Goal: Task Accomplishment & Management: Manage account settings

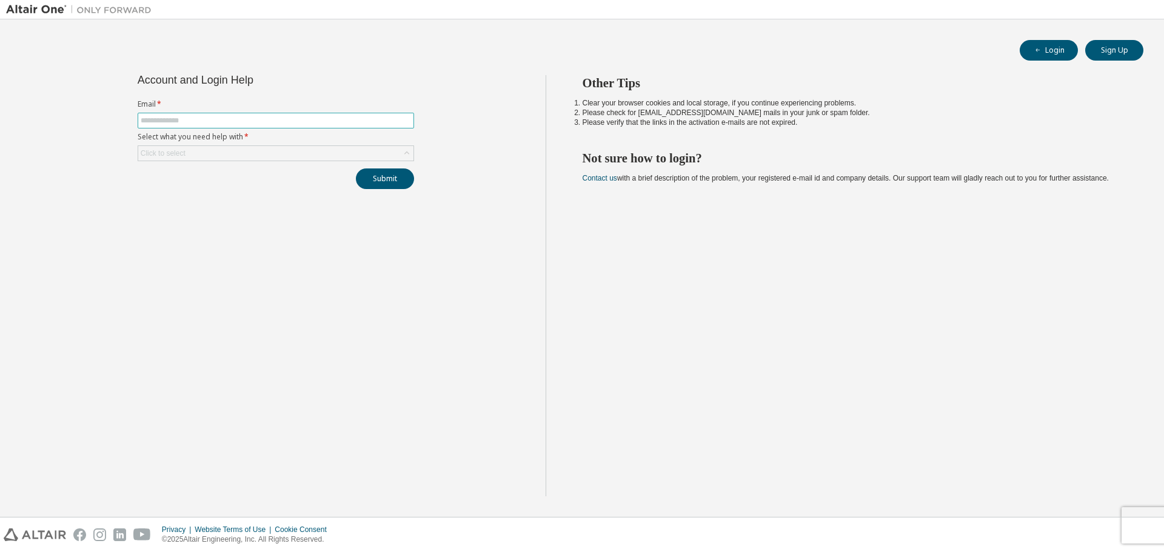
click at [273, 124] on input "text" at bounding box center [276, 121] width 270 height 10
click at [145, 183] on div "Submit" at bounding box center [276, 178] width 276 height 21
drag, startPoint x: 202, startPoint y: 122, endPoint x: 215, endPoint y: 119, distance: 13.1
click at [202, 121] on input "text" at bounding box center [276, 121] width 270 height 10
type input "**********"
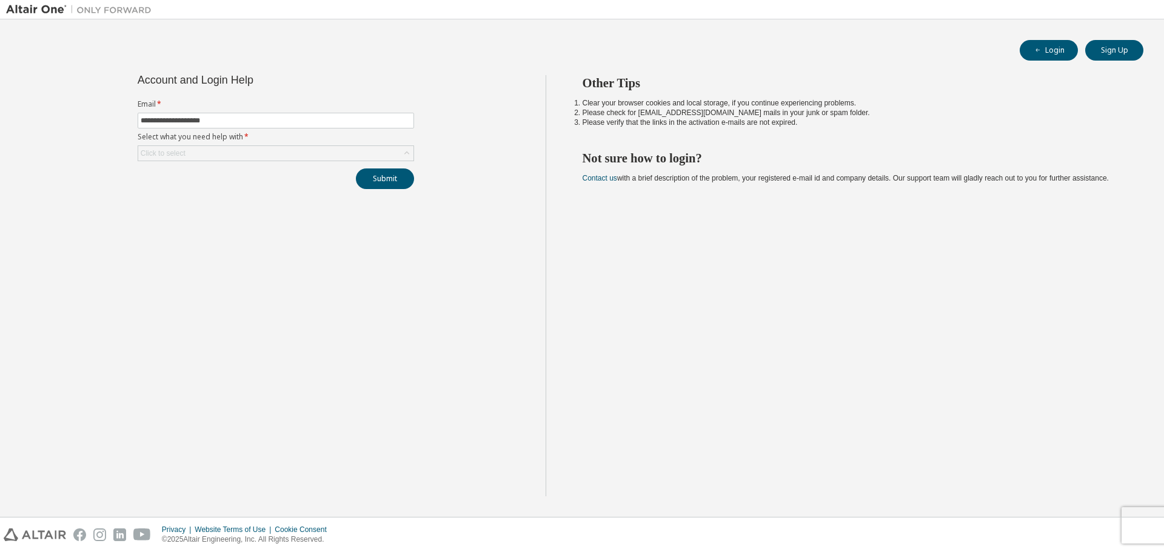
click at [307, 327] on div "**********" at bounding box center [275, 285] width 539 height 421
click at [394, 183] on button "Submit" at bounding box center [385, 178] width 58 height 21
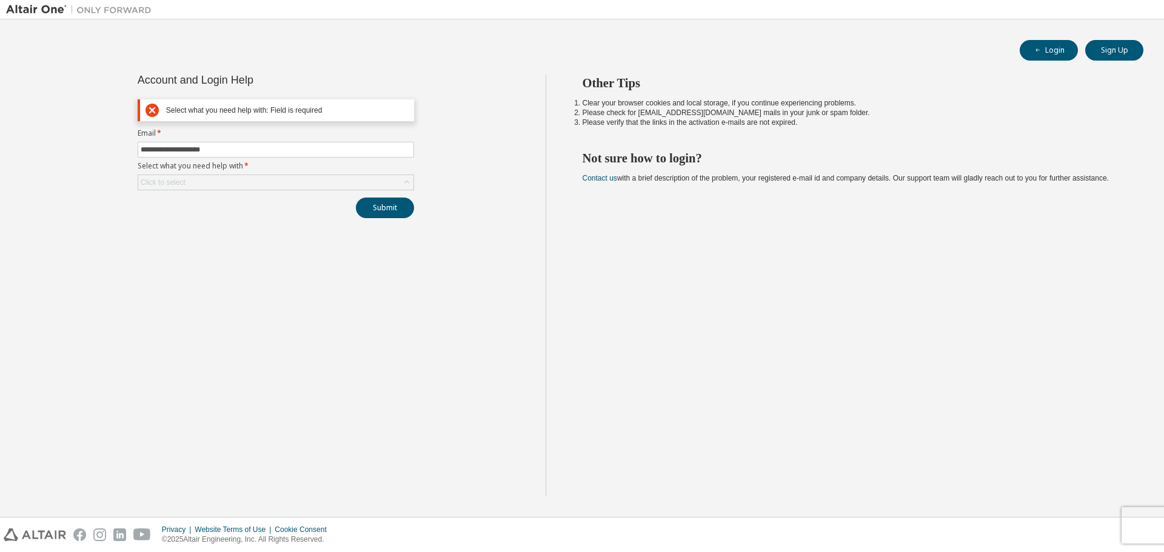
click at [228, 318] on div "**********" at bounding box center [275, 285] width 539 height 421
click at [233, 145] on input "**********" at bounding box center [276, 150] width 270 height 10
click at [169, 245] on div "**********" at bounding box center [275, 285] width 539 height 421
drag, startPoint x: 190, startPoint y: 259, endPoint x: 323, endPoint y: 116, distance: 195.6
click at [193, 255] on div "**********" at bounding box center [275, 285] width 539 height 421
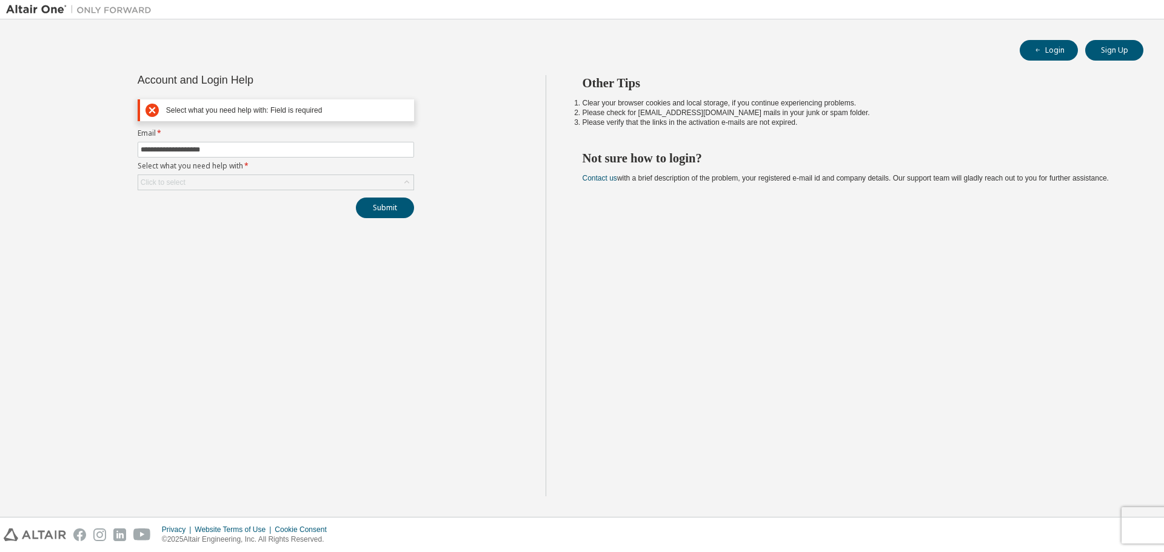
click at [359, 84] on div "Account and Login Help" at bounding box center [276, 80] width 276 height 10
click at [246, 181] on div "Click to select" at bounding box center [275, 182] width 275 height 15
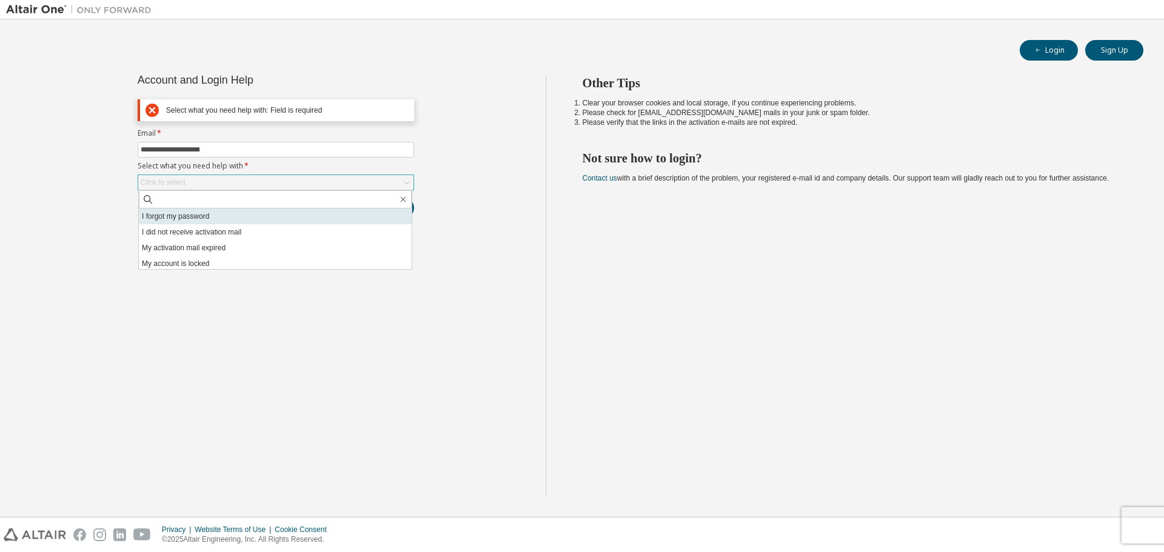
click at [235, 216] on li "I forgot my password" at bounding box center [275, 216] width 273 height 16
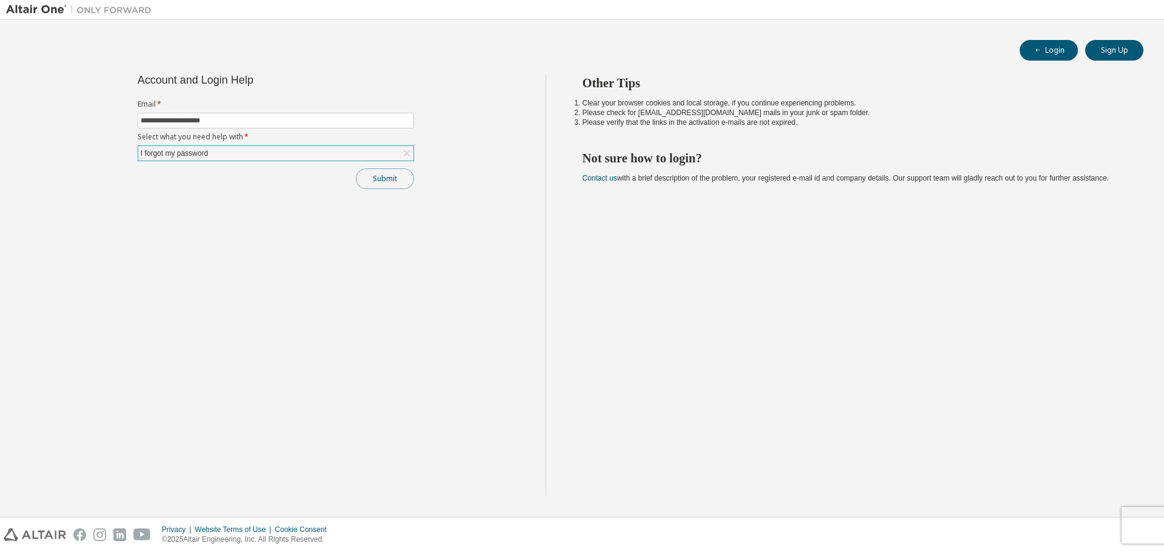
click at [363, 182] on button "Submit" at bounding box center [385, 178] width 58 height 21
click at [308, 355] on div "**********" at bounding box center [275, 285] width 539 height 421
click at [754, 417] on div "Other Tips Clear your browser cookies and local storage, if you continue experi…" at bounding box center [851, 285] width 613 height 421
click at [253, 119] on input "text" at bounding box center [276, 121] width 270 height 10
click at [259, 112] on form "Email * Select what you need help with * Click to select" at bounding box center [276, 130] width 276 height 62
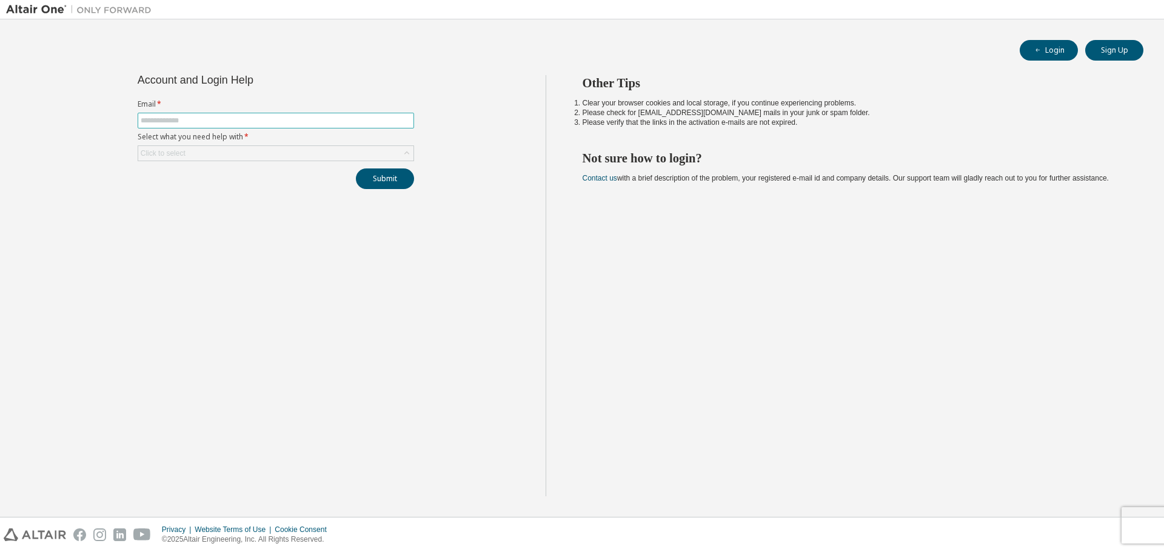
click at [259, 116] on input "text" at bounding box center [276, 121] width 270 height 10
type input "**********"
drag, startPoint x: 255, startPoint y: 204, endPoint x: 245, endPoint y: 148, distance: 56.7
click at [253, 199] on div "**********" at bounding box center [275, 285] width 539 height 421
click at [244, 151] on div "Click to select" at bounding box center [275, 153] width 275 height 15
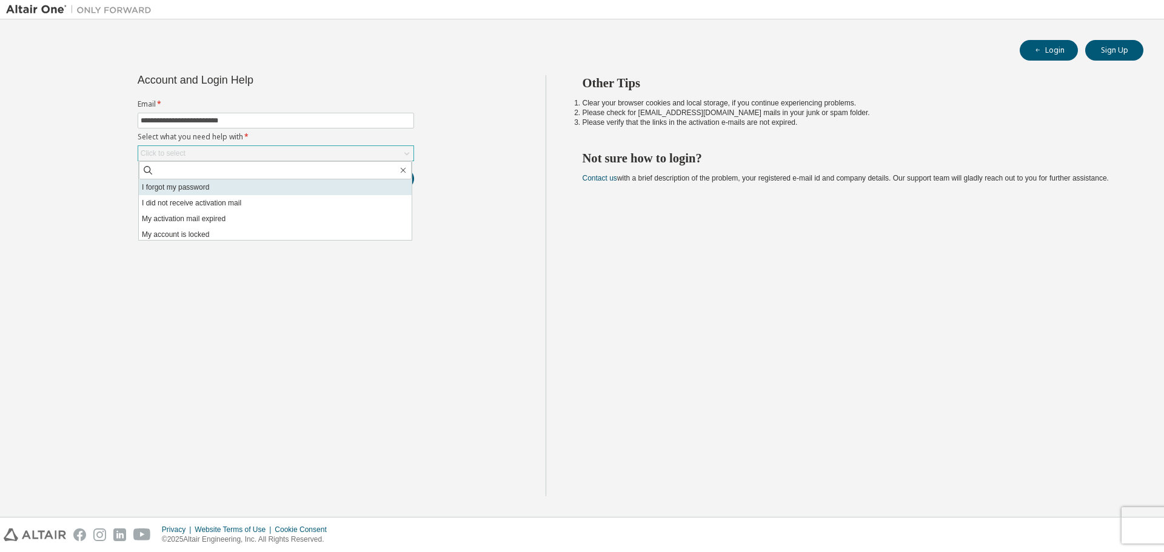
click at [234, 180] on li "I forgot my password" at bounding box center [275, 187] width 273 height 16
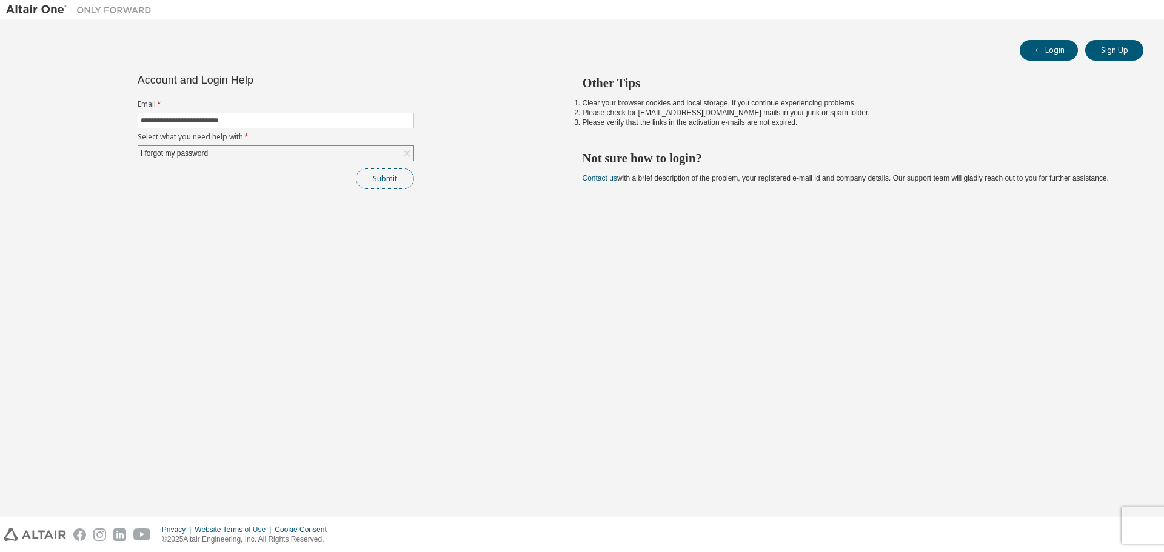
click at [384, 173] on button "Submit" at bounding box center [385, 178] width 58 height 21
click at [230, 117] on input "text" at bounding box center [276, 121] width 270 height 10
click at [732, 314] on div "Other Tips Clear your browser cookies and local storage, if you continue experi…" at bounding box center [851, 285] width 613 height 421
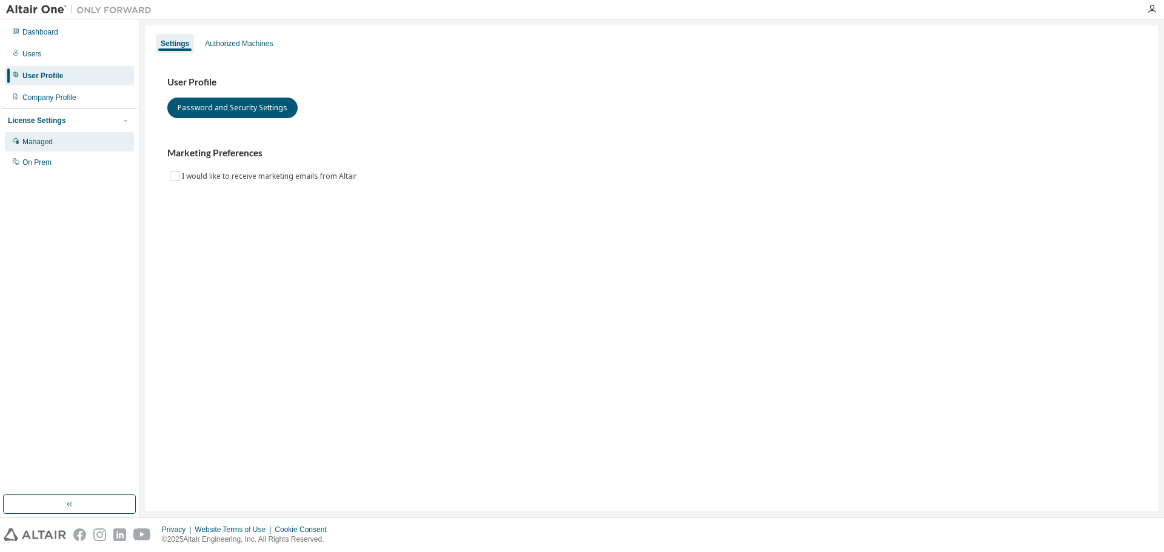
click at [41, 141] on div "Managed" at bounding box center [37, 142] width 30 height 10
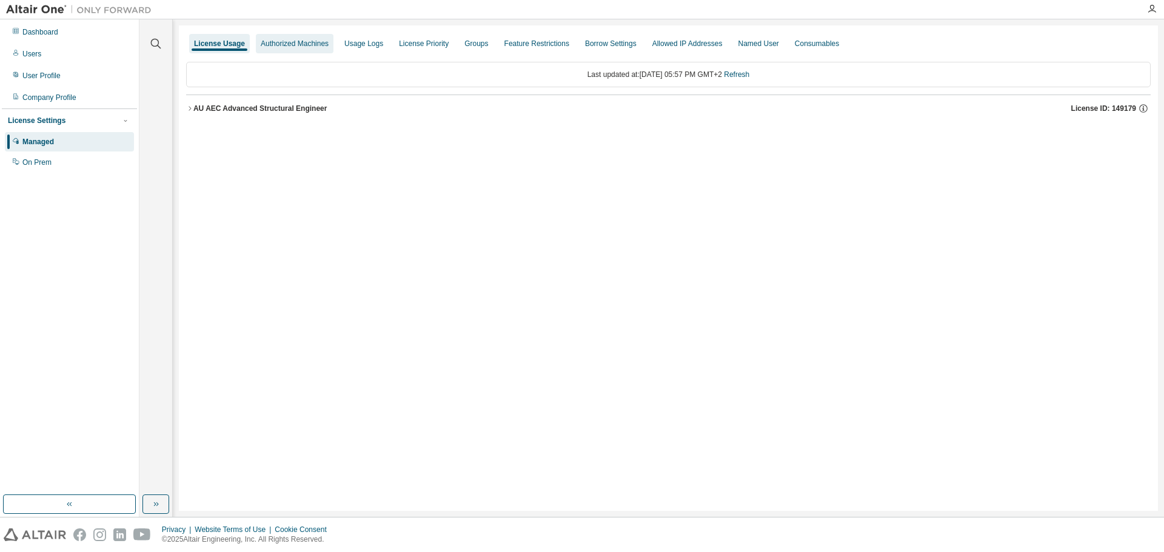
click at [308, 47] on div "Authorized Machines" at bounding box center [295, 44] width 68 height 10
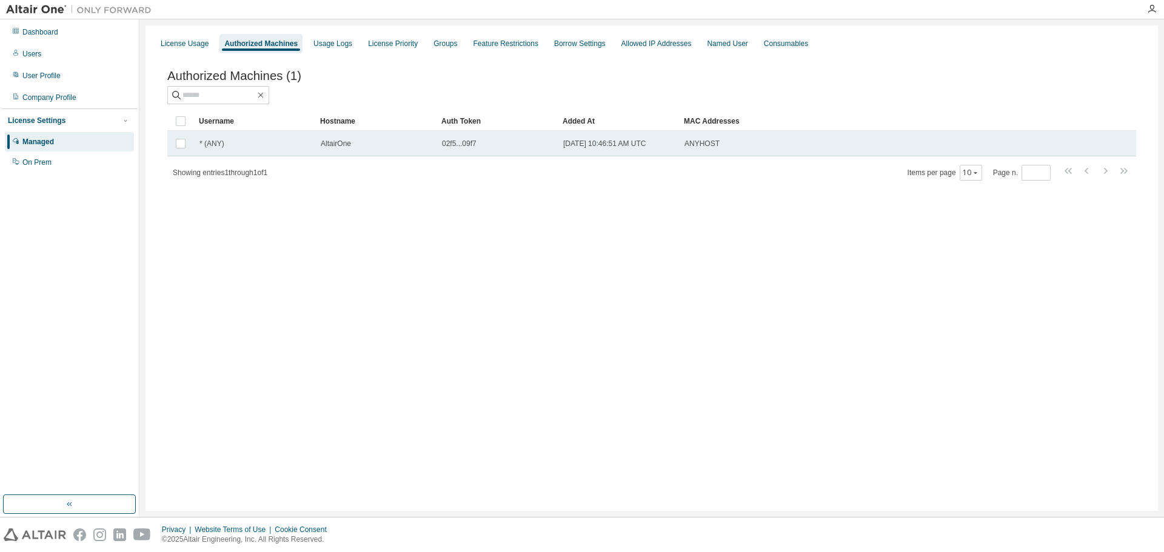
click at [476, 147] on span "02f5...09f7" at bounding box center [459, 144] width 35 height 10
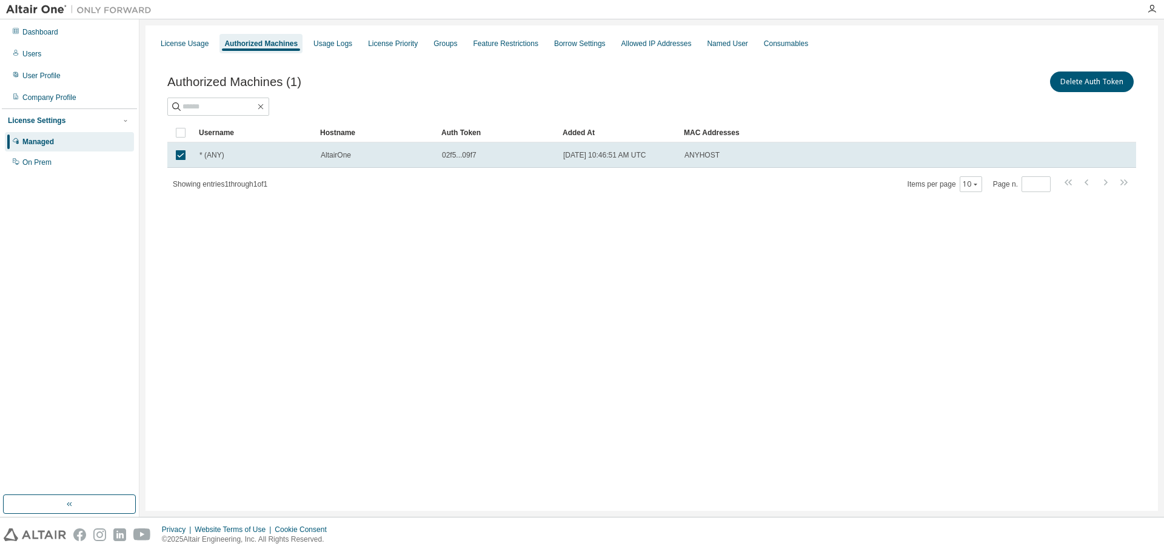
click at [521, 246] on div "License Usage Authorized Machines Usage Logs License Priority Groups Feature Re…" at bounding box center [651, 267] width 1012 height 485
click at [174, 45] on div "License Usage" at bounding box center [185, 44] width 48 height 10
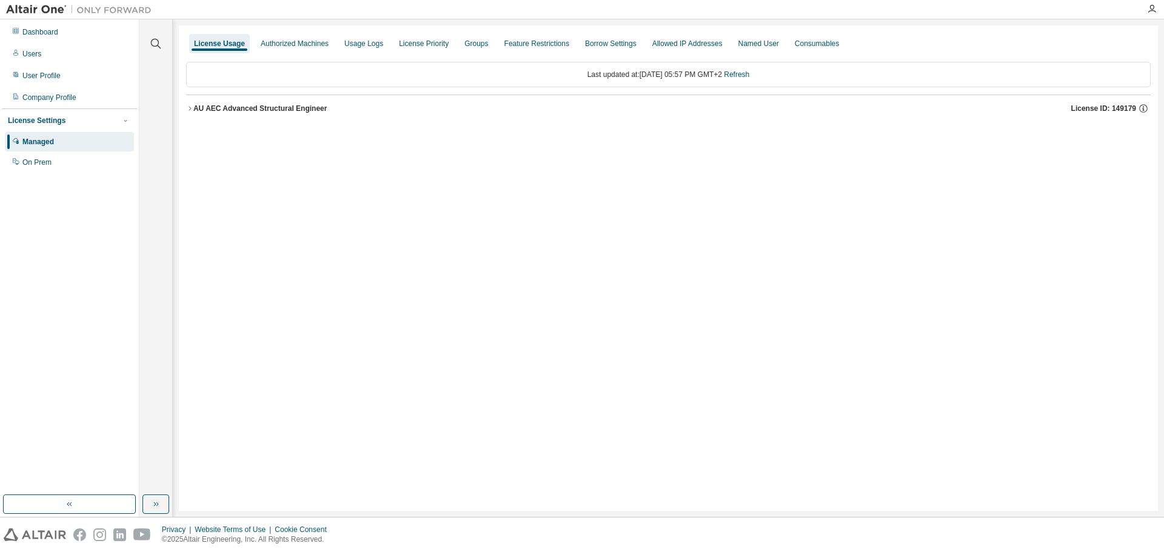
click at [235, 109] on div "AU AEC Advanced Structural Engineer" at bounding box center [260, 109] width 134 height 10
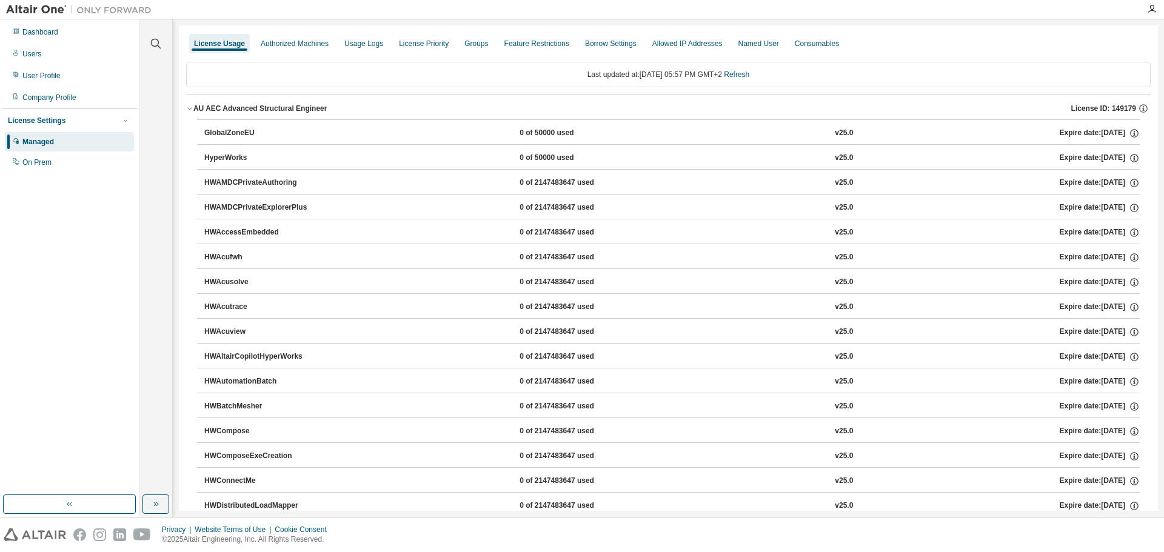
click at [331, 160] on div "HyperWorks 0 of 50000 used v25.0 Expire date: [DATE]" at bounding box center [671, 158] width 935 height 11
click at [289, 45] on div "Authorized Machines" at bounding box center [295, 44] width 68 height 10
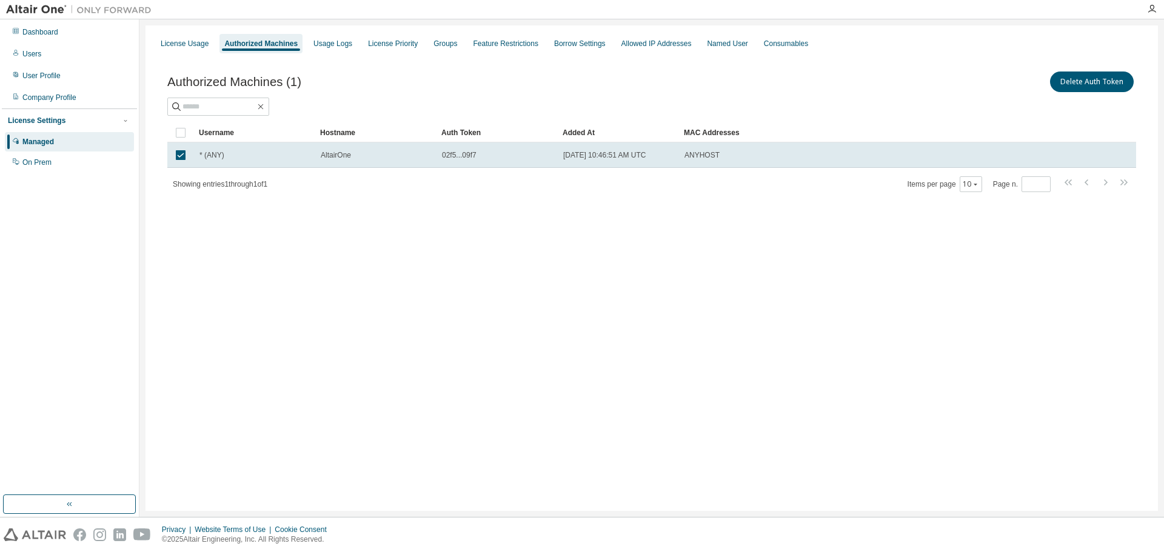
click at [397, 220] on div "Authorized Machines (1) Delete Auth Token Clear Load Save Save As Field Operato…" at bounding box center [652, 140] width 998 height 170
click at [194, 45] on div "License Usage" at bounding box center [185, 44] width 48 height 10
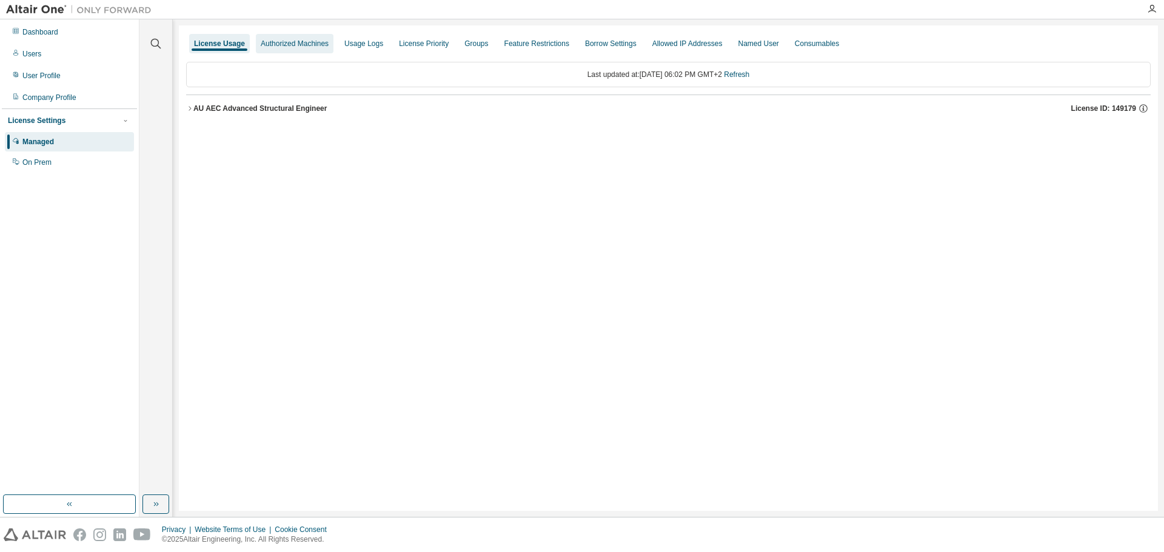
click at [278, 40] on div "Authorized Machines" at bounding box center [295, 44] width 68 height 10
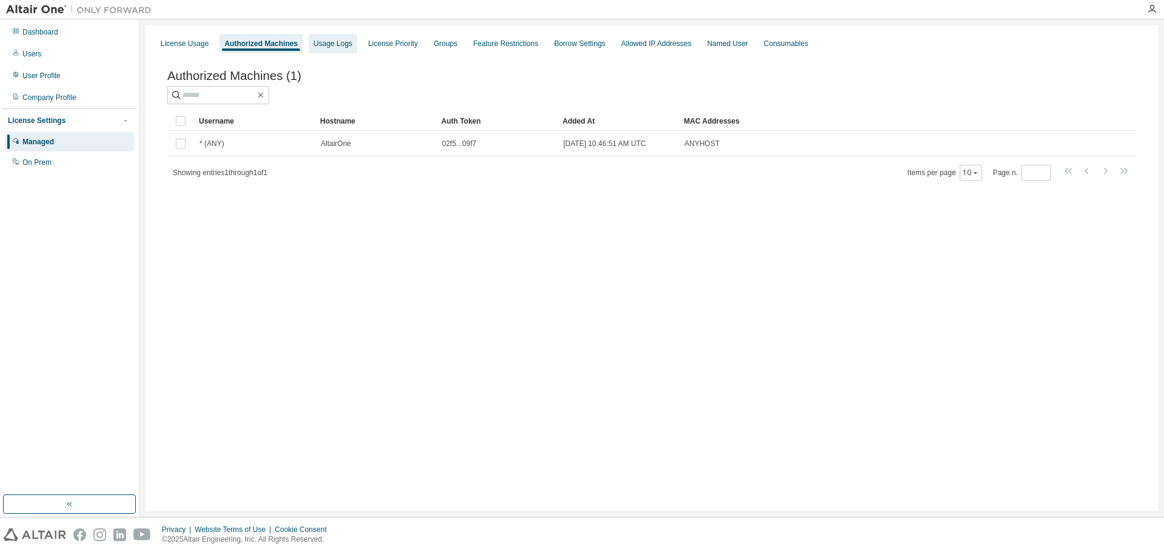
click at [336, 43] on div "Usage Logs" at bounding box center [332, 44] width 39 height 10
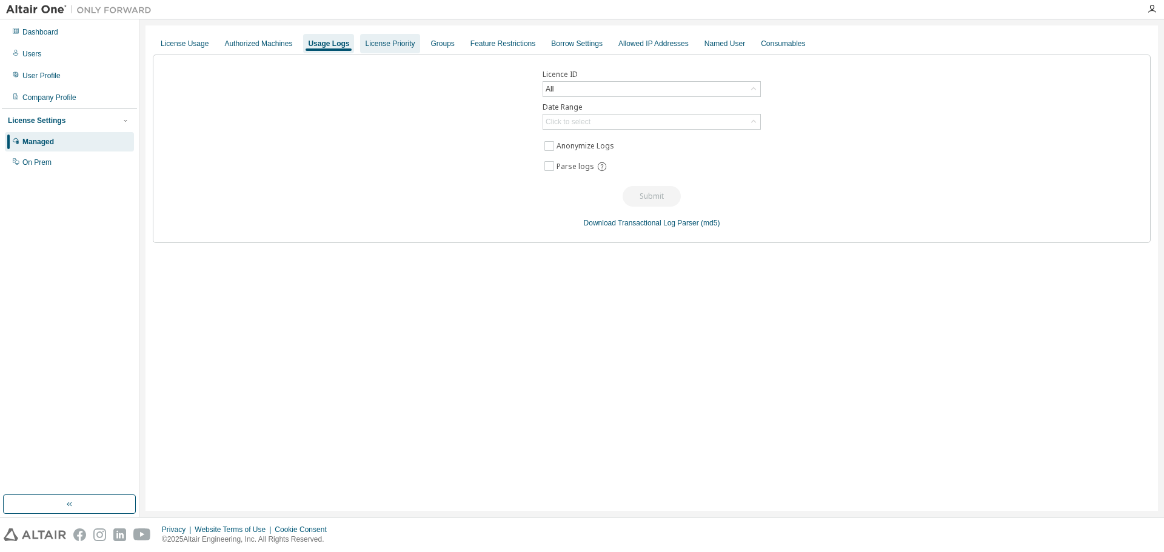
click at [419, 46] on div "License Priority" at bounding box center [389, 43] width 59 height 19
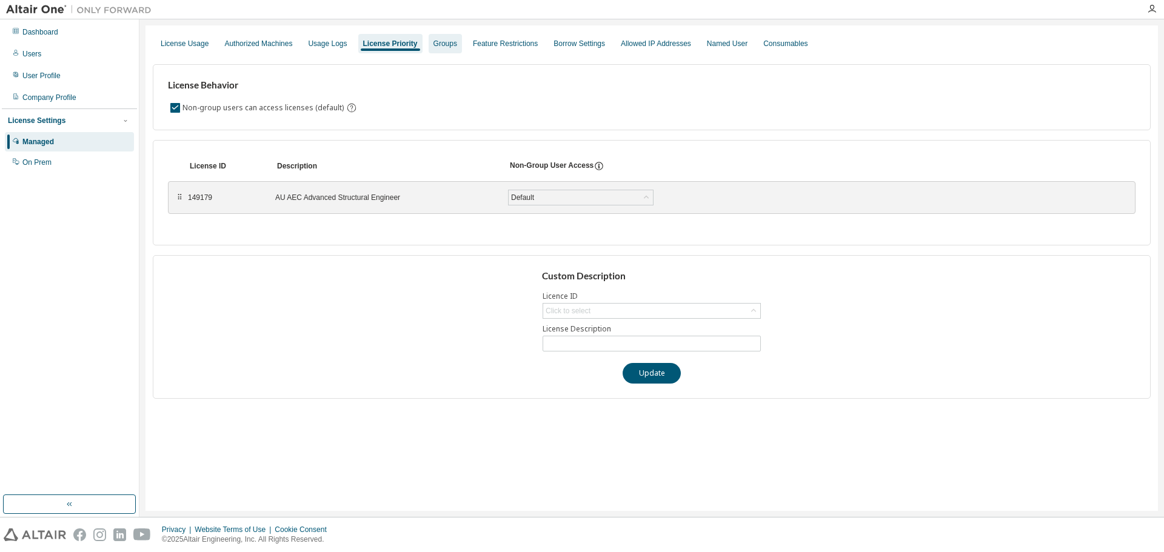
click at [449, 40] on div "Groups" at bounding box center [445, 44] width 24 height 10
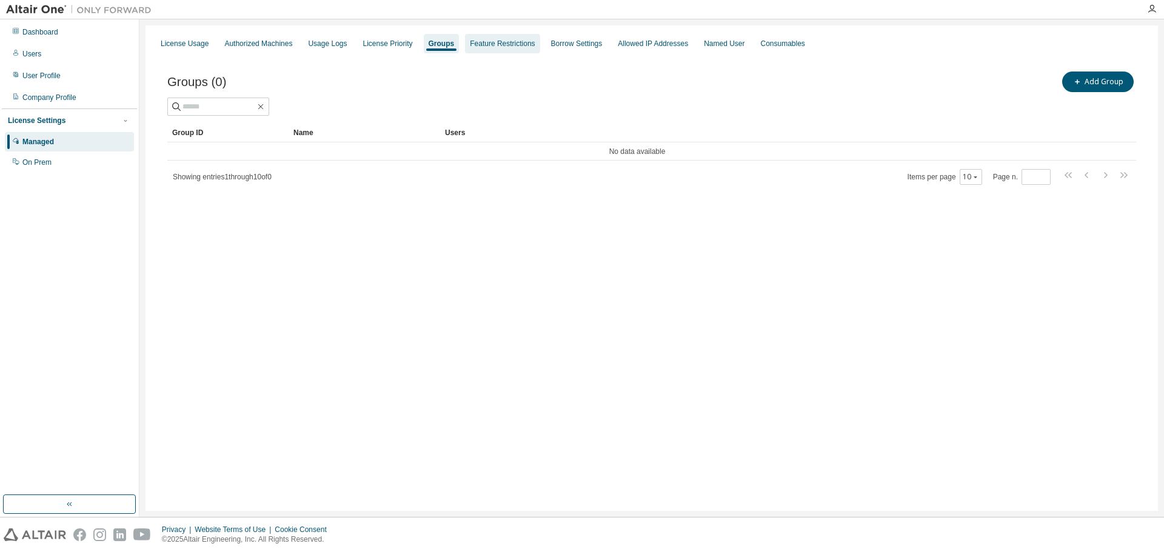
click at [496, 42] on div "Feature Restrictions" at bounding box center [502, 44] width 65 height 10
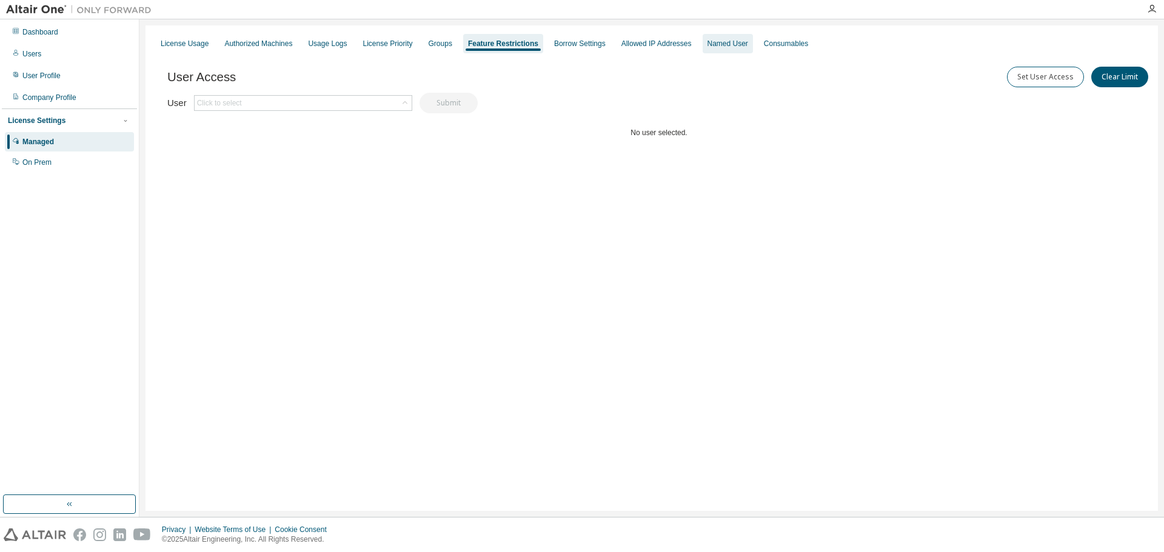
click at [748, 44] on div "Named User" at bounding box center [727, 44] width 41 height 10
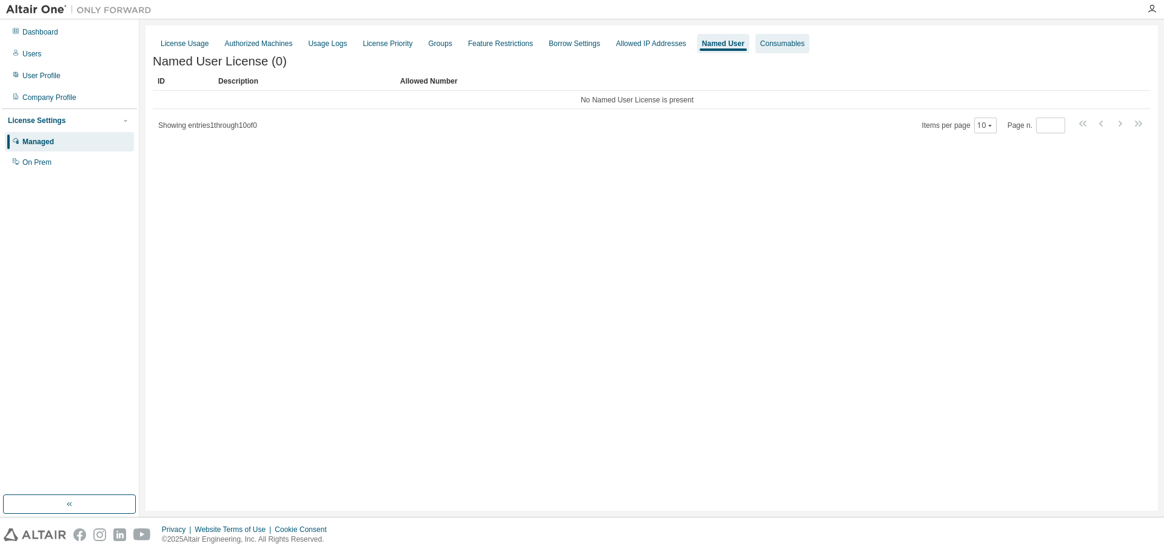
click at [793, 42] on div "Consumables" at bounding box center [782, 44] width 44 height 10
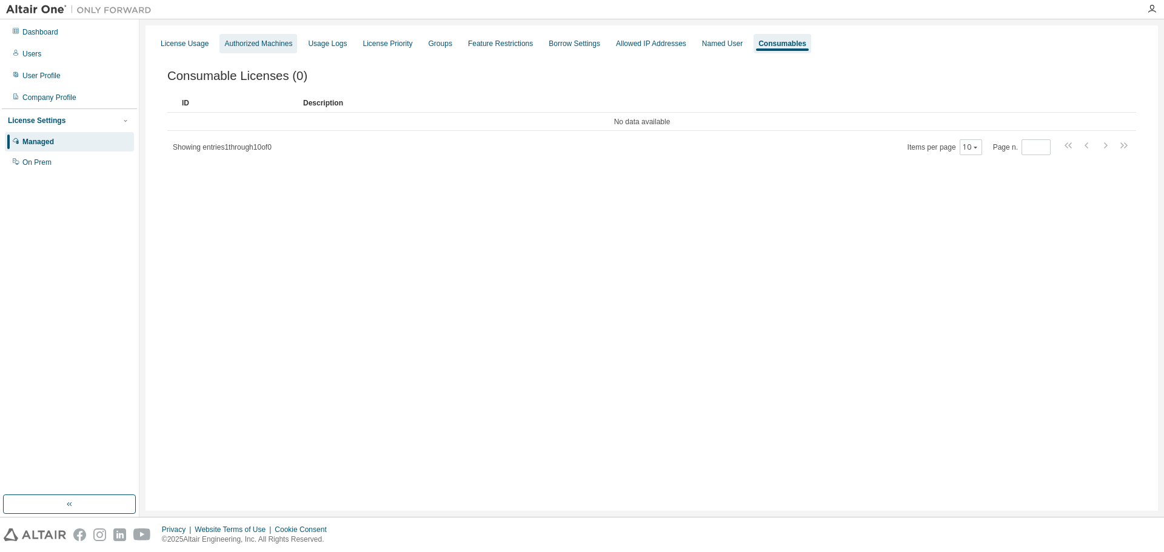
click at [254, 47] on div "Authorized Machines" at bounding box center [258, 44] width 68 height 10
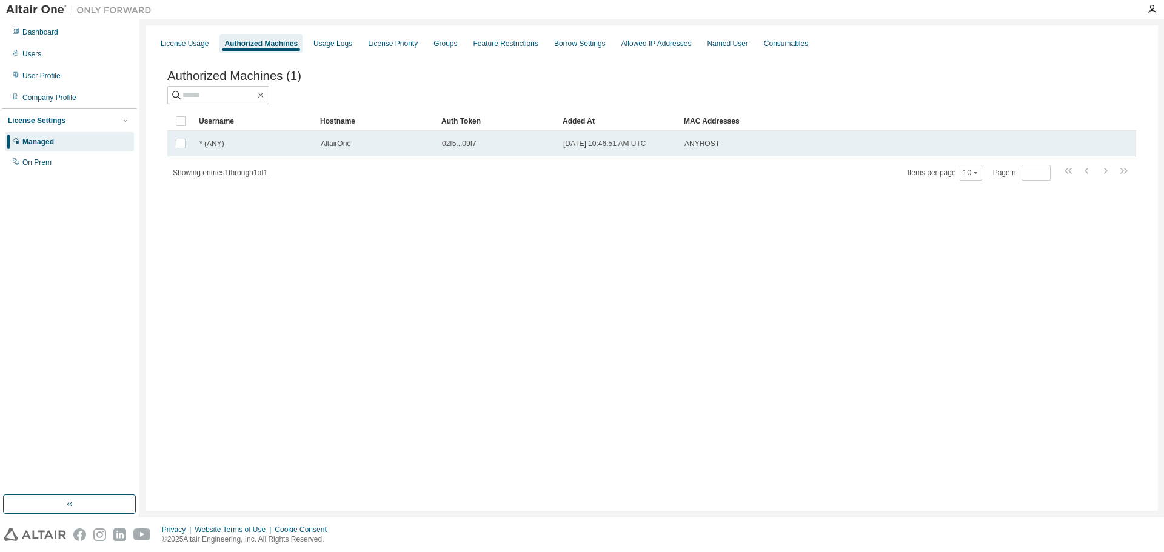
click at [228, 152] on td "* (ANY)" at bounding box center [254, 143] width 121 height 25
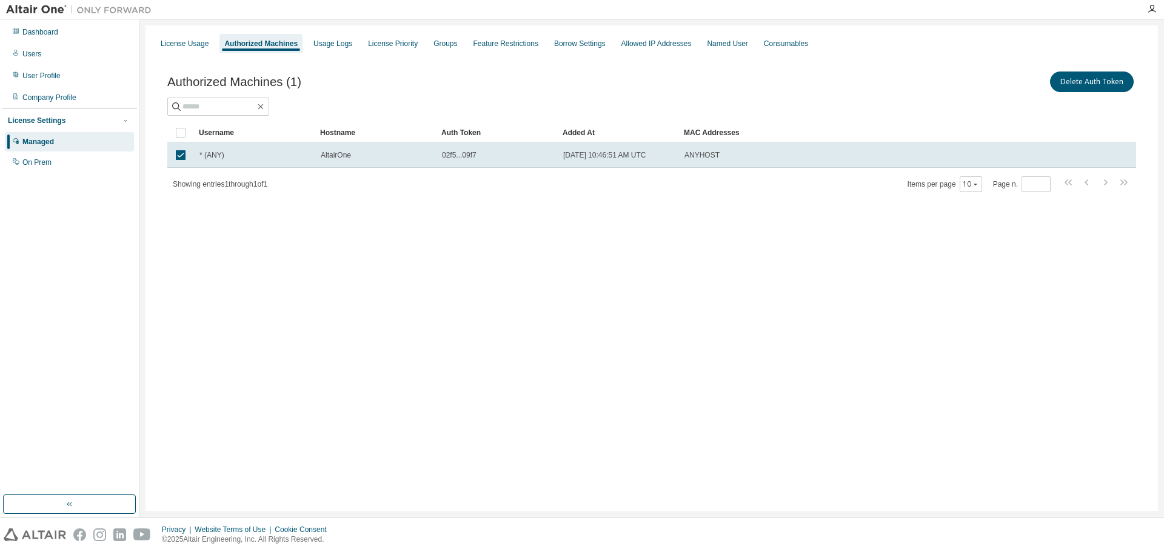
click at [67, 142] on div "Managed" at bounding box center [69, 141] width 129 height 19
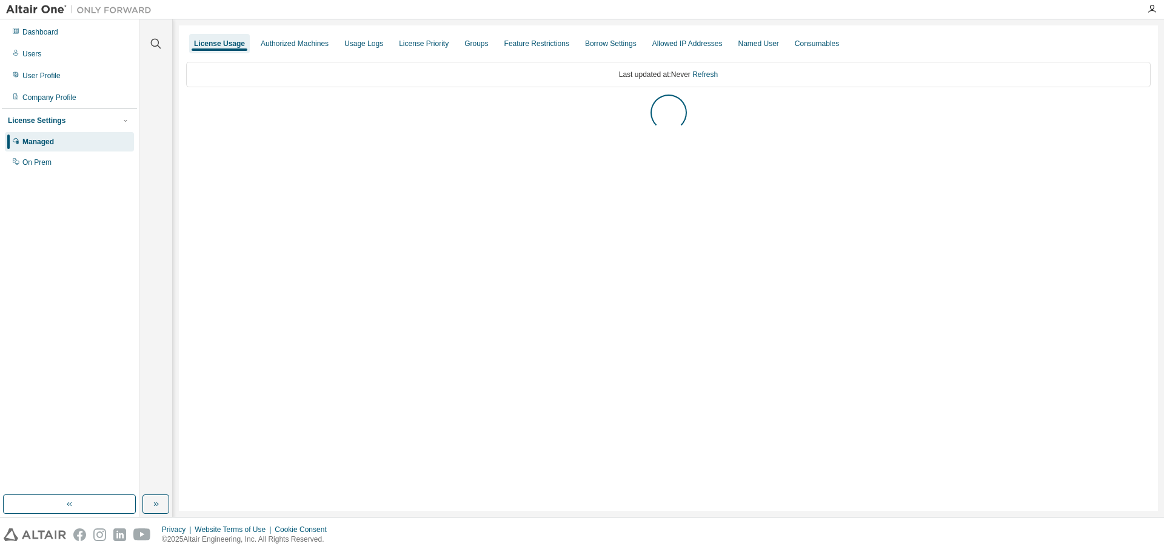
click at [67, 142] on div "Managed" at bounding box center [69, 141] width 129 height 19
click at [228, 109] on div "AU AEC Advanced Structural Engineer" at bounding box center [260, 109] width 134 height 10
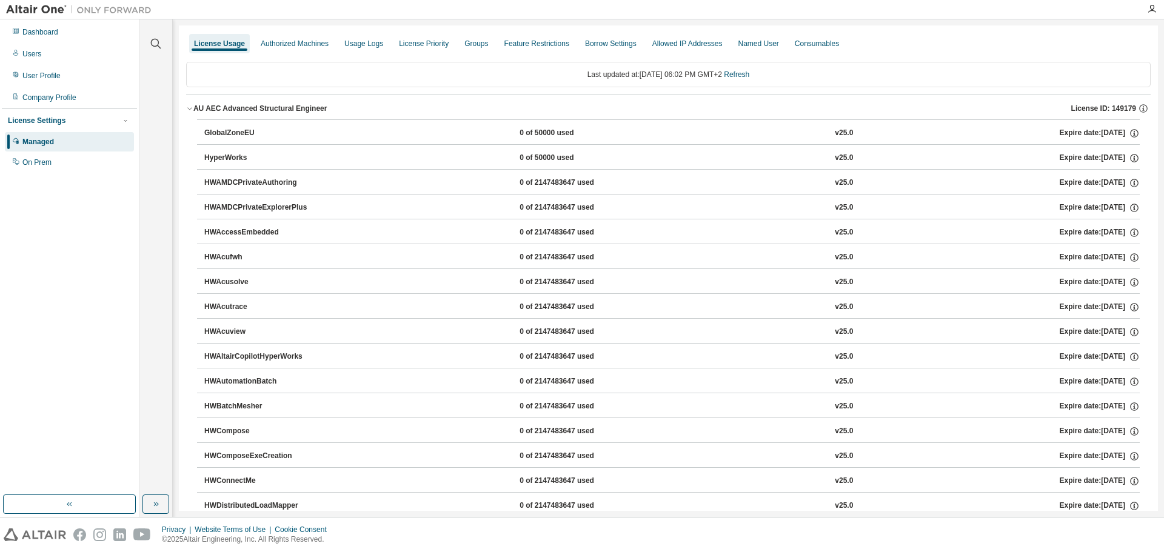
click at [326, 168] on button "HyperWorks 0 of 50000 used v25.0 Expire date: [DATE]" at bounding box center [671, 158] width 935 height 27
click at [215, 156] on div "HyperWorks" at bounding box center [258, 158] width 109 height 11
click at [309, 42] on div "Authorized Machines" at bounding box center [295, 44] width 68 height 10
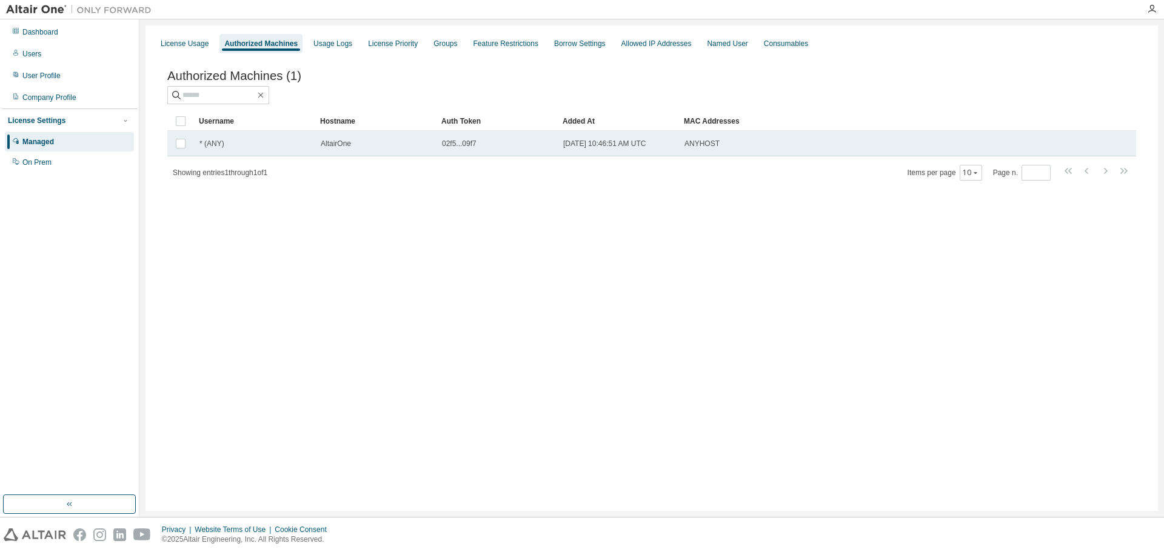
click at [216, 147] on span "* (ANY)" at bounding box center [211, 144] width 25 height 10
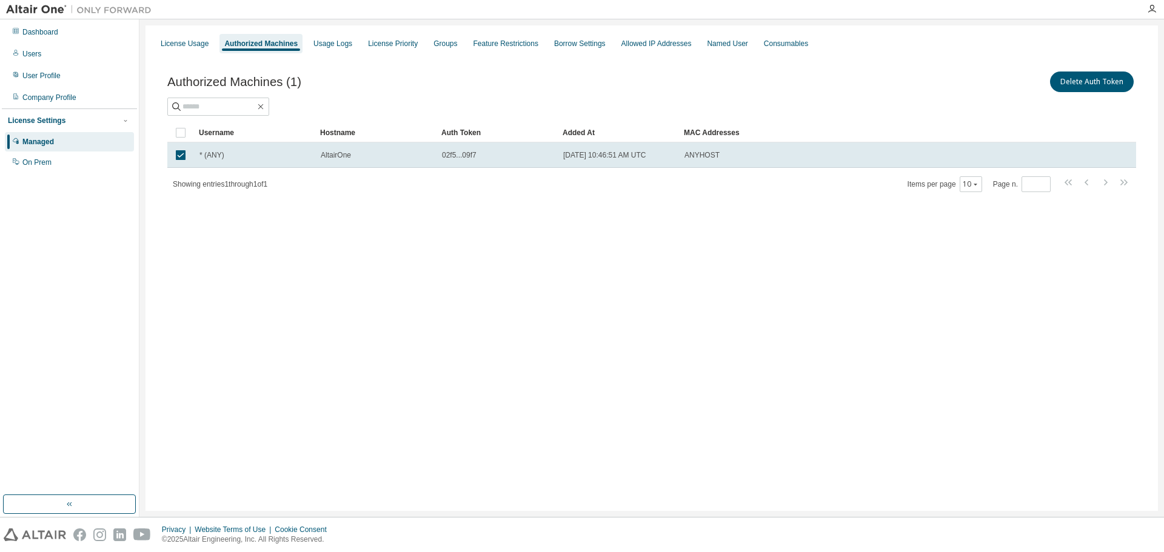
drag, startPoint x: 583, startPoint y: 178, endPoint x: 591, endPoint y: 188, distance: 13.3
click at [584, 178] on div "Showing entries 1 through 1 of 1 Items per page 10 Page n. *" at bounding box center [651, 184] width 968 height 18
drag, startPoint x: 496, startPoint y: 158, endPoint x: 423, endPoint y: 204, distance: 86.6
click at [423, 204] on div "Authorized Machines (1) Delete Auth Token Clear Load Save Save As Field Operato…" at bounding box center [652, 140] width 998 height 170
click at [378, 38] on div "License Priority" at bounding box center [392, 43] width 59 height 19
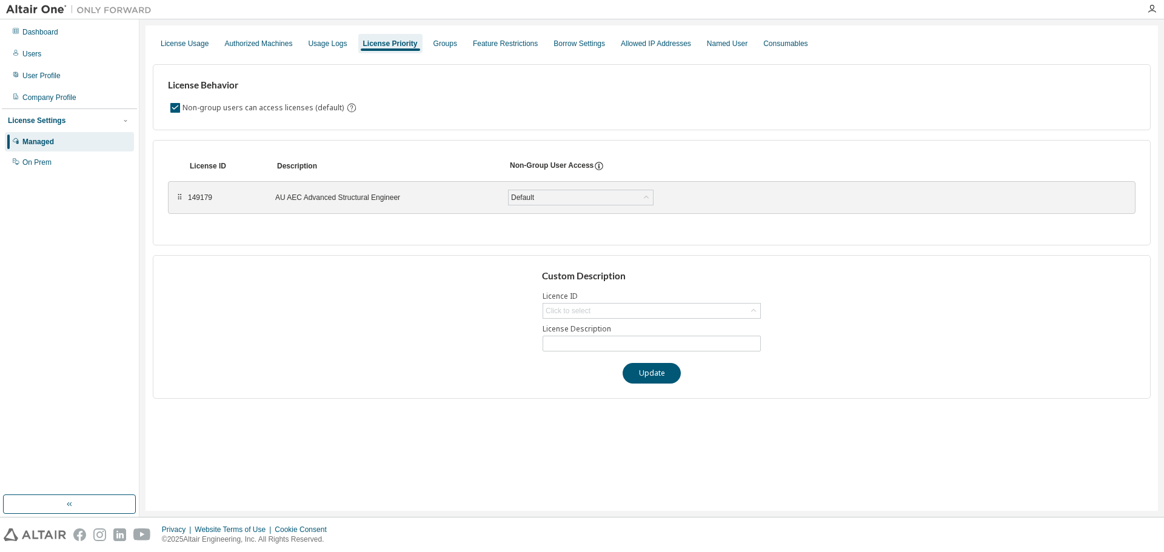
click at [576, 206] on div "149179 AU AEC Advanced Structural Engineer Default Save" at bounding box center [457, 198] width 538 height 22
click at [578, 198] on div "Default" at bounding box center [580, 197] width 144 height 15
click at [552, 227] on li "True" at bounding box center [580, 229] width 142 height 16
click at [489, 262] on div "Custom Description Licence ID Click to select License Description Update" at bounding box center [652, 327] width 998 height 144
click at [581, 308] on div "Click to select" at bounding box center [567, 311] width 45 height 10
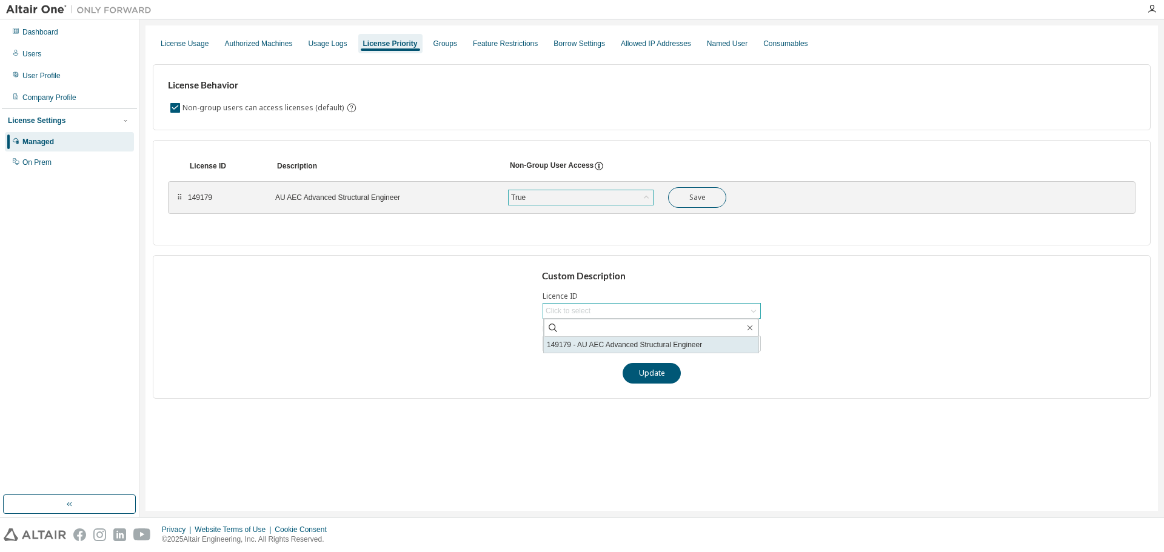
click at [609, 343] on li "149179 - AU AEC Advanced Structural Engineer" at bounding box center [651, 345] width 215 height 16
type input "**********"
click at [494, 330] on div "**********" at bounding box center [652, 327] width 998 height 144
click at [385, 298] on div "**********" at bounding box center [652, 327] width 998 height 144
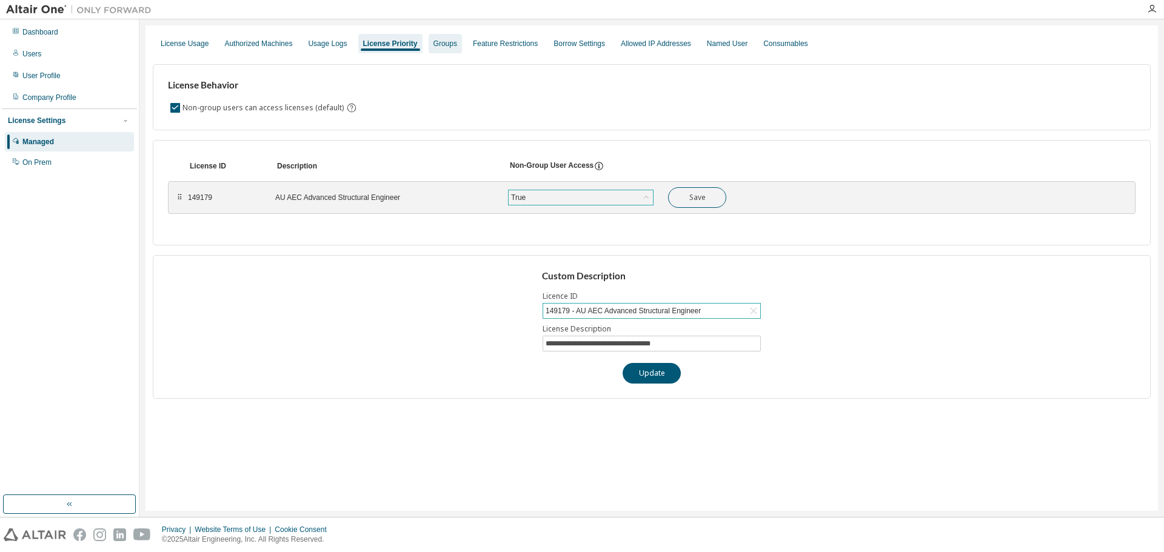
click at [457, 42] on div "Groups" at bounding box center [445, 44] width 24 height 10
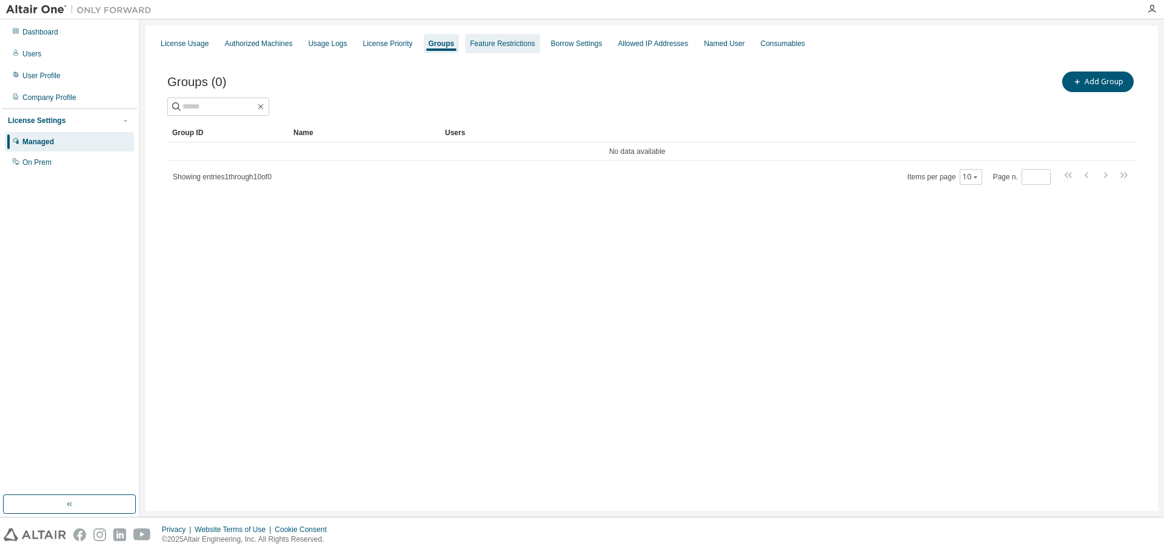
click at [526, 48] on div "Feature Restrictions" at bounding box center [502, 44] width 65 height 10
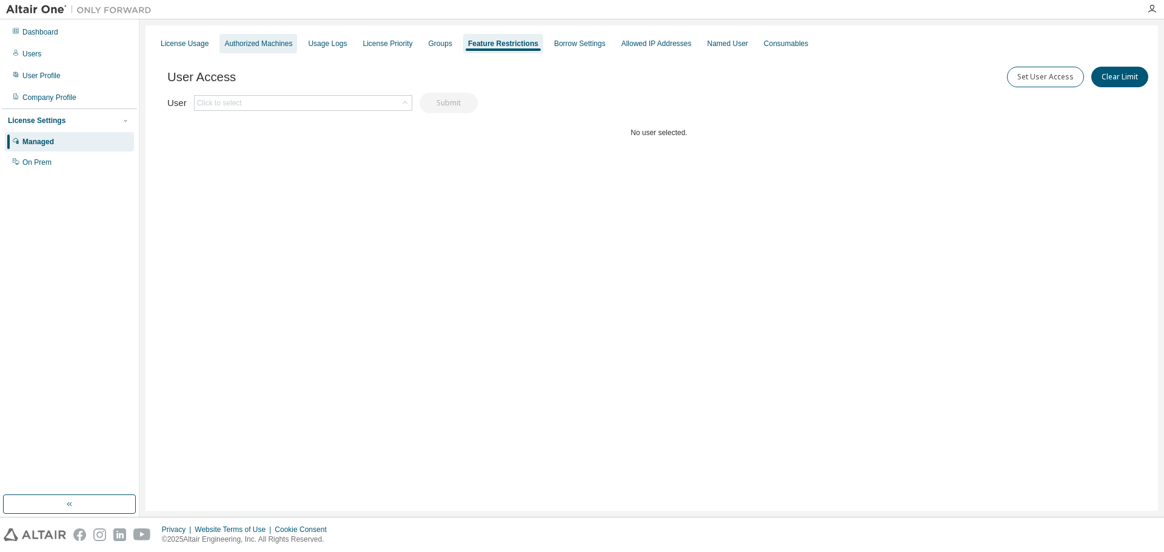
click at [237, 36] on div "Authorized Machines" at bounding box center [258, 43] width 78 height 19
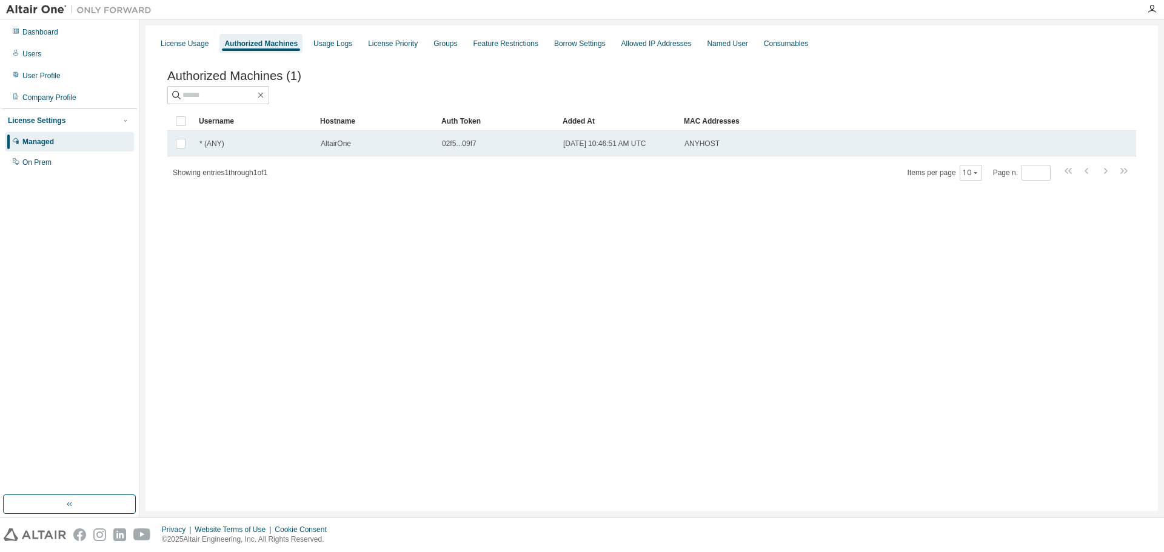
click at [227, 145] on div "* (ANY)" at bounding box center [254, 144] width 110 height 10
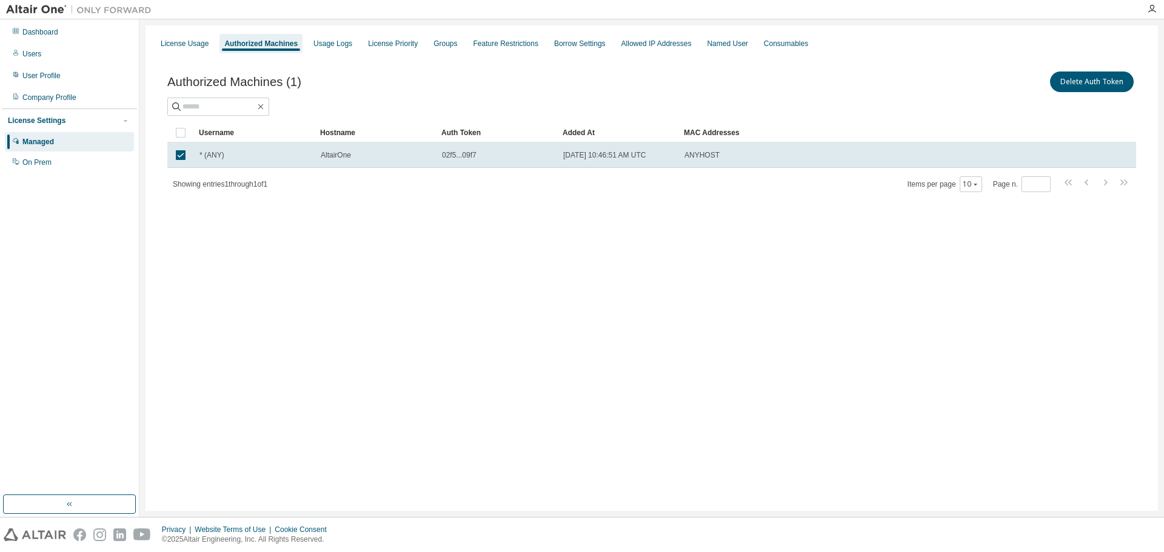
click at [372, 176] on div "Showing entries 1 through 1 of 1 Items per page 10 Page n. *" at bounding box center [651, 184] width 968 height 18
click at [179, 39] on div "License Usage" at bounding box center [185, 44] width 48 height 10
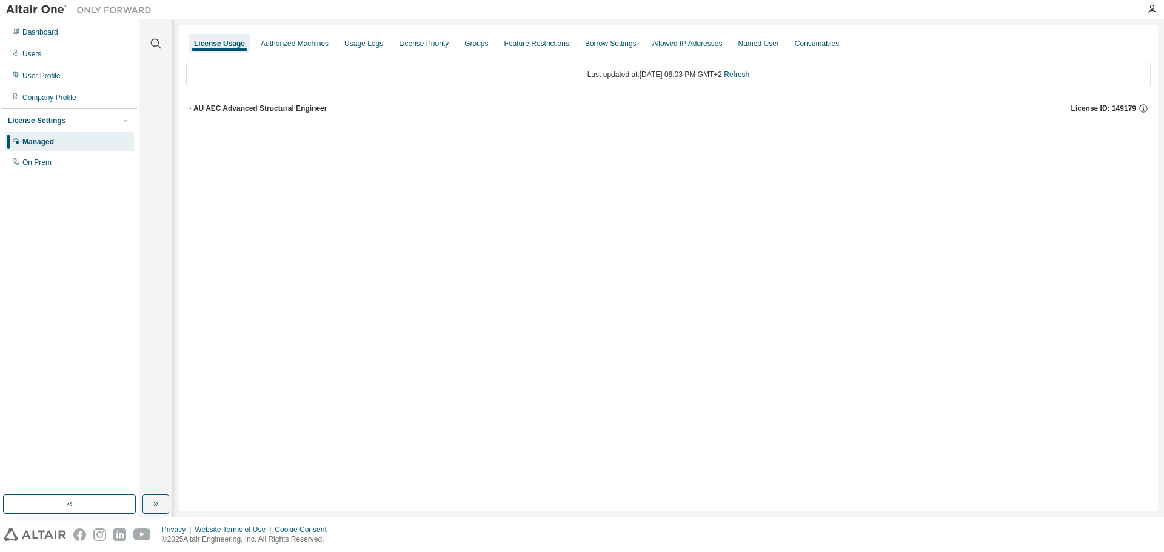
click at [225, 108] on div "AU AEC Advanced Structural Engineer" at bounding box center [260, 109] width 134 height 10
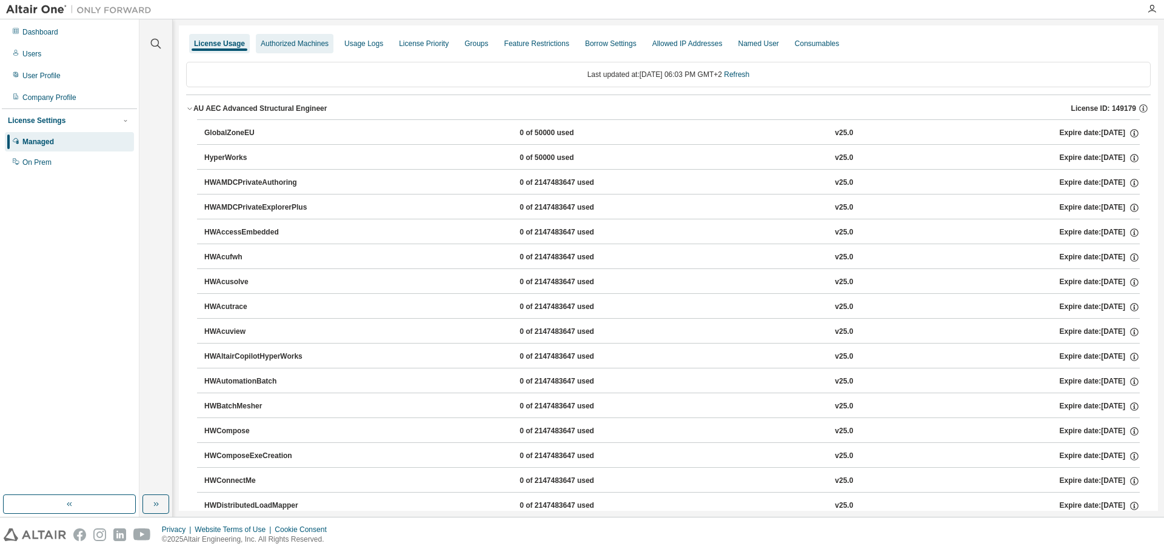
click at [297, 41] on div "Authorized Machines" at bounding box center [295, 44] width 68 height 10
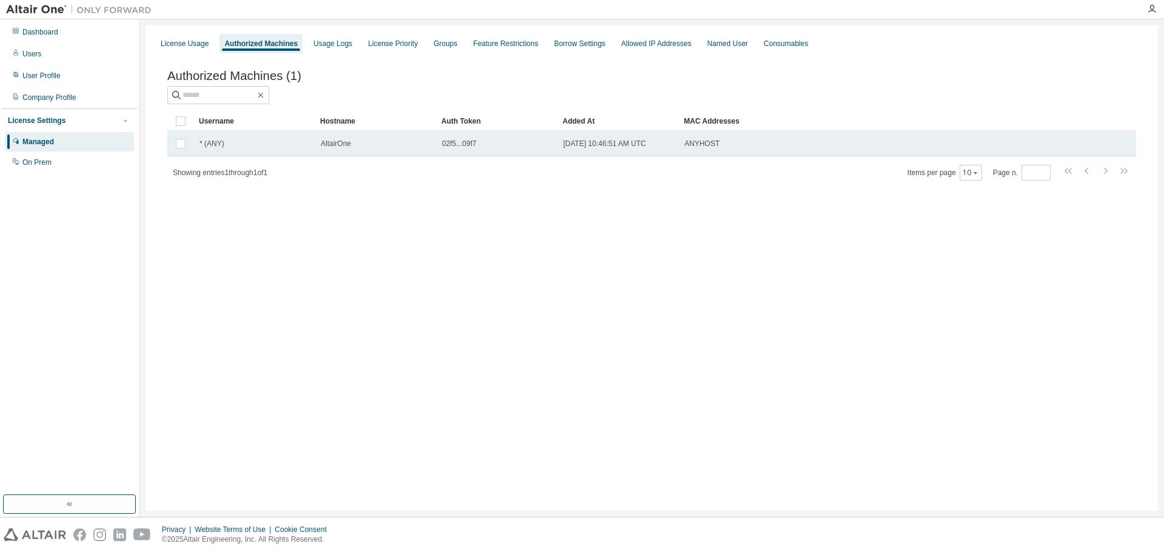
click at [213, 148] on span "* (ANY)" at bounding box center [211, 144] width 25 height 10
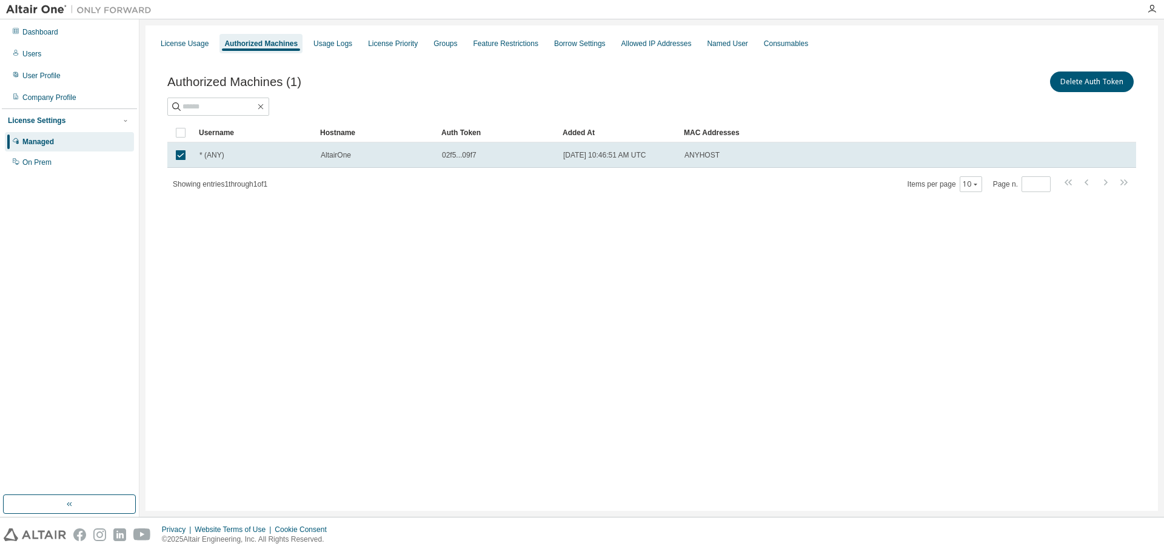
click at [422, 81] on div "Authorized Machines (1) Delete Auth Token" at bounding box center [651, 81] width 968 height 25
click at [339, 40] on div "Usage Logs" at bounding box center [332, 44] width 39 height 10
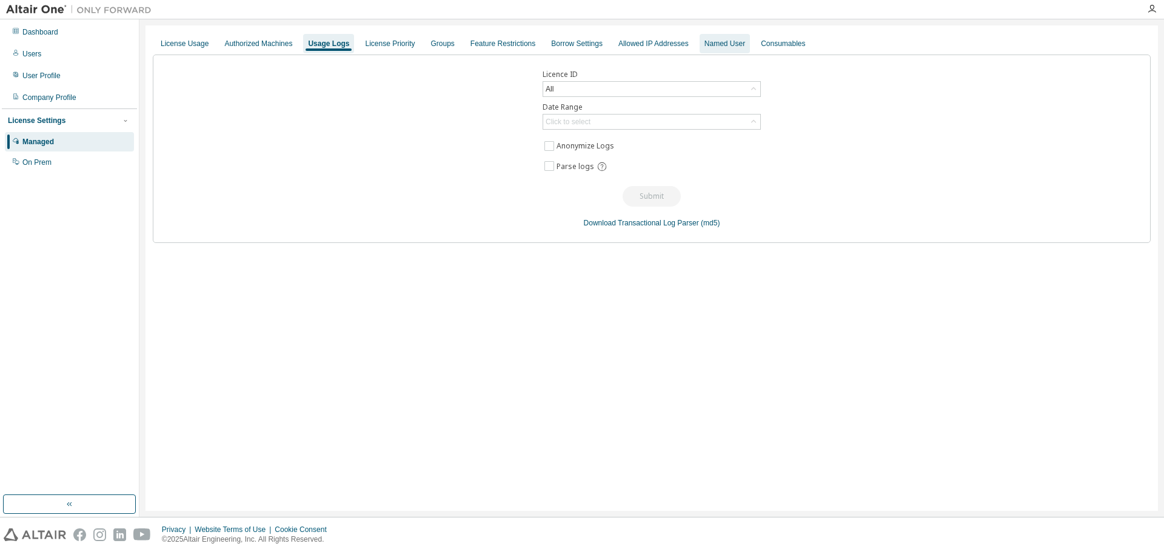
click at [735, 38] on div "Named User" at bounding box center [724, 43] width 50 height 19
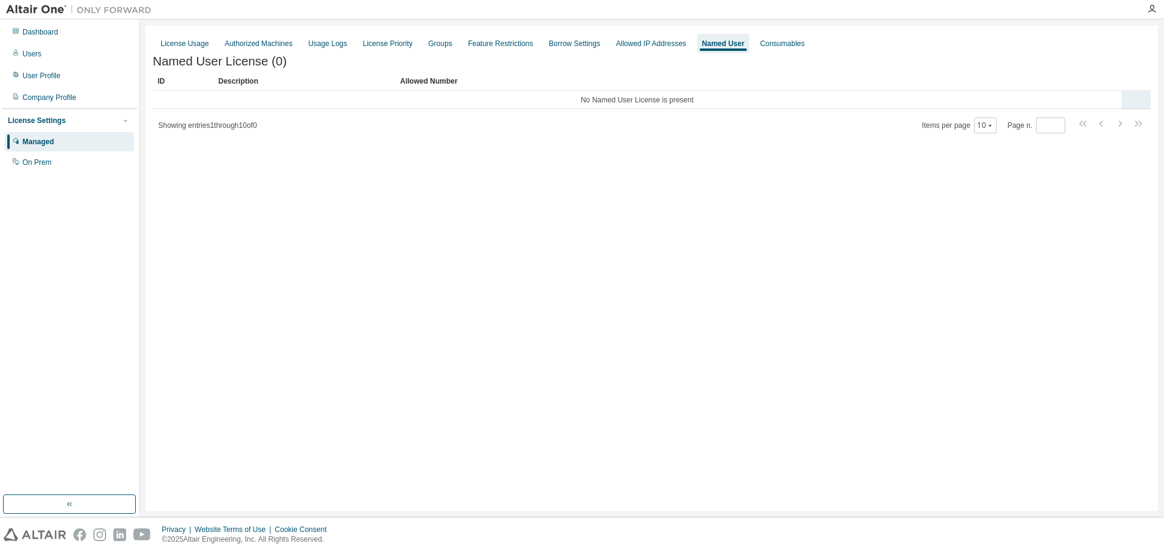
click at [290, 99] on td "No Named User License is present" at bounding box center [637, 100] width 968 height 18
click at [702, 98] on td "No Named User License is present" at bounding box center [637, 100] width 968 height 18
click at [184, 41] on div "License Usage" at bounding box center [185, 44] width 48 height 10
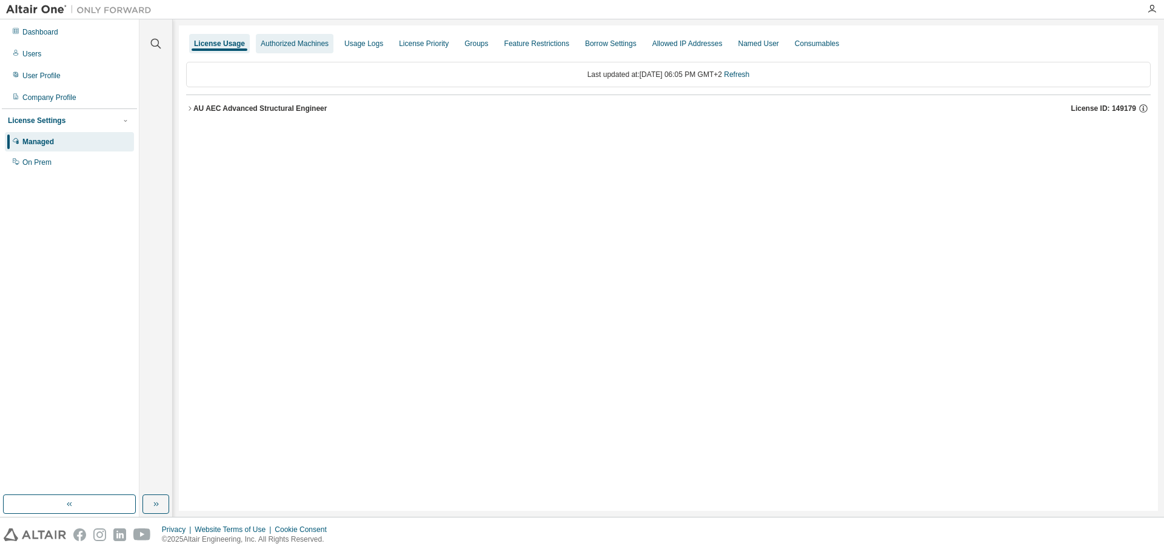
click at [290, 40] on div "Authorized Machines" at bounding box center [295, 44] width 68 height 10
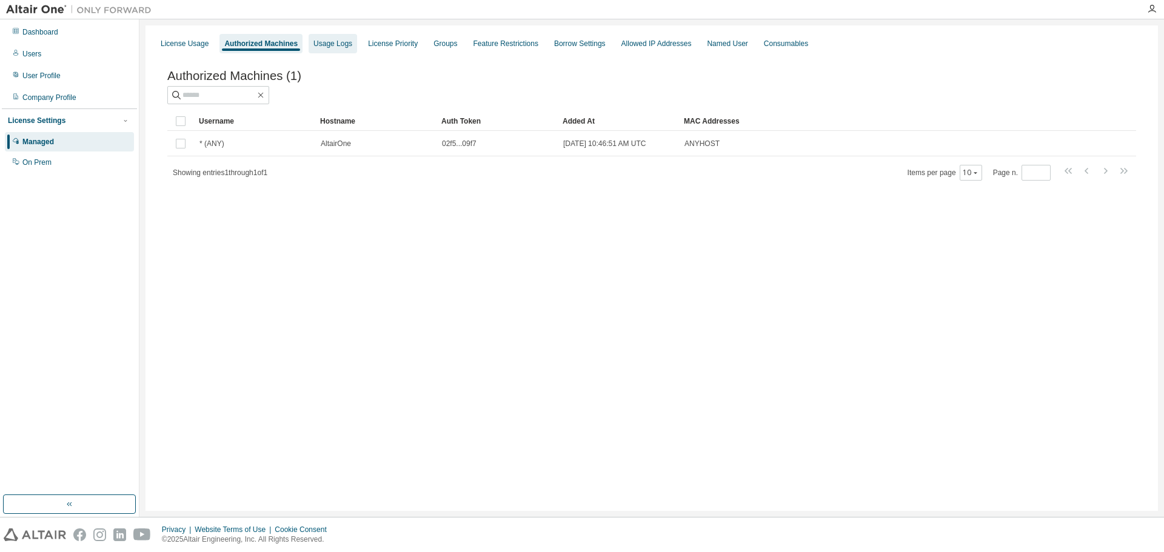
click at [342, 51] on div "Usage Logs" at bounding box center [332, 43] width 48 height 19
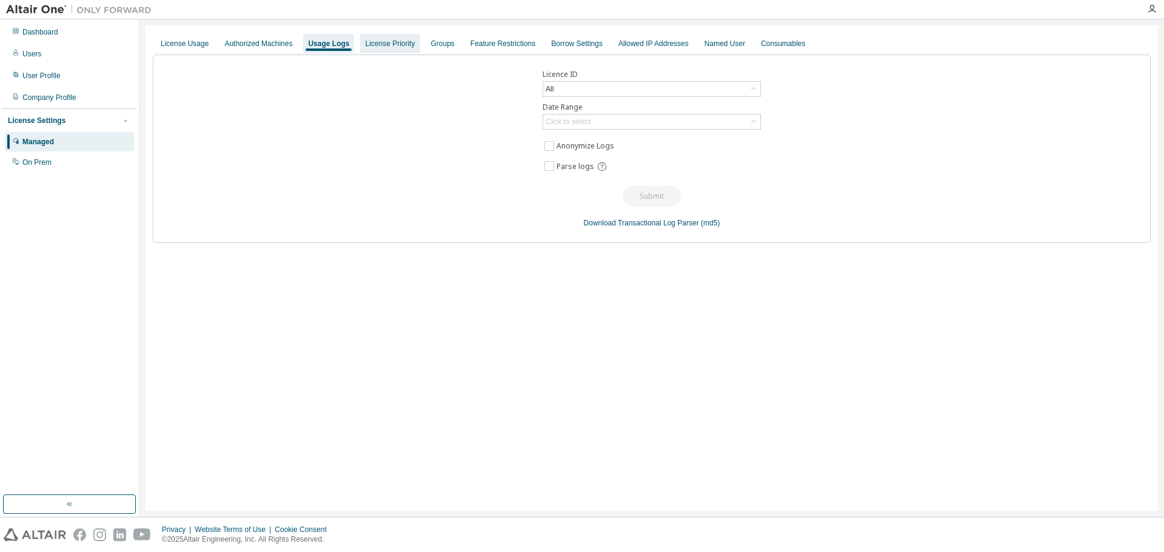
click at [398, 44] on div "License Priority" at bounding box center [390, 44] width 50 height 10
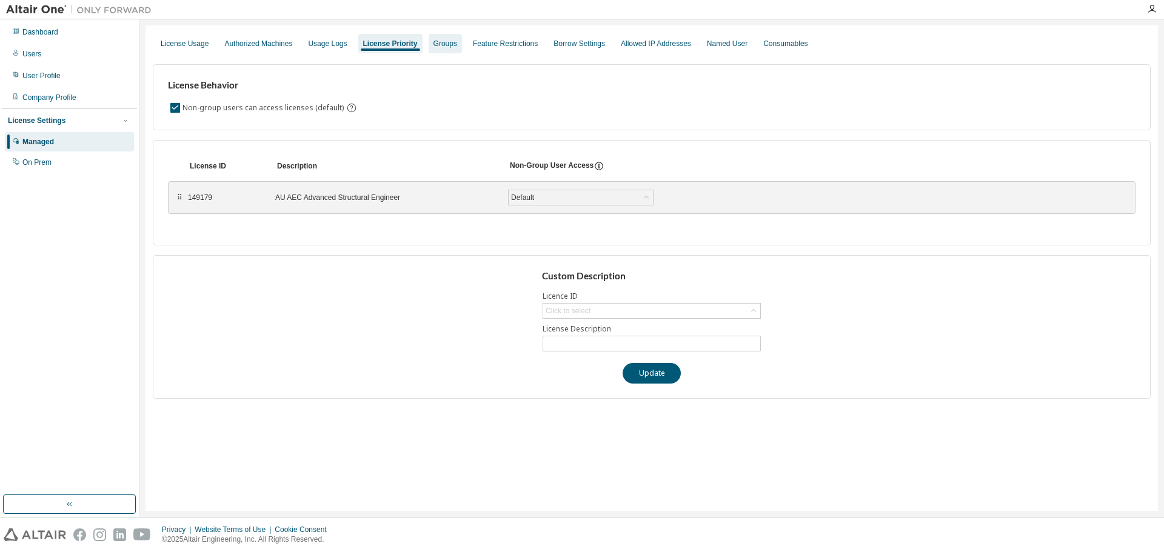
click at [457, 39] on div "Groups" at bounding box center [445, 44] width 24 height 10
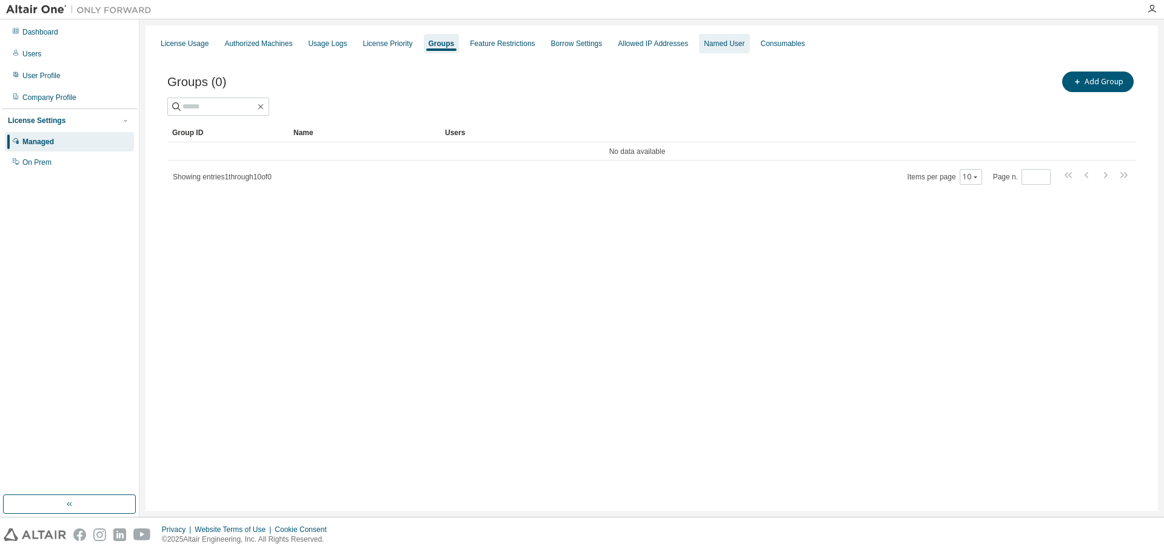
click at [744, 41] on div "Named User" at bounding box center [724, 44] width 41 height 10
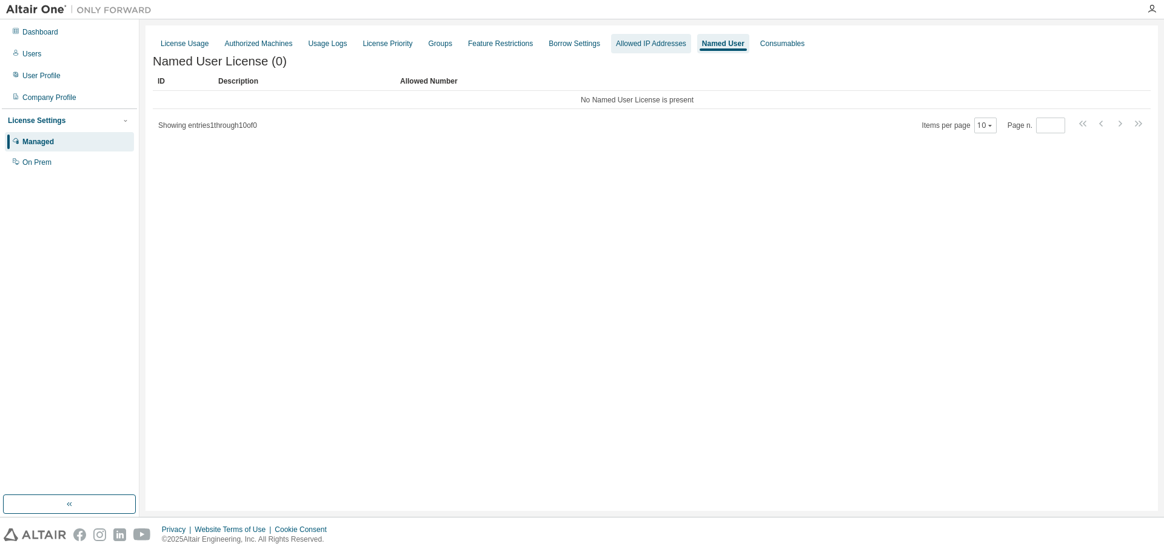
click at [662, 44] on div "Allowed IP Addresses" at bounding box center [651, 44] width 70 height 10
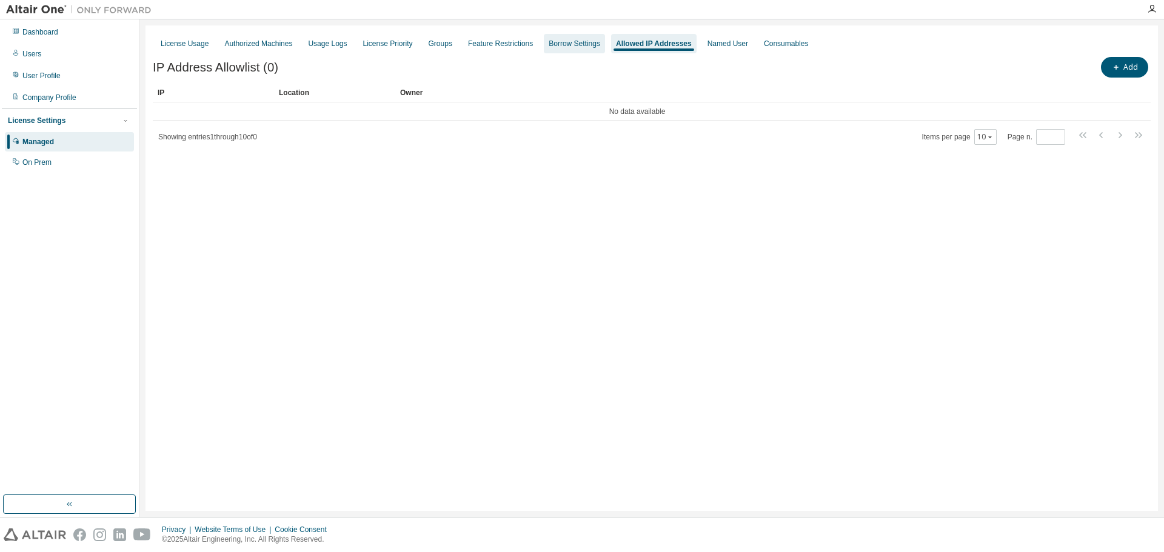
click at [577, 42] on div "Borrow Settings" at bounding box center [574, 44] width 52 height 10
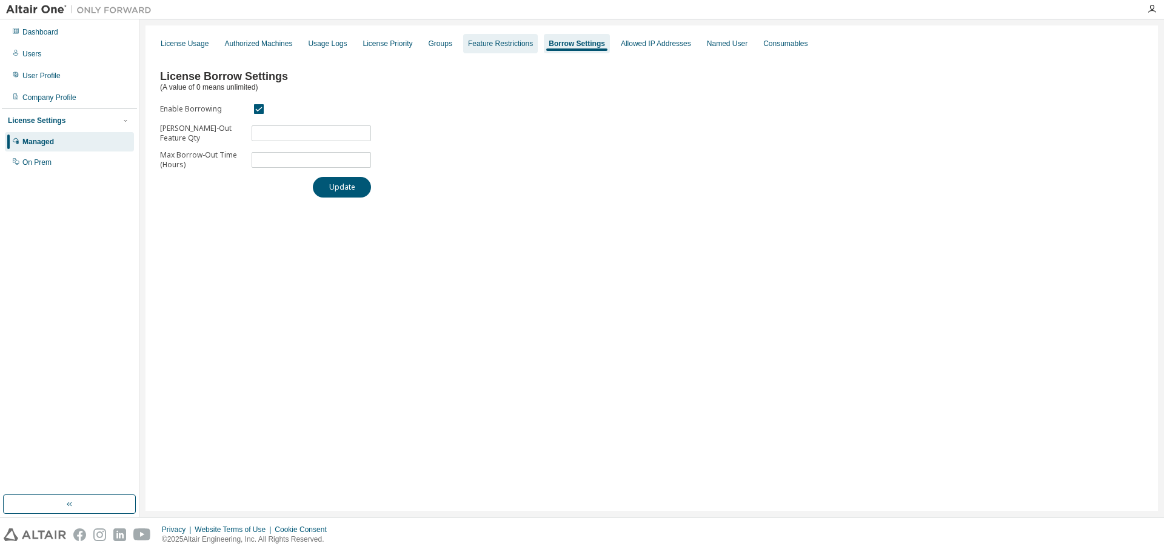
click at [507, 39] on div "Feature Restrictions" at bounding box center [500, 44] width 65 height 10
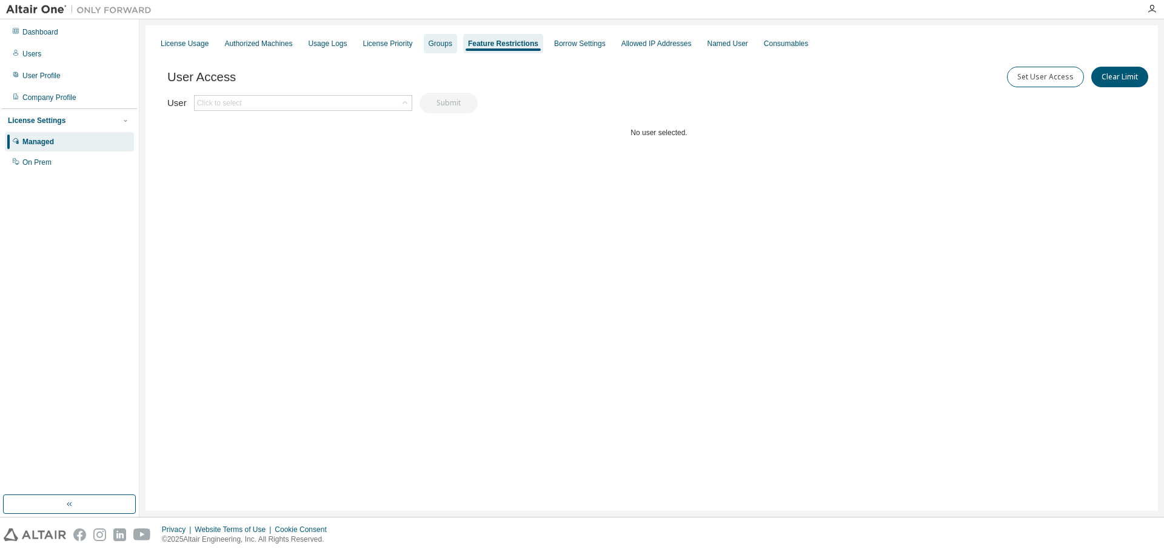
click at [449, 46] on div "Groups" at bounding box center [440, 44] width 24 height 10
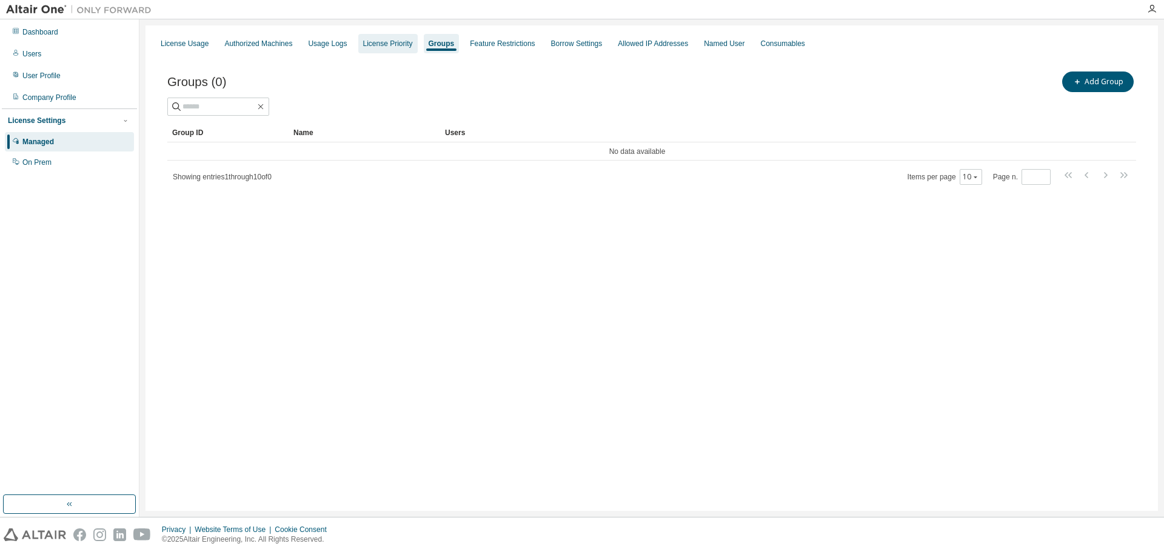
click at [404, 41] on div "License Priority" at bounding box center [388, 44] width 50 height 10
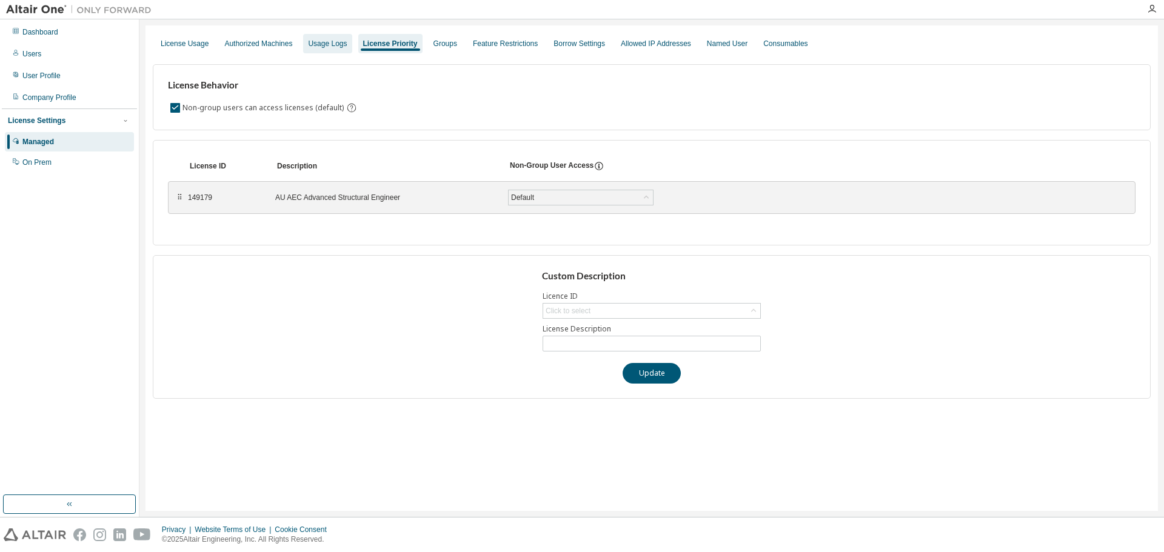
click at [331, 47] on div "Usage Logs" at bounding box center [327, 44] width 39 height 10
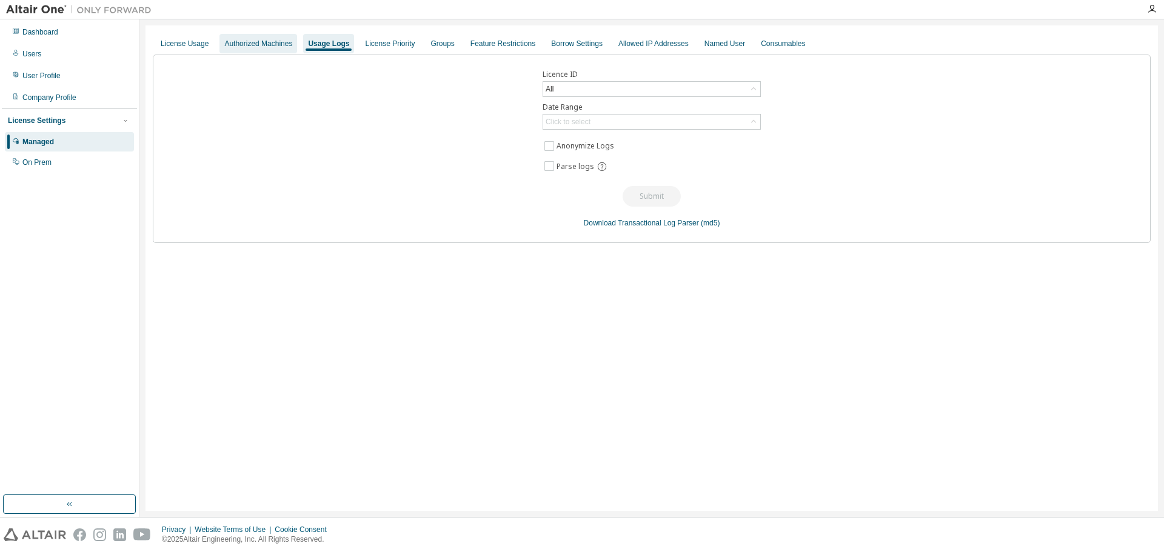
click at [256, 41] on div "Authorized Machines" at bounding box center [258, 44] width 68 height 10
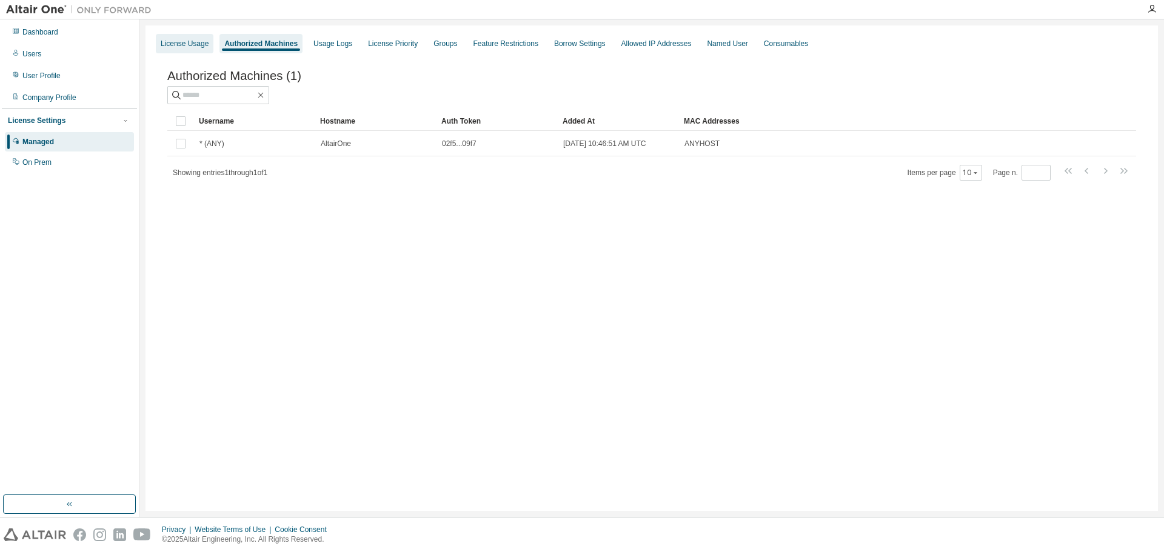
click at [192, 39] on div "License Usage" at bounding box center [185, 44] width 48 height 10
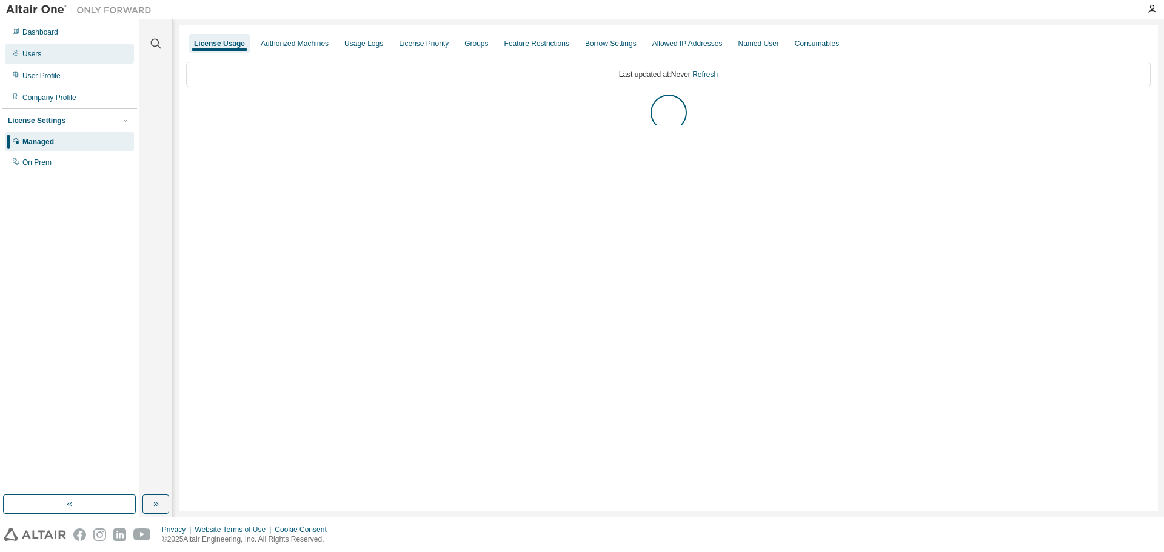
click at [56, 48] on div "Users" at bounding box center [69, 53] width 129 height 19
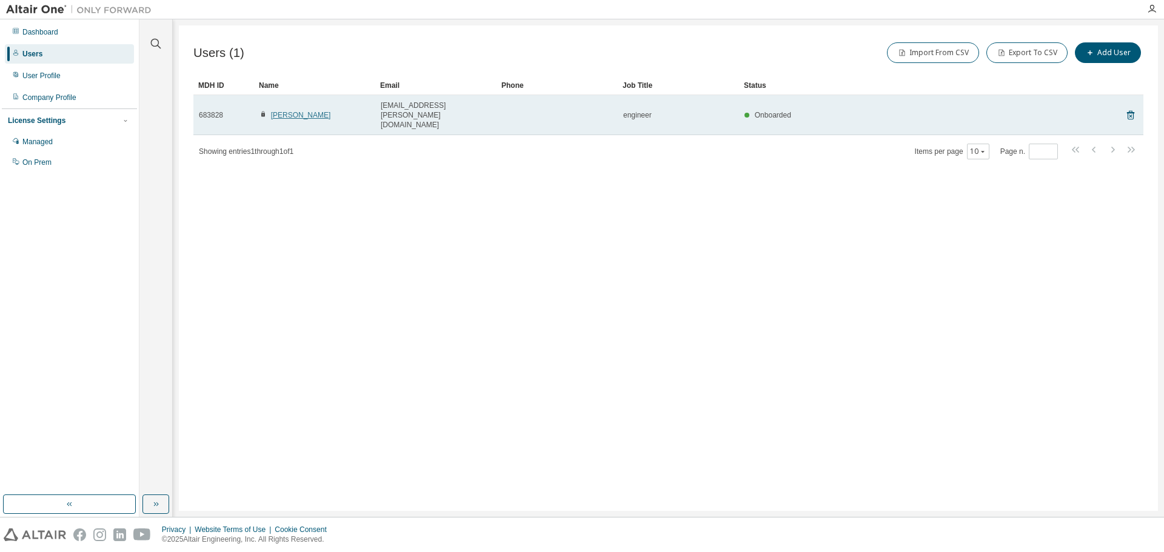
click at [282, 111] on link "[PERSON_NAME]" at bounding box center [301, 115] width 60 height 8
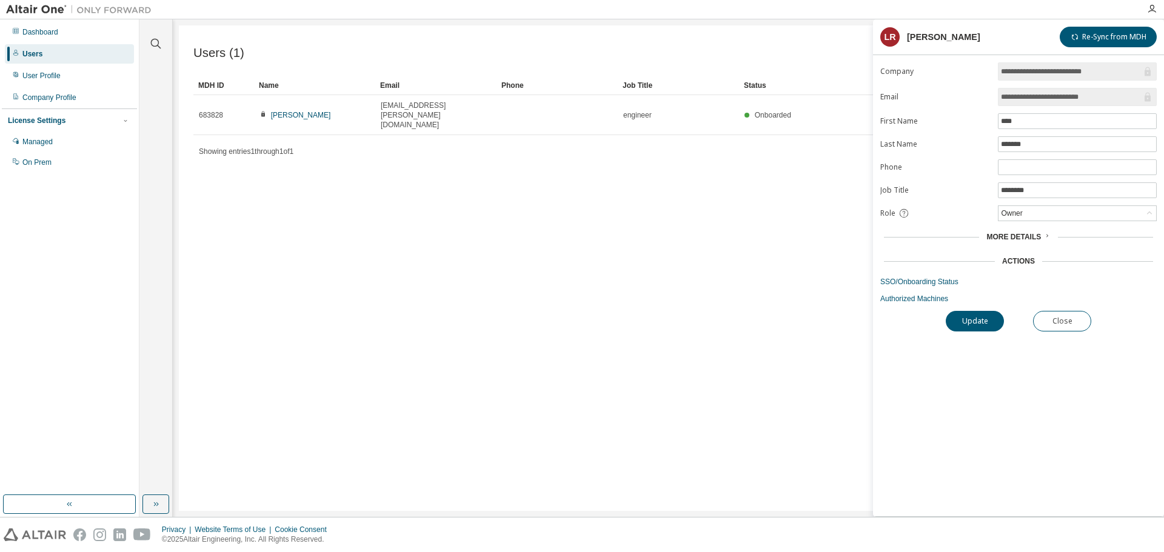
drag, startPoint x: 1128, startPoint y: 401, endPoint x: 1060, endPoint y: 233, distance: 181.1
click at [1128, 399] on div "**********" at bounding box center [1018, 289] width 291 height 454
click at [1033, 236] on span "More Details" at bounding box center [1013, 237] width 55 height 8
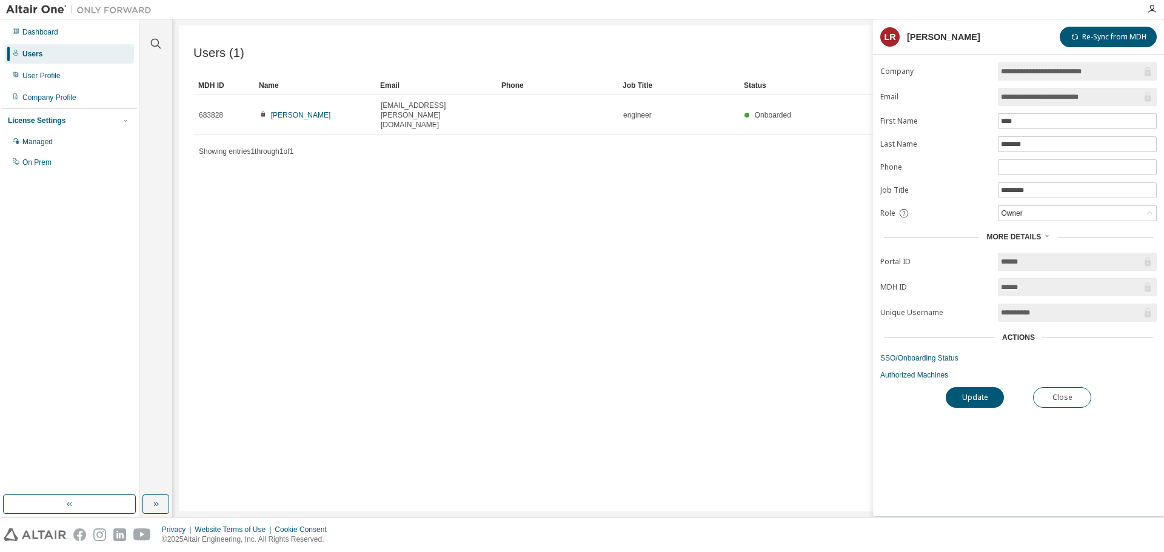
click at [1129, 370] on form "**********" at bounding box center [1018, 221] width 276 height 318
click at [595, 237] on div "Users (1) Import From CSV Export To CSV Add User Clear Load Save Save As Field …" at bounding box center [668, 267] width 979 height 485
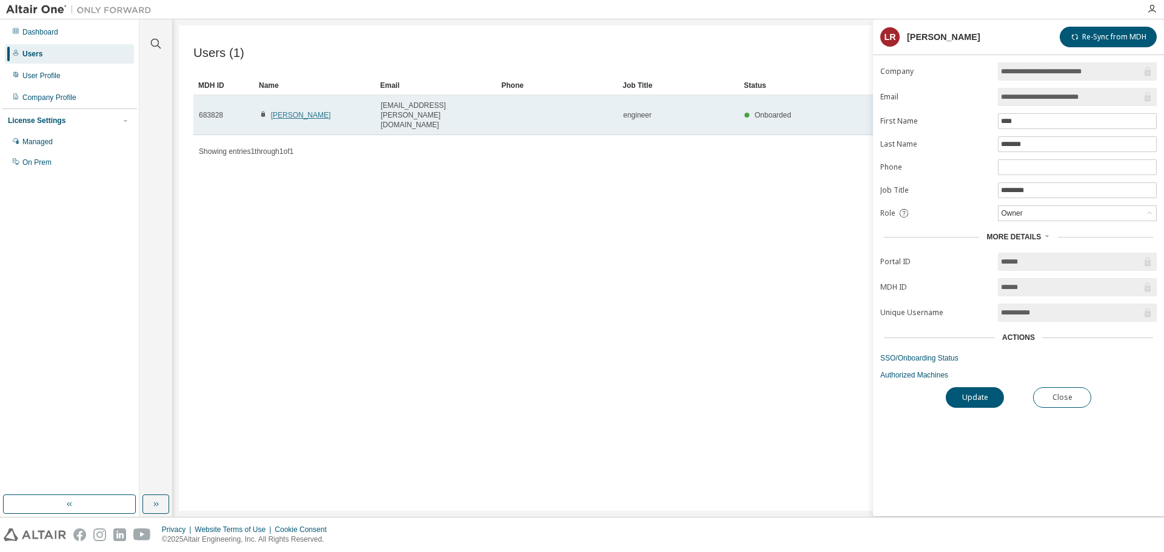
click at [304, 111] on link "[PERSON_NAME]" at bounding box center [301, 115] width 60 height 8
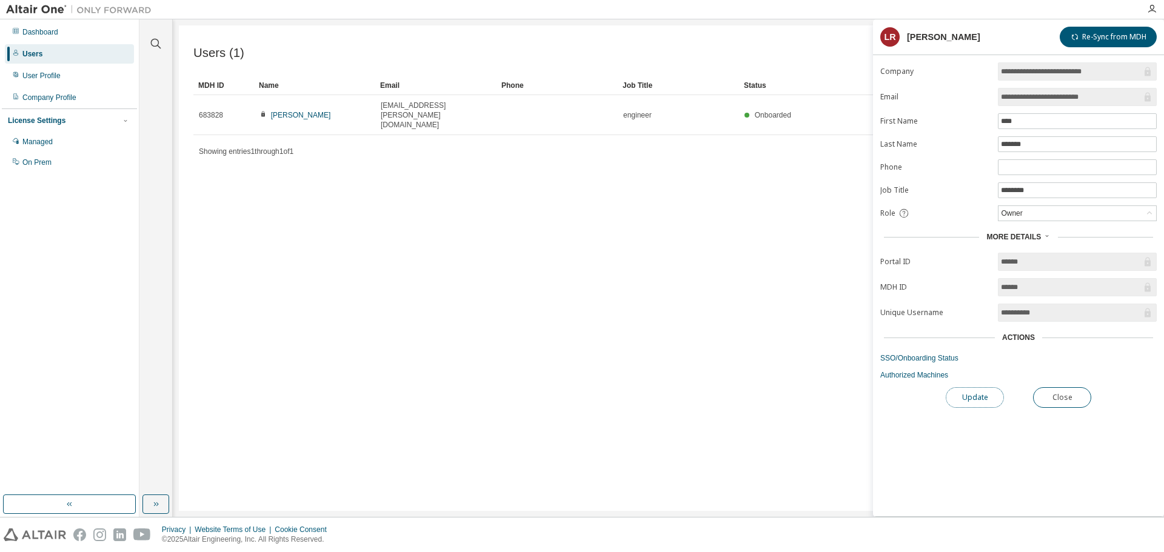
click at [964, 400] on button "Update" at bounding box center [974, 397] width 58 height 21
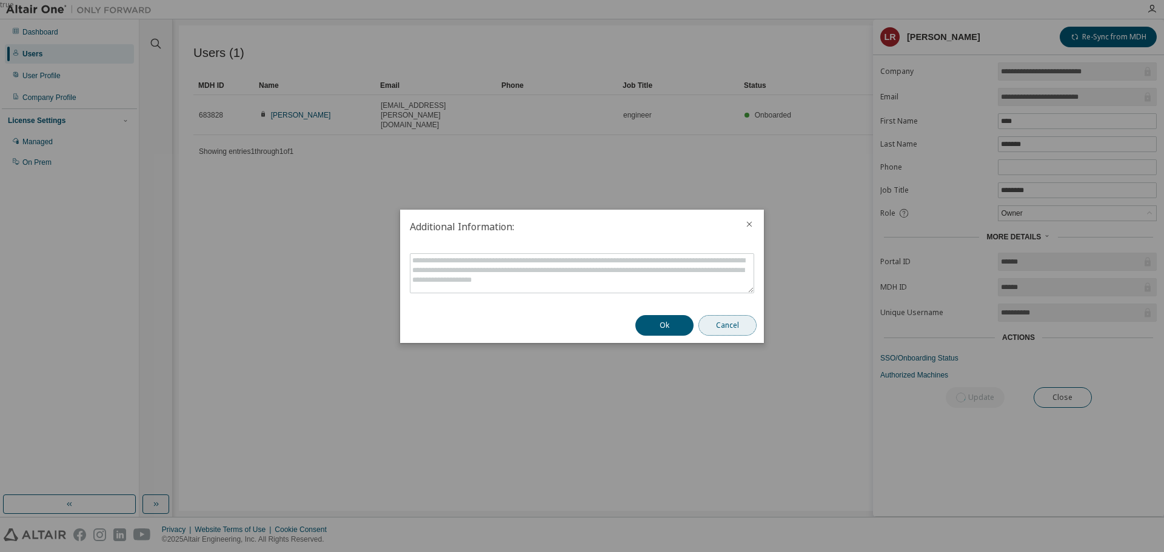
click at [729, 318] on button "Cancel" at bounding box center [727, 325] width 58 height 21
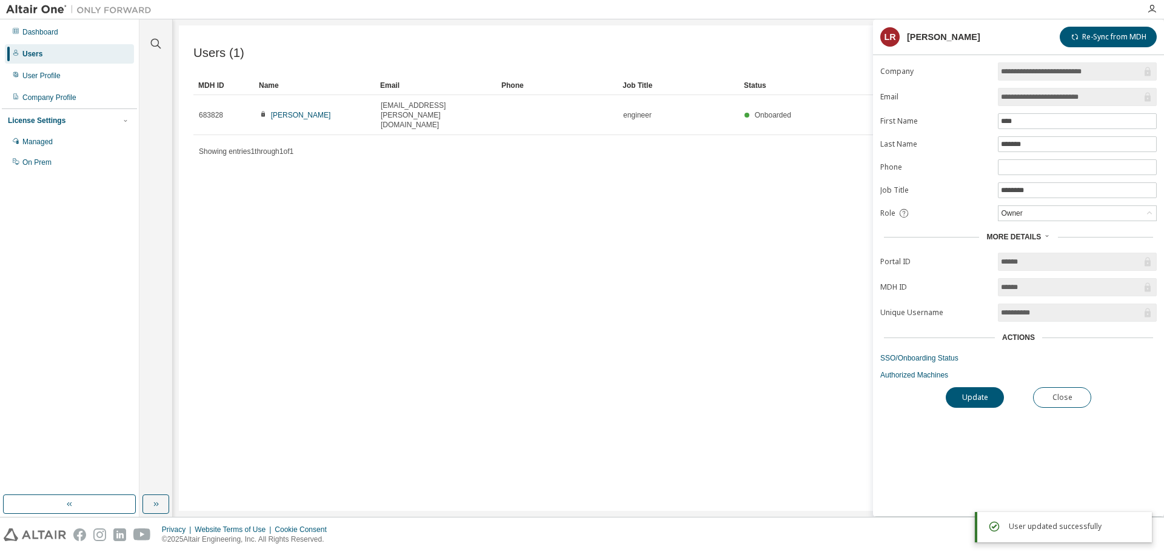
click at [1063, 456] on div "**********" at bounding box center [1018, 289] width 291 height 454
click at [1029, 236] on span "More Details" at bounding box center [1013, 237] width 55 height 8
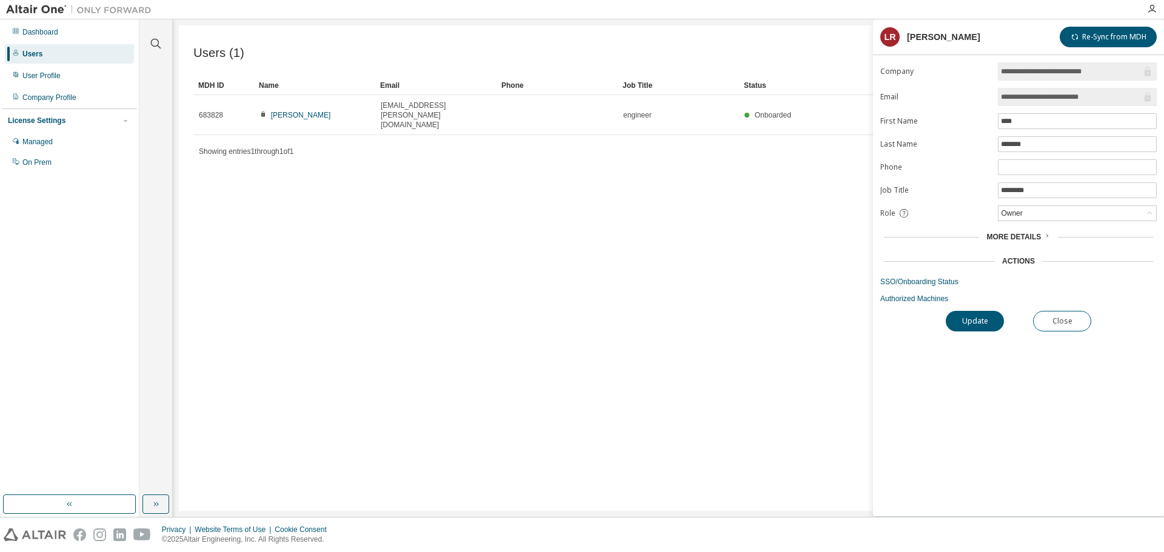
click at [1029, 236] on span "More Details" at bounding box center [1013, 237] width 55 height 8
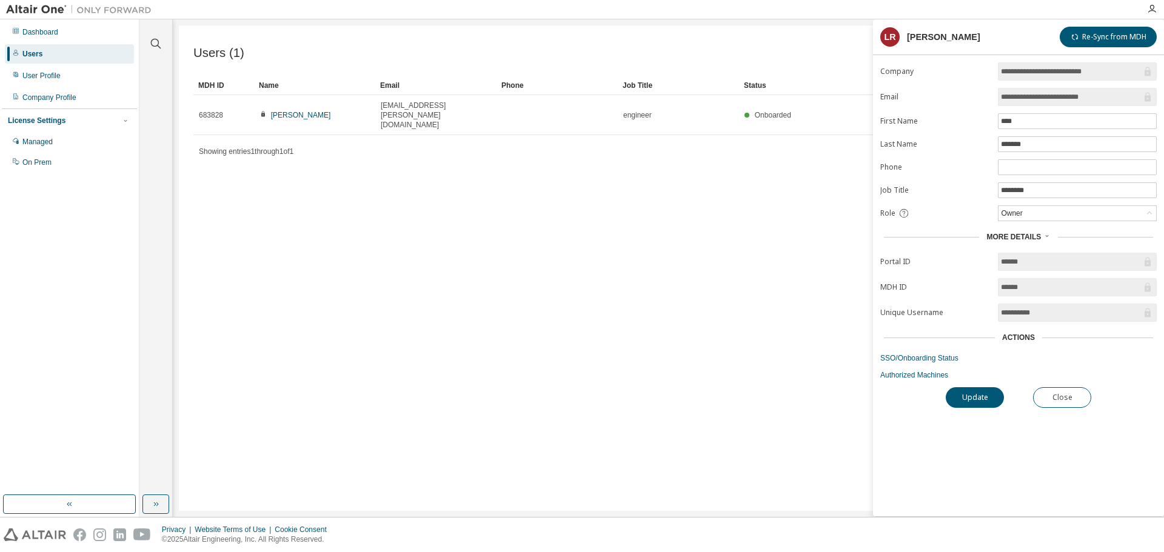
click at [1028, 94] on input "**********" at bounding box center [1071, 97] width 141 height 12
click at [1029, 72] on input "**********" at bounding box center [1071, 71] width 141 height 12
click at [952, 104] on form "**********" at bounding box center [1018, 221] width 276 height 318
drag, startPoint x: 1093, startPoint y: 100, endPoint x: 999, endPoint y: 100, distance: 94.5
click at [999, 100] on span "**********" at bounding box center [1077, 97] width 159 height 18
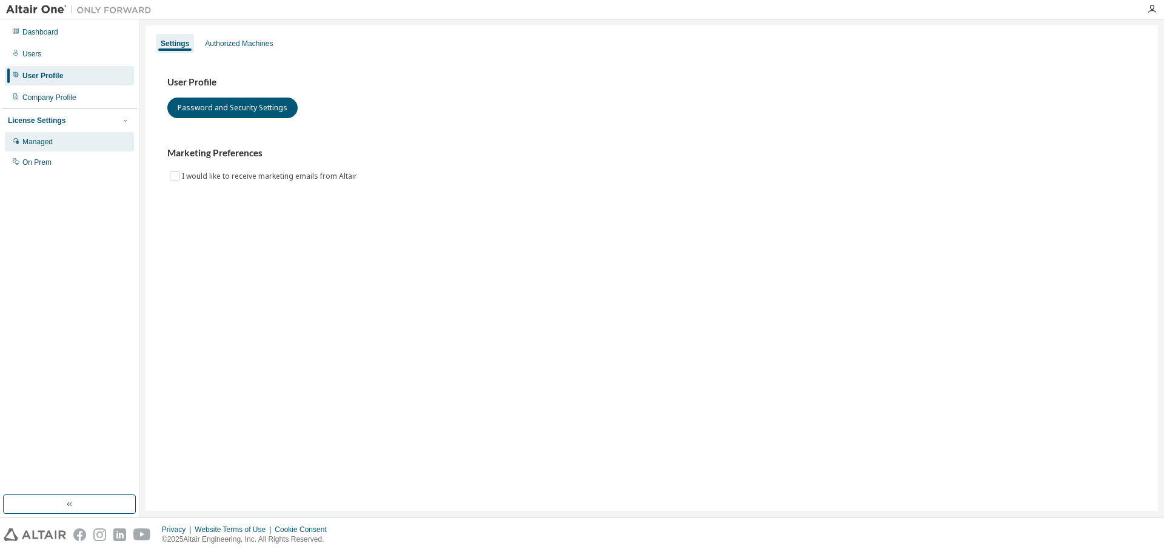
click at [44, 143] on div "Managed" at bounding box center [37, 142] width 30 height 10
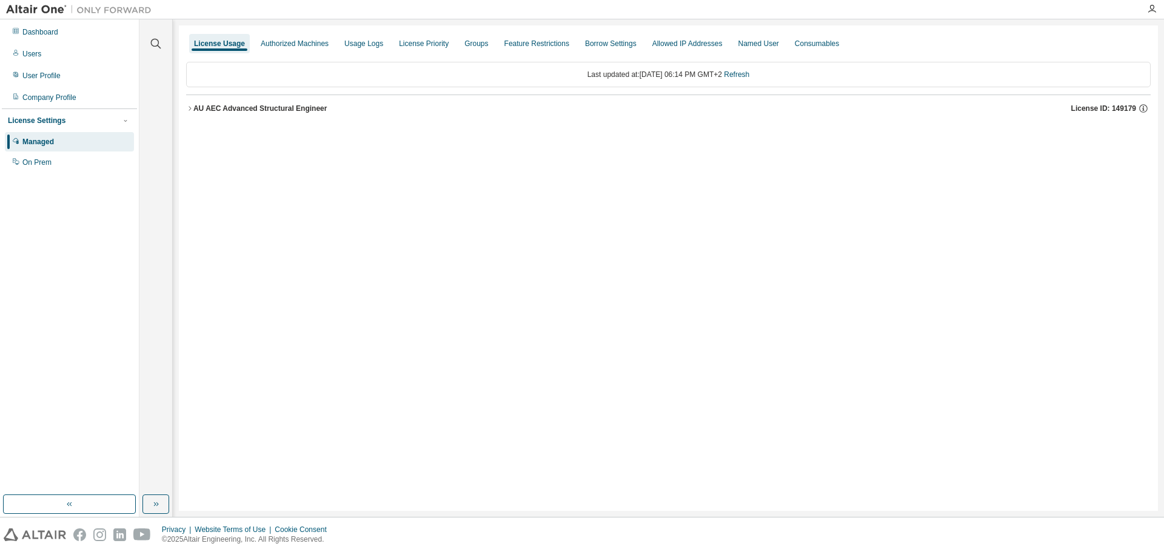
click at [287, 105] on div "AU AEC Advanced Structural Engineer" at bounding box center [260, 109] width 134 height 10
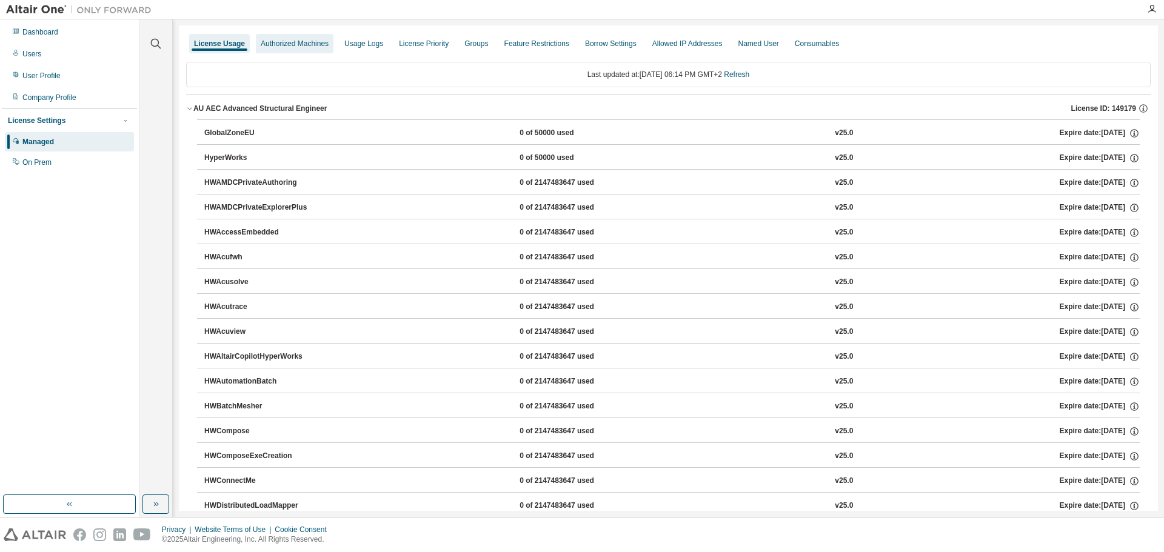
click at [313, 42] on div "Authorized Machines" at bounding box center [295, 44] width 68 height 10
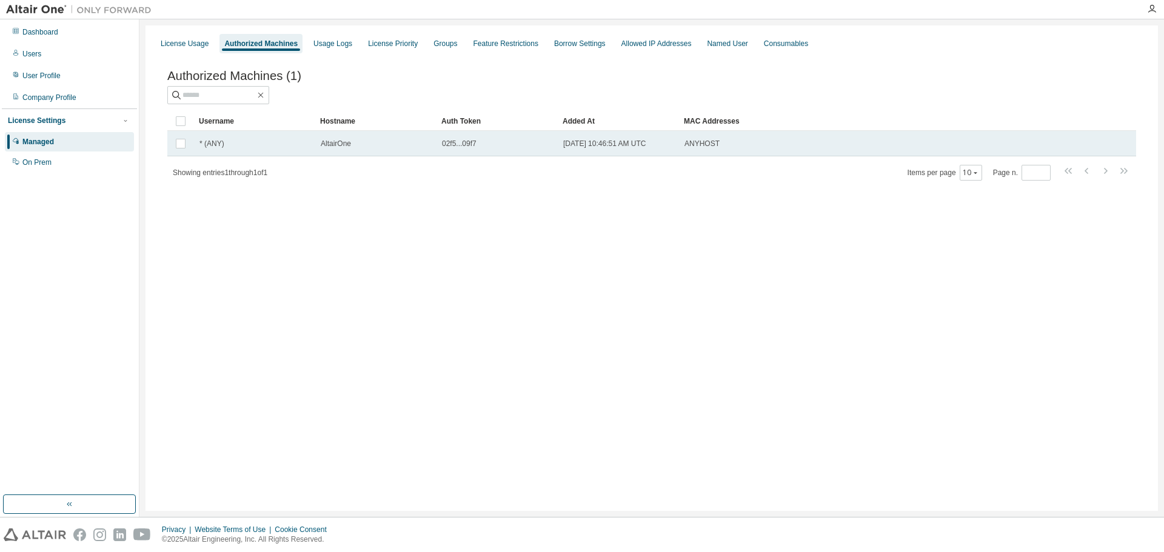
click at [279, 148] on div "* (ANY)" at bounding box center [254, 144] width 110 height 10
click at [223, 152] on td "* (ANY)" at bounding box center [254, 143] width 121 height 25
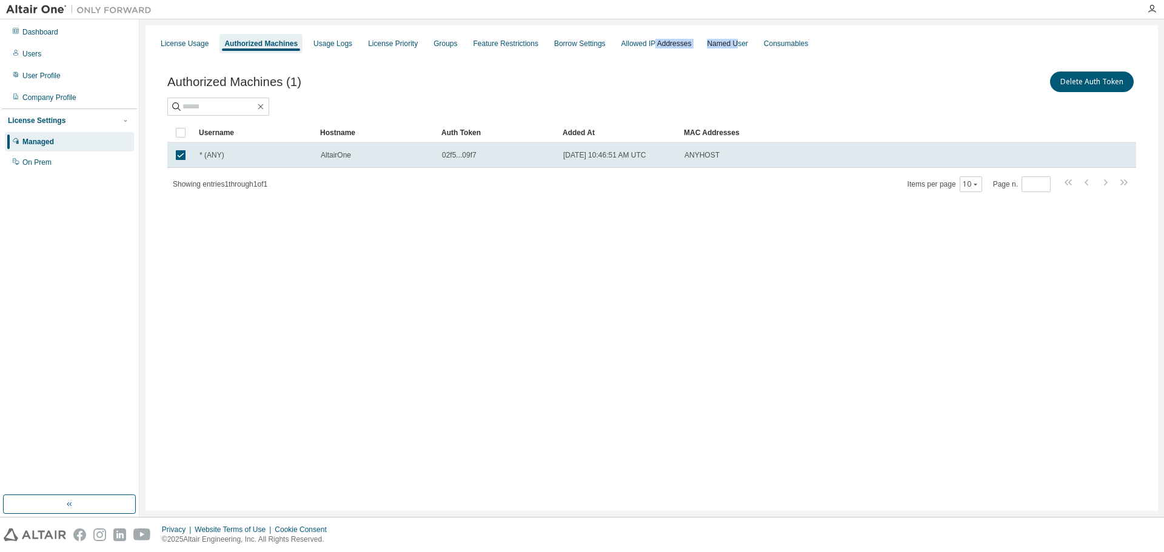
drag, startPoint x: 736, startPoint y: 53, endPoint x: 758, endPoint y: 54, distance: 21.9
click at [758, 54] on div "License Usage Authorized Machines Usage Logs License Priority Groups Feature Re…" at bounding box center [652, 44] width 998 height 22
click at [747, 46] on div "Named User" at bounding box center [727, 44] width 41 height 10
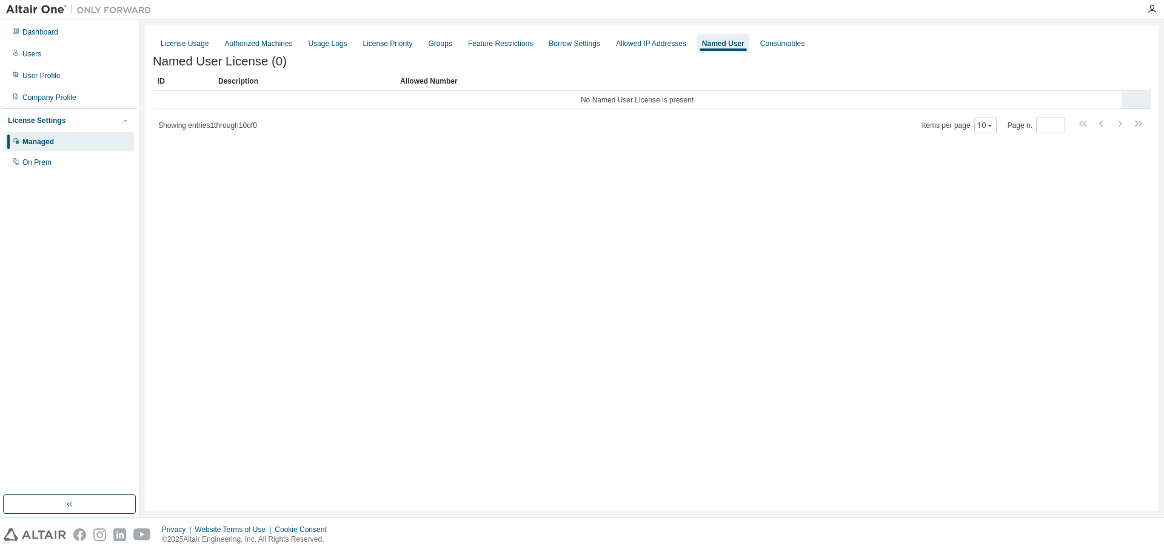
click at [300, 109] on td "No Named User License is present" at bounding box center [637, 100] width 968 height 18
click at [772, 109] on td "No Named User License is present" at bounding box center [637, 100] width 968 height 18
click at [439, 41] on div "Groups" at bounding box center [440, 44] width 24 height 10
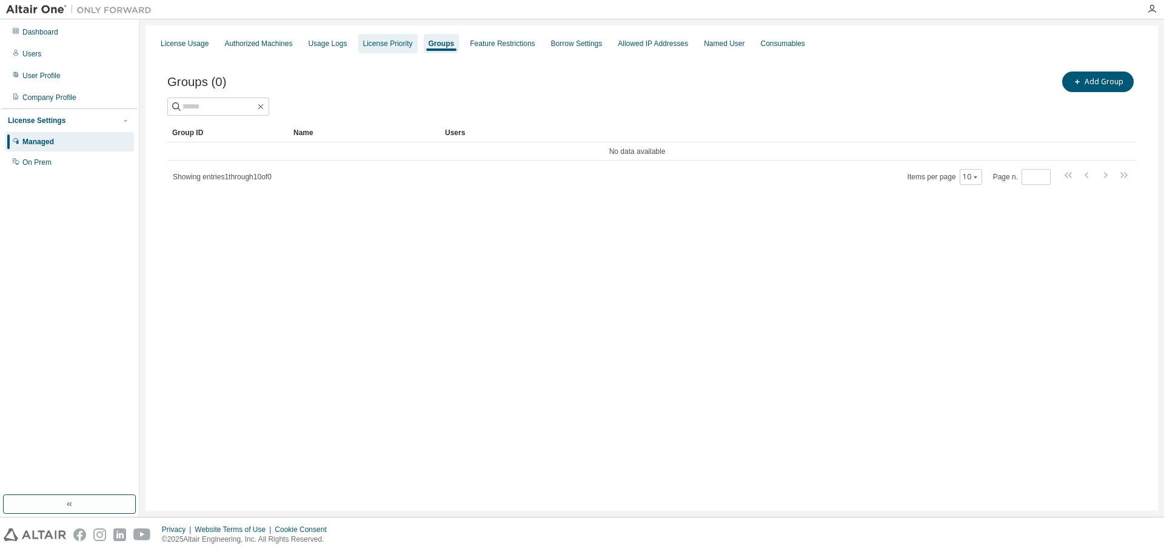
click at [391, 40] on div "License Priority" at bounding box center [388, 44] width 50 height 10
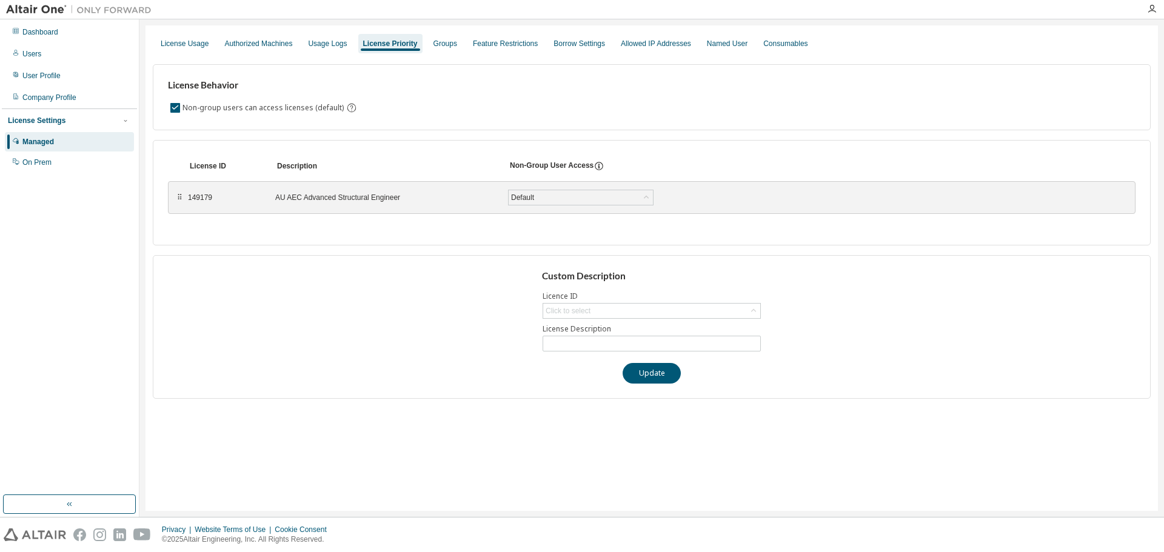
click at [330, 202] on div "AU AEC Advanced Structural Engineer" at bounding box center [384, 198] width 218 height 10
click at [553, 198] on div "Default" at bounding box center [580, 197] width 144 height 15
click at [541, 228] on li "True" at bounding box center [580, 229] width 142 height 16
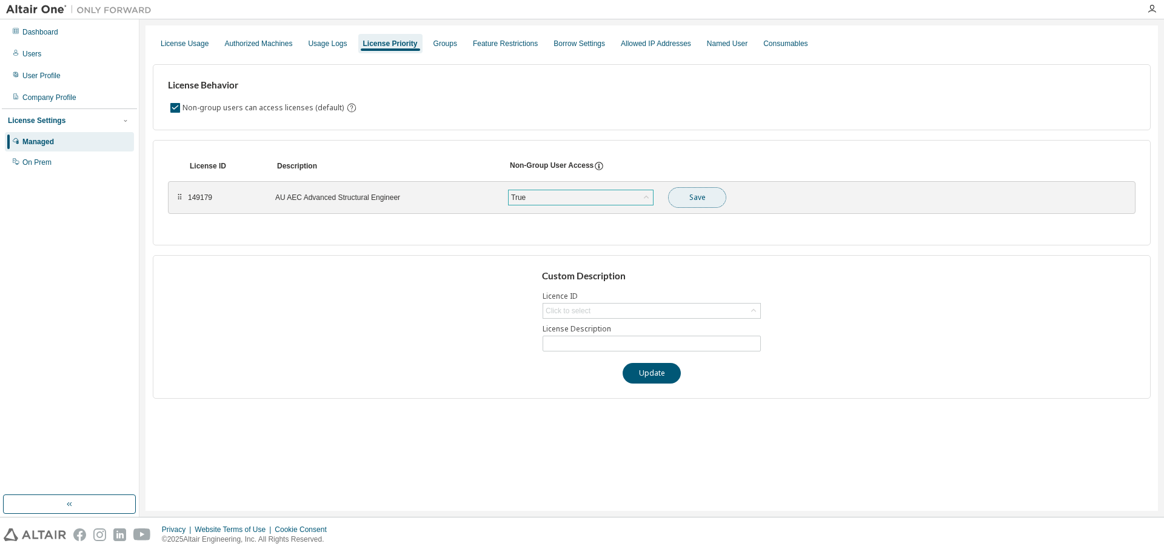
click at [698, 197] on button "Save" at bounding box center [697, 197] width 58 height 21
click at [459, 241] on div "License ID Description Non-Group User Access ⠿ 149179 AU AEC Advanced Structura…" at bounding box center [652, 192] width 998 height 105
click at [338, 42] on div "Usage Logs" at bounding box center [327, 44] width 39 height 10
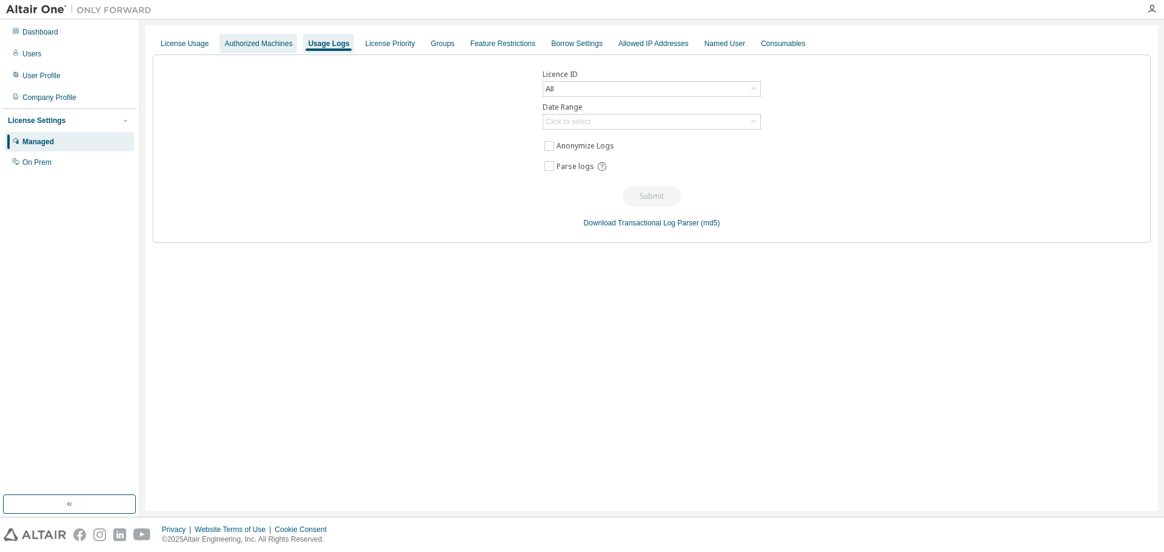
click at [250, 41] on div "Authorized Machines" at bounding box center [258, 44] width 68 height 10
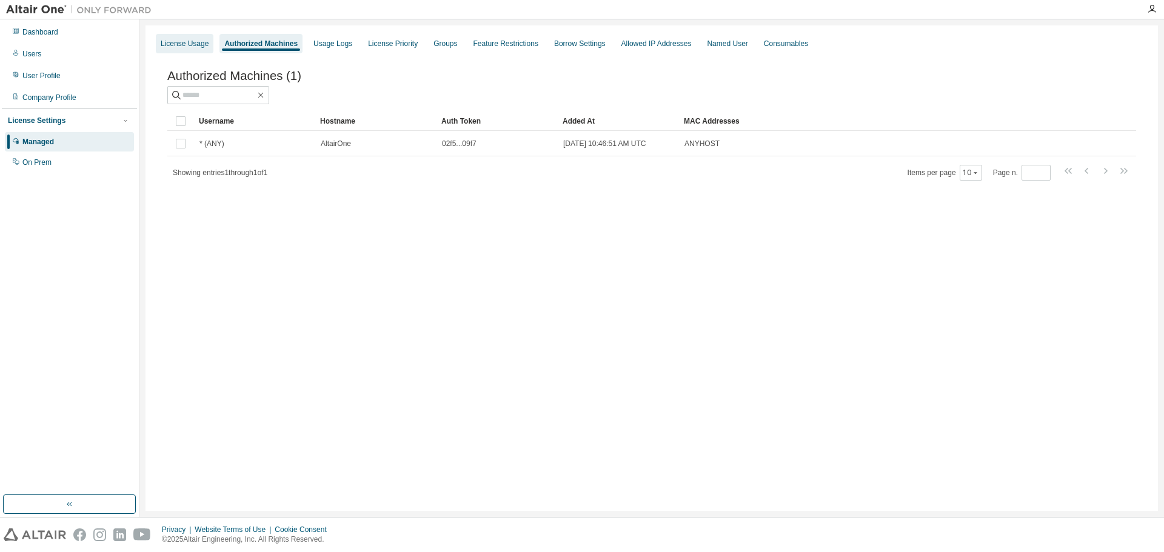
click at [185, 46] on div "License Usage" at bounding box center [185, 44] width 48 height 10
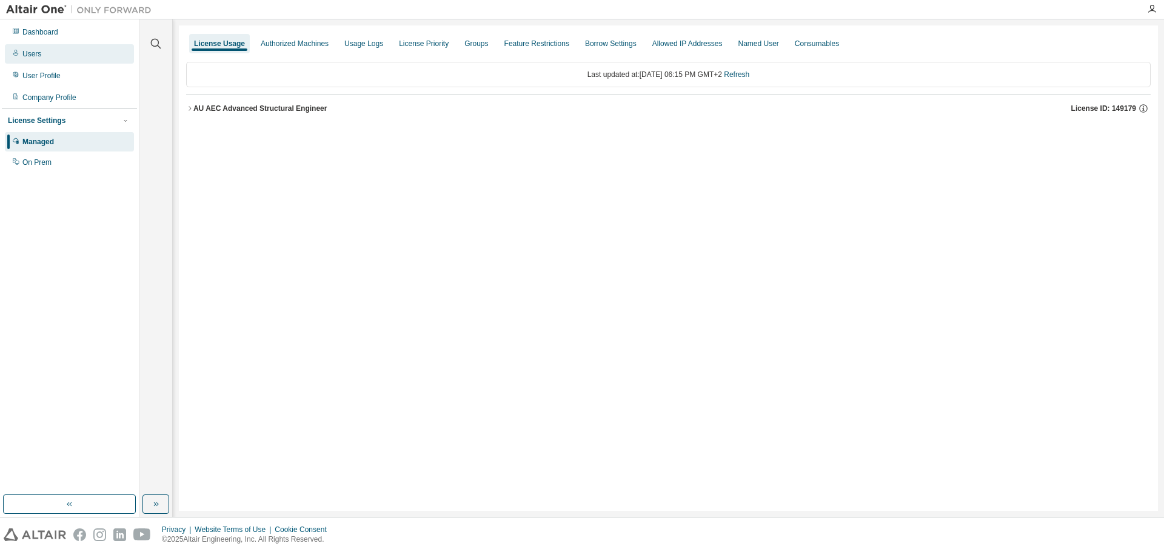
click at [72, 56] on div "Users" at bounding box center [69, 53] width 129 height 19
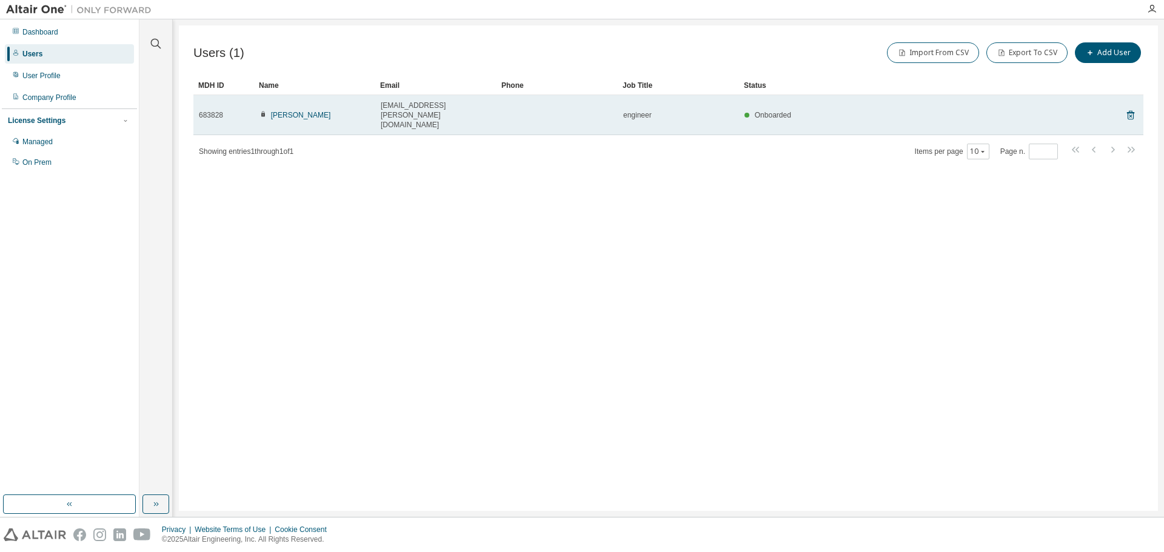
click at [779, 111] on span "Onboarded" at bounding box center [773, 115] width 36 height 8
click at [453, 99] on td "[EMAIL_ADDRESS][PERSON_NAME][DOMAIN_NAME]" at bounding box center [435, 115] width 121 height 40
click at [967, 110] on td "Onboarded" at bounding box center [912, 115] width 346 height 40
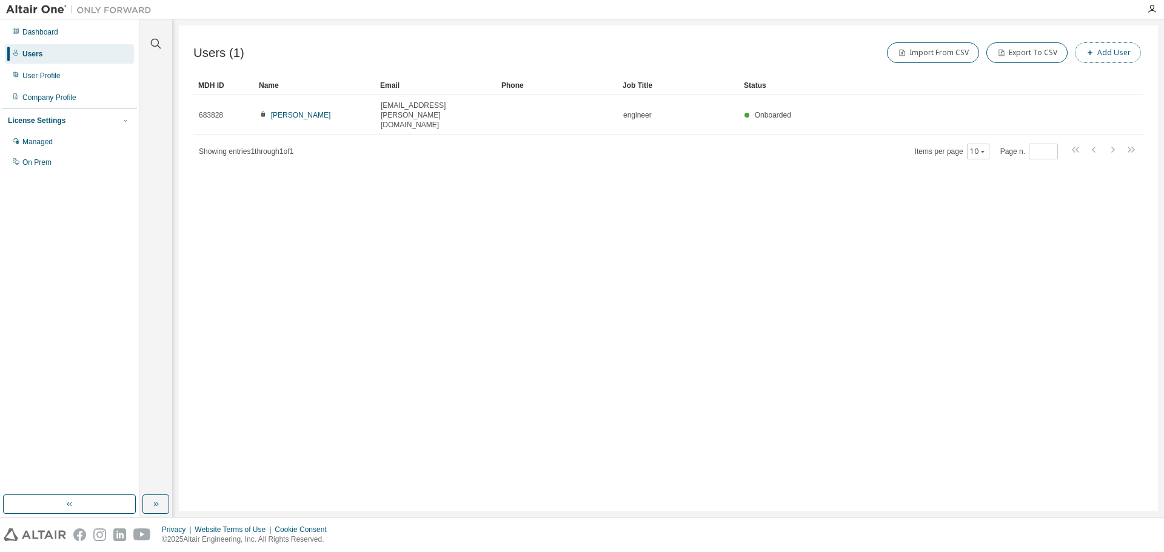
click at [1125, 53] on button "Add User" at bounding box center [1108, 52] width 66 height 21
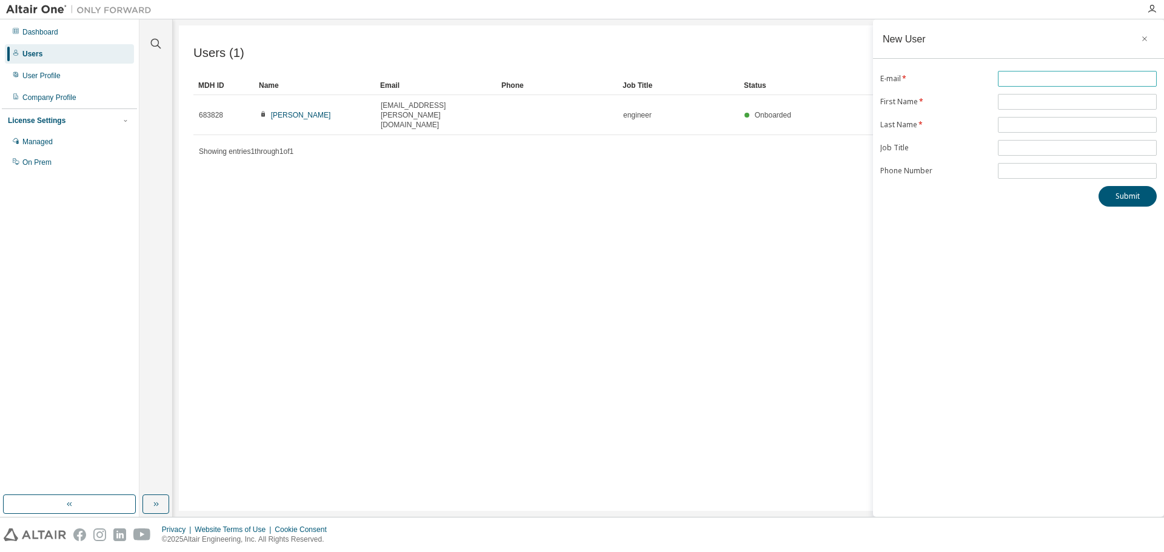
click at [1035, 76] on input "text" at bounding box center [1077, 79] width 153 height 10
type input "**********"
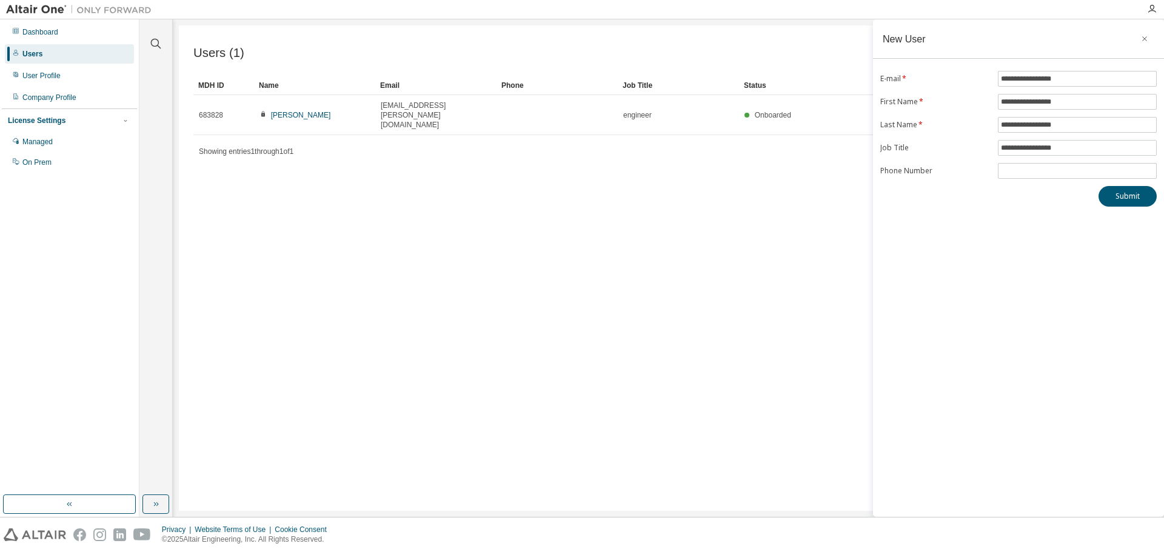
click at [1018, 239] on div "**********" at bounding box center [1018, 268] width 291 height 498
click at [1086, 107] on span "**********" at bounding box center [1077, 102] width 159 height 16
click at [1078, 104] on input "**********" at bounding box center [1077, 102] width 153 height 10
drag, startPoint x: 1078, startPoint y: 104, endPoint x: 967, endPoint y: 94, distance: 112.0
click at [967, 94] on form "**********" at bounding box center [1018, 125] width 276 height 108
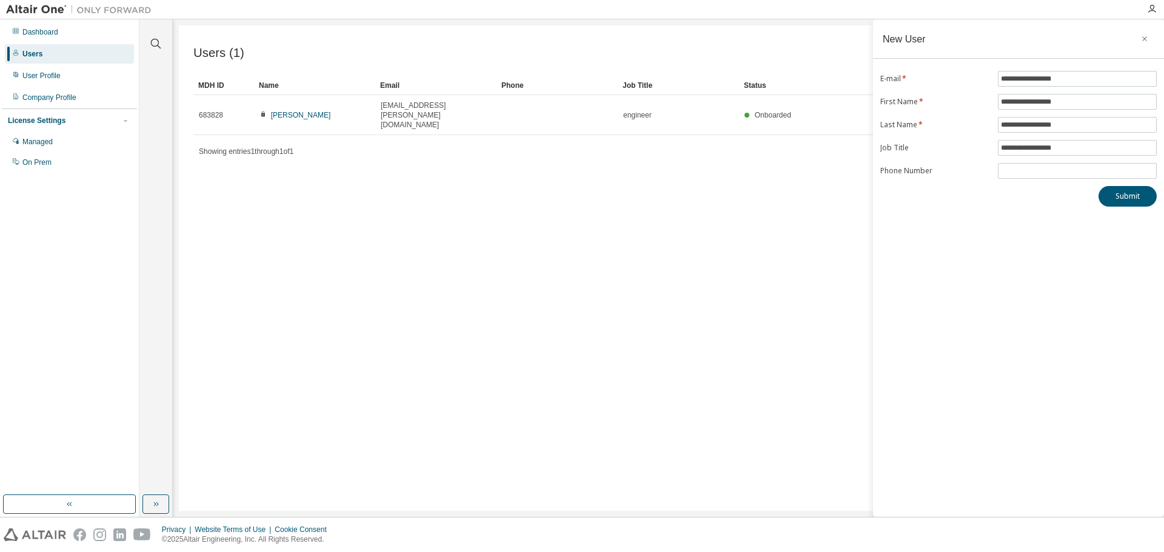
click at [936, 353] on div "**********" at bounding box center [1018, 268] width 291 height 498
click at [1087, 105] on input "**********" at bounding box center [1077, 102] width 153 height 10
drag, startPoint x: 1051, startPoint y: 105, endPoint x: 891, endPoint y: 94, distance: 160.4
click at [891, 94] on form "**********" at bounding box center [1018, 125] width 276 height 108
type input "****"
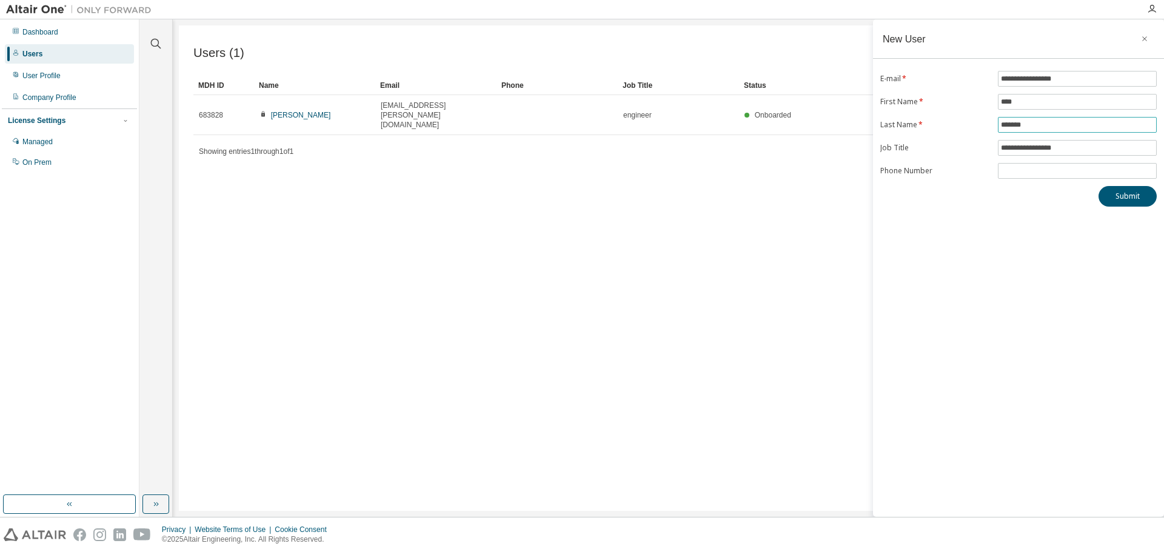
type input "*******"
click at [1127, 201] on button "Submit" at bounding box center [1127, 196] width 58 height 21
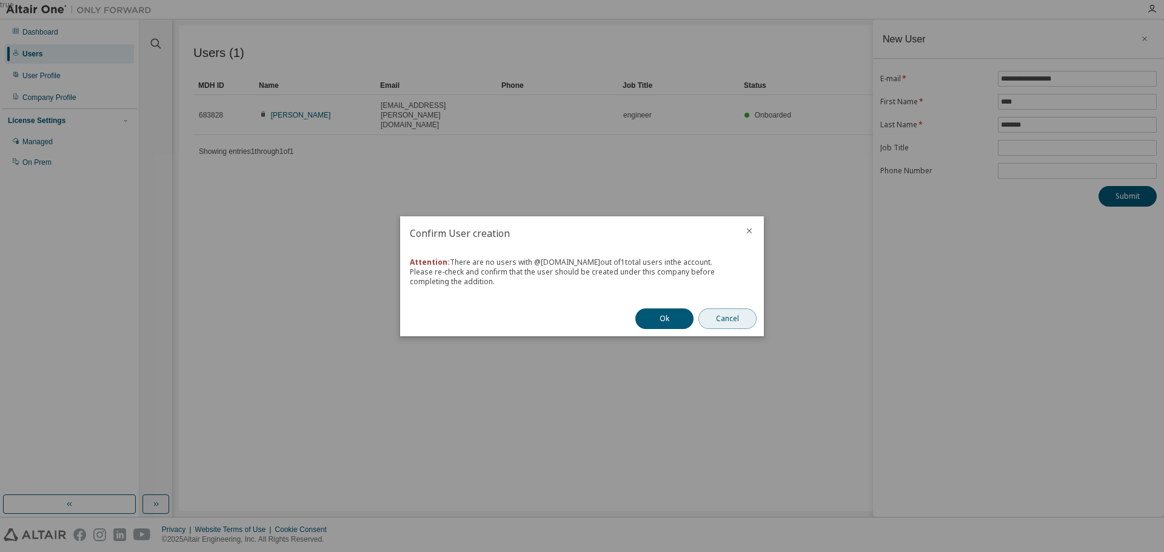
click at [727, 320] on button "Cancel" at bounding box center [727, 318] width 58 height 21
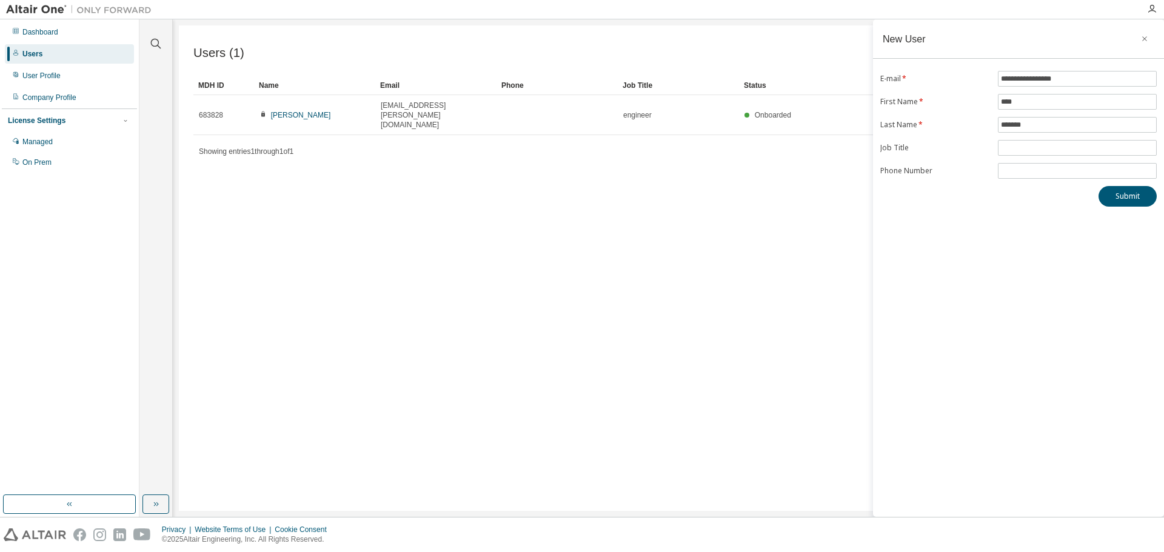
click at [592, 284] on div "Users (1) Import From CSV Export To CSV Add User Clear Load Save Save As Field …" at bounding box center [668, 267] width 979 height 485
click at [1144, 35] on icon "button" at bounding box center [1144, 39] width 8 height 10
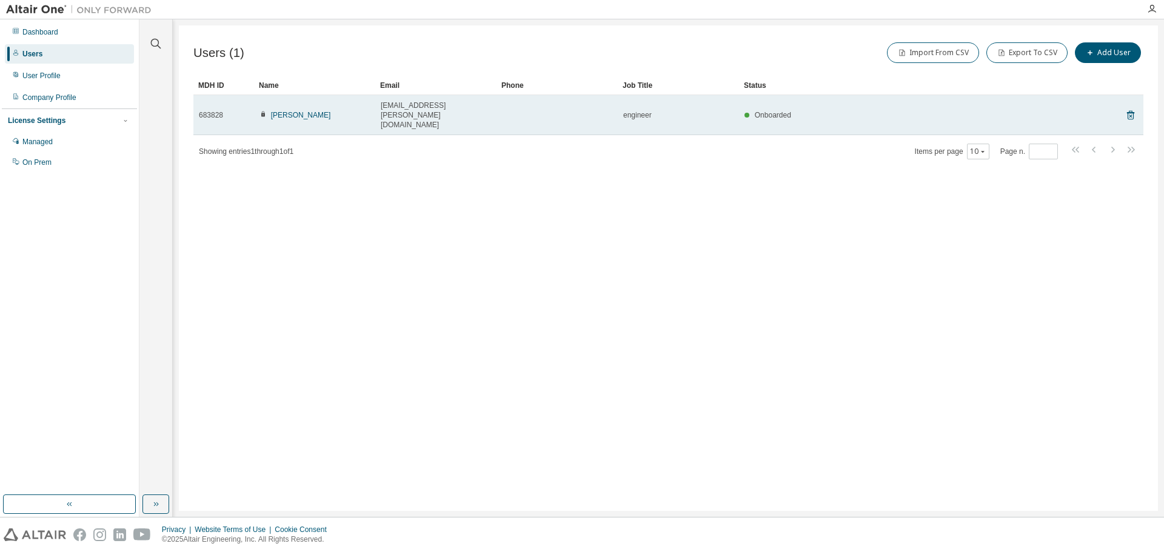
click at [356, 110] on div "[PERSON_NAME]" at bounding box center [314, 115] width 110 height 10
click at [219, 110] on span "683828" at bounding box center [211, 115] width 24 height 10
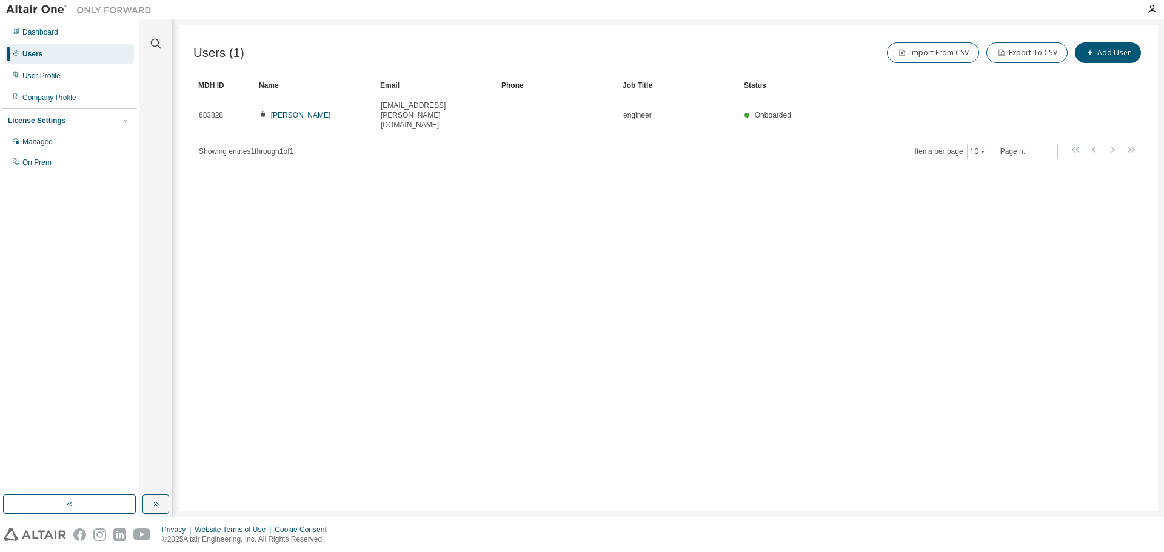
click at [577, 142] on div "Showing entries 1 through 1 of 1 Items per page 10 Page n. *" at bounding box center [668, 151] width 950 height 18
click at [59, 101] on div "Company Profile" at bounding box center [49, 98] width 54 height 10
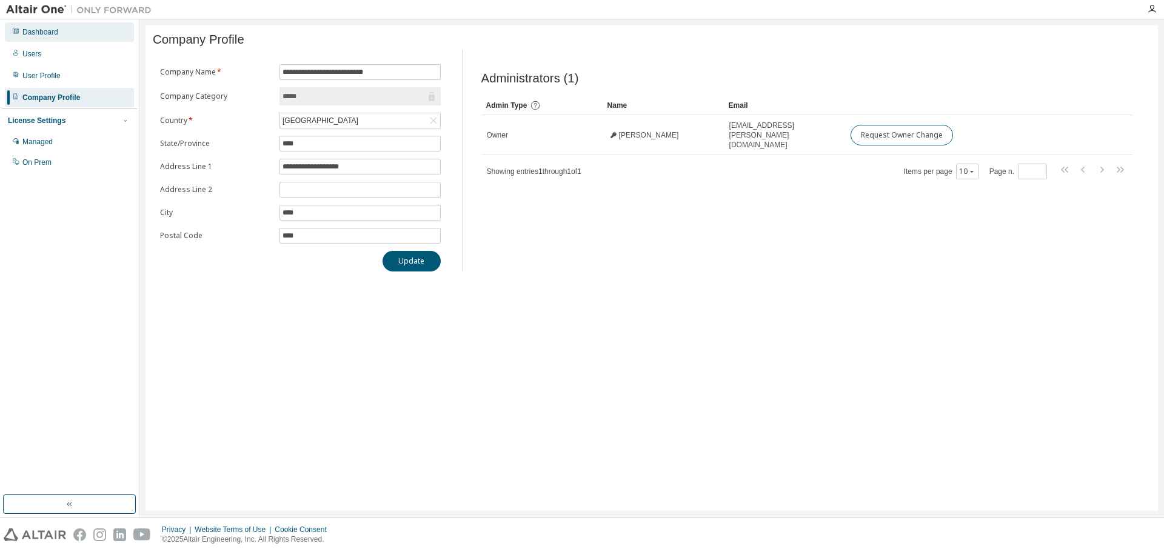
click at [54, 38] on div "Dashboard" at bounding box center [69, 31] width 129 height 19
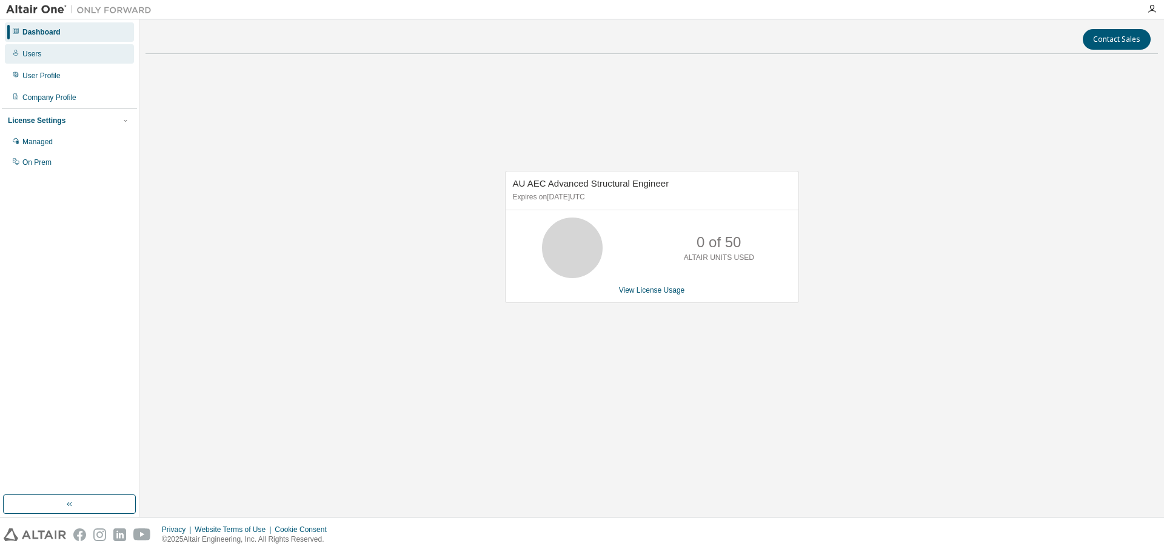
click at [42, 52] on div "Users" at bounding box center [69, 53] width 129 height 19
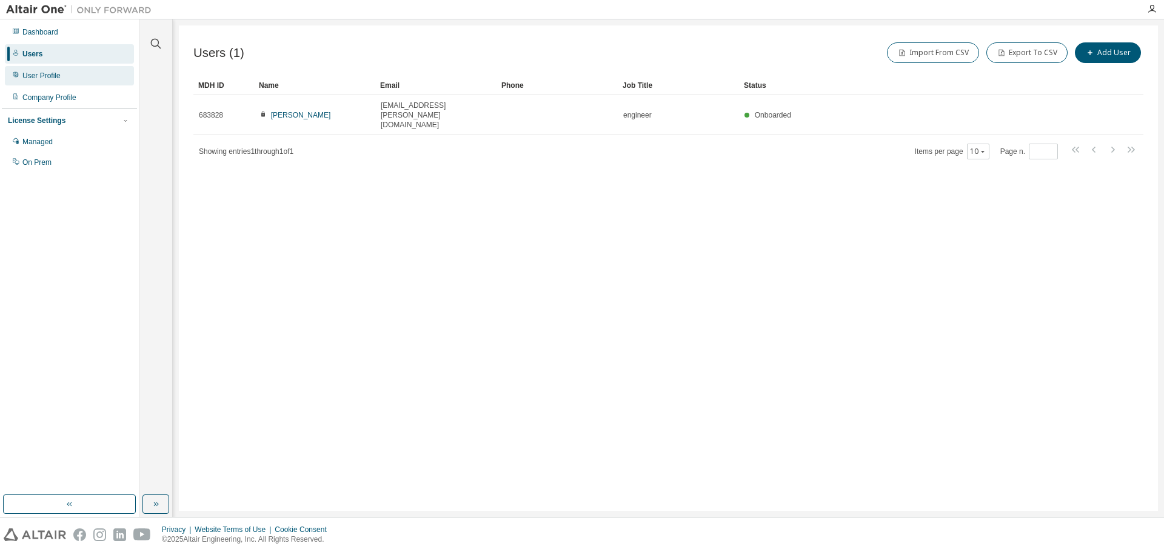
click at [33, 74] on div "User Profile" at bounding box center [41, 76] width 38 height 10
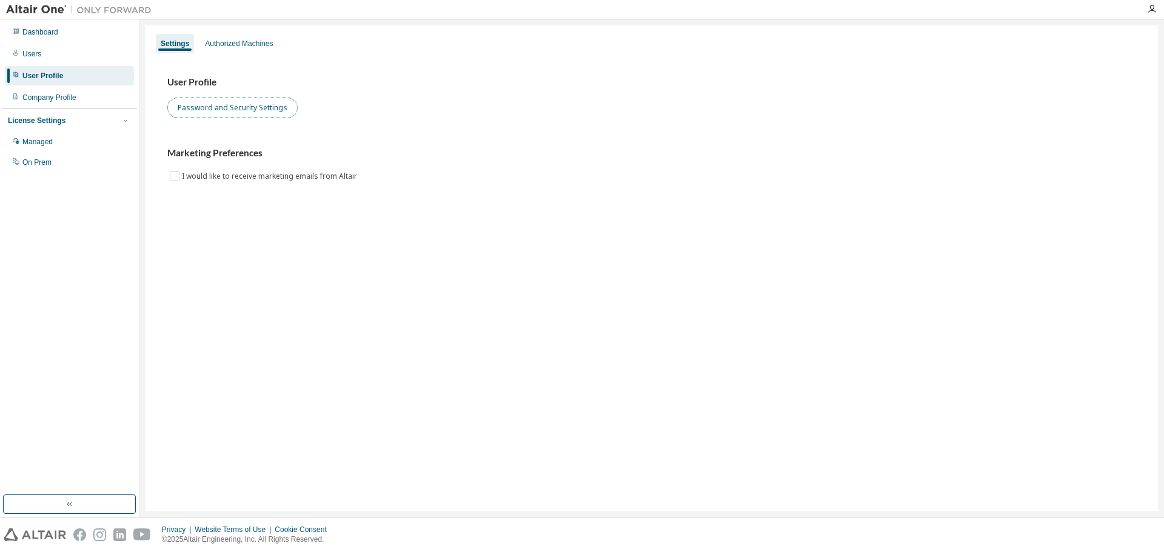
click at [203, 104] on button "Password and Security Settings" at bounding box center [232, 108] width 130 height 21
click at [50, 35] on div "Dashboard" at bounding box center [40, 32] width 36 height 10
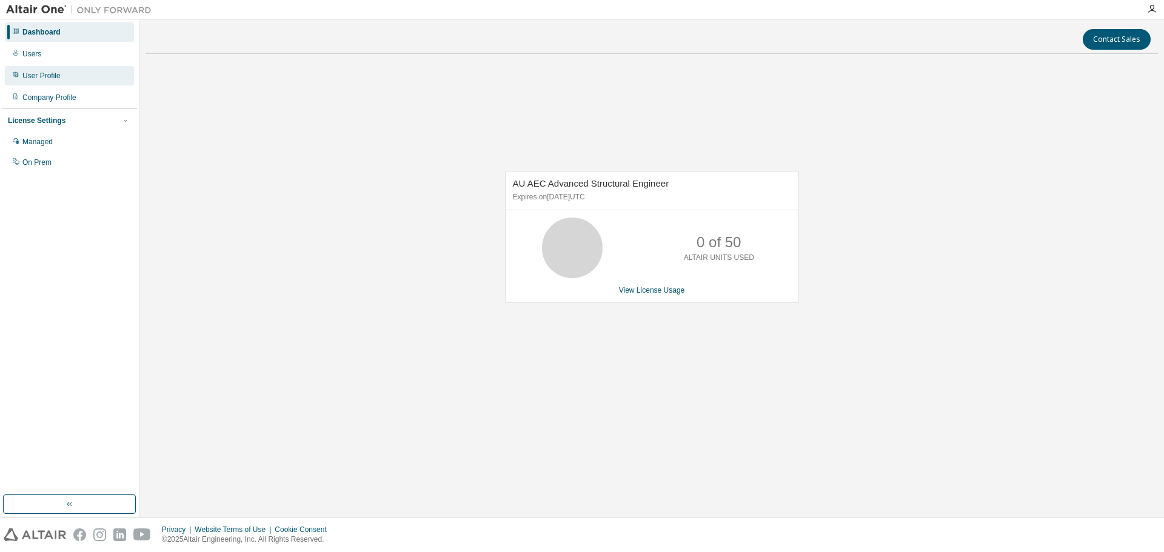
click at [58, 71] on div "User Profile" at bounding box center [41, 76] width 38 height 10
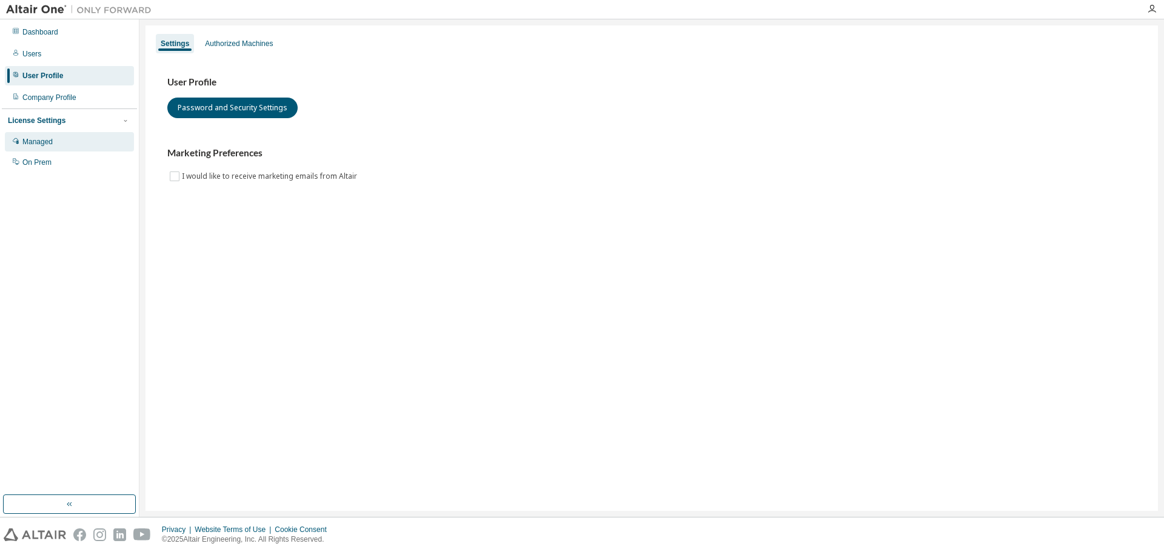
click at [36, 142] on div "Managed" at bounding box center [37, 142] width 30 height 10
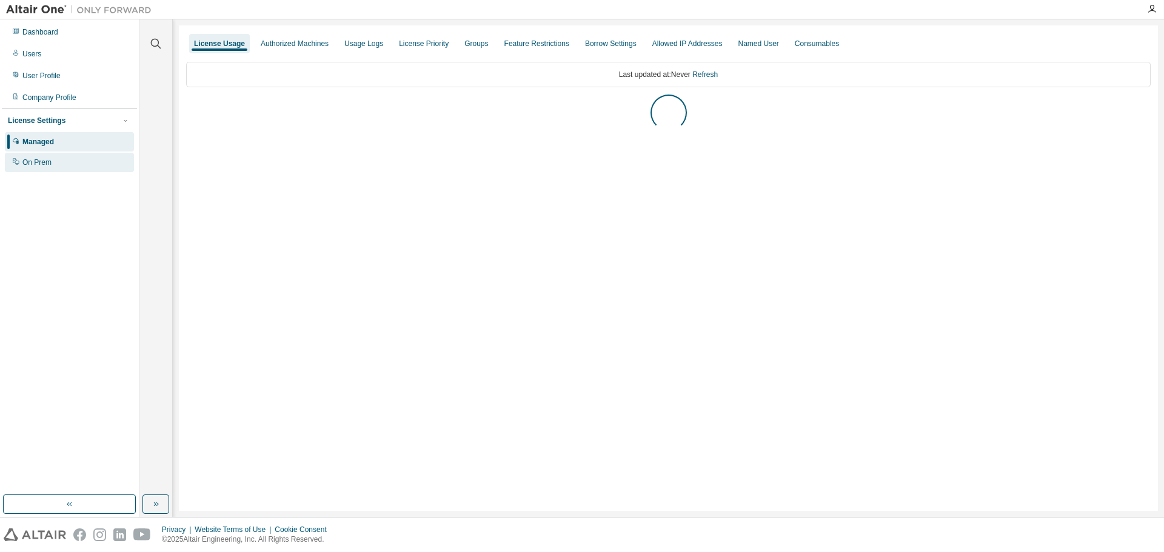
click at [47, 162] on div "On Prem" at bounding box center [36, 163] width 29 height 10
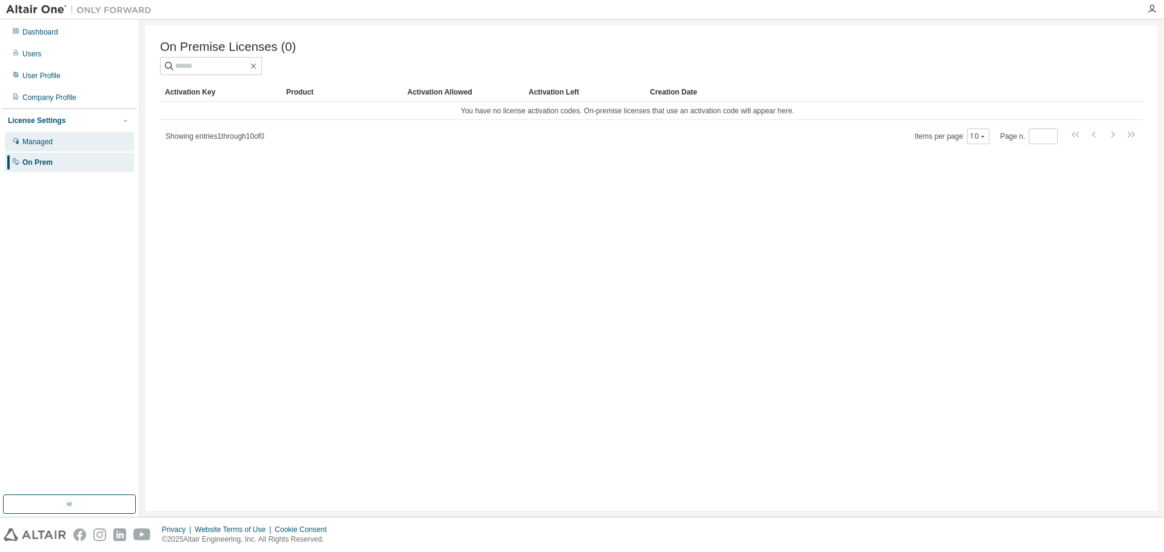
click at [52, 142] on div "Managed" at bounding box center [37, 142] width 30 height 10
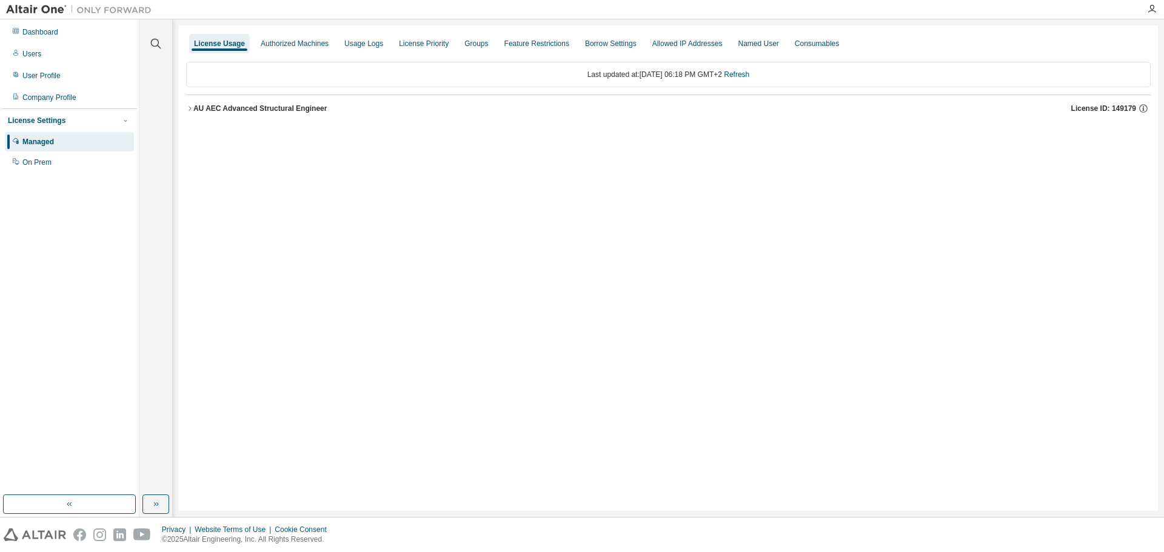
click at [245, 102] on button "AU AEC Advanced Structural Engineer License ID: 149179" at bounding box center [668, 108] width 964 height 27
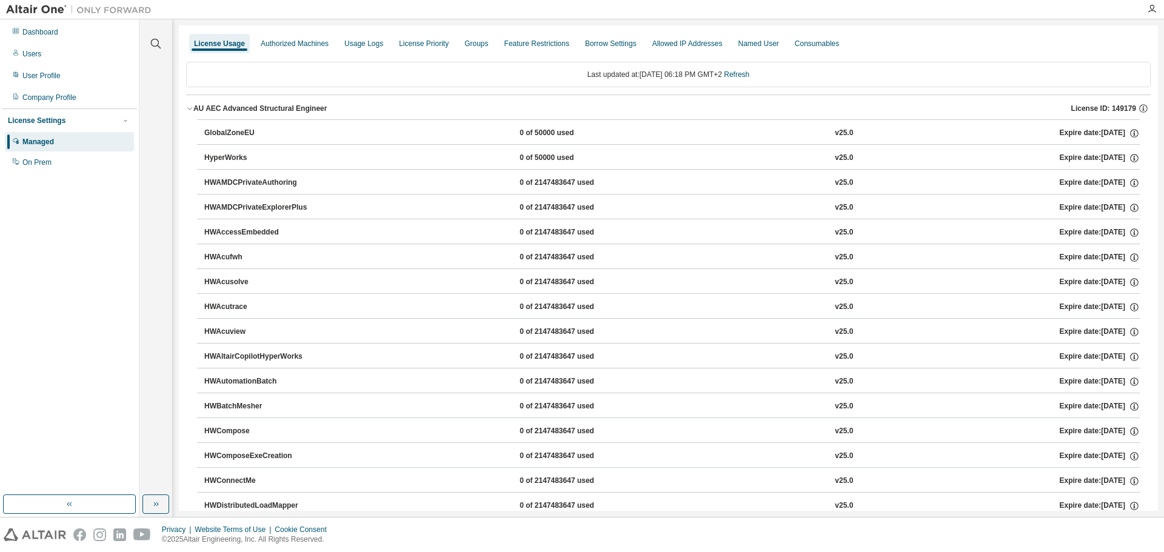
click at [237, 155] on div "HyperWorks" at bounding box center [258, 158] width 109 height 11
click at [250, 216] on button "HWAMDCPrivateExplorerPlus 0 of 2147483647 used v25.0 Expire date: [DATE]" at bounding box center [671, 208] width 935 height 27
click at [250, 236] on div "HWAccessEmbedded" at bounding box center [258, 232] width 109 height 11
click at [319, 49] on div "Authorized Machines" at bounding box center [295, 43] width 78 height 19
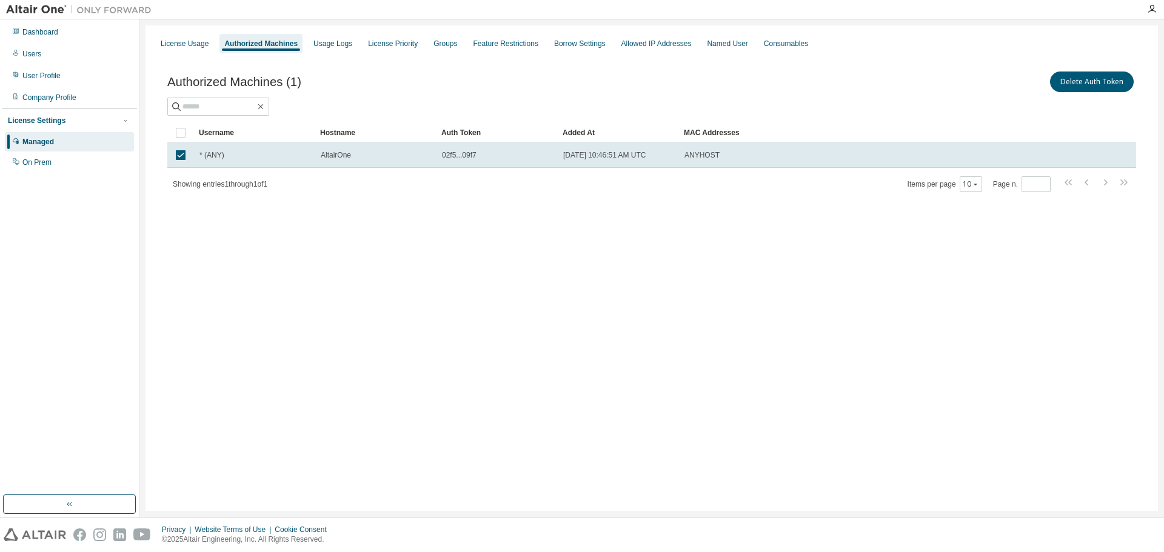
click at [713, 222] on div "Authorized Machines (1) Delete Auth Token Clear Load Save Save As Field Operato…" at bounding box center [652, 140] width 998 height 170
drag, startPoint x: 468, startPoint y: 164, endPoint x: 464, endPoint y: 179, distance: 16.5
click at [468, 164] on td "02f5...09f7" at bounding box center [496, 154] width 121 height 25
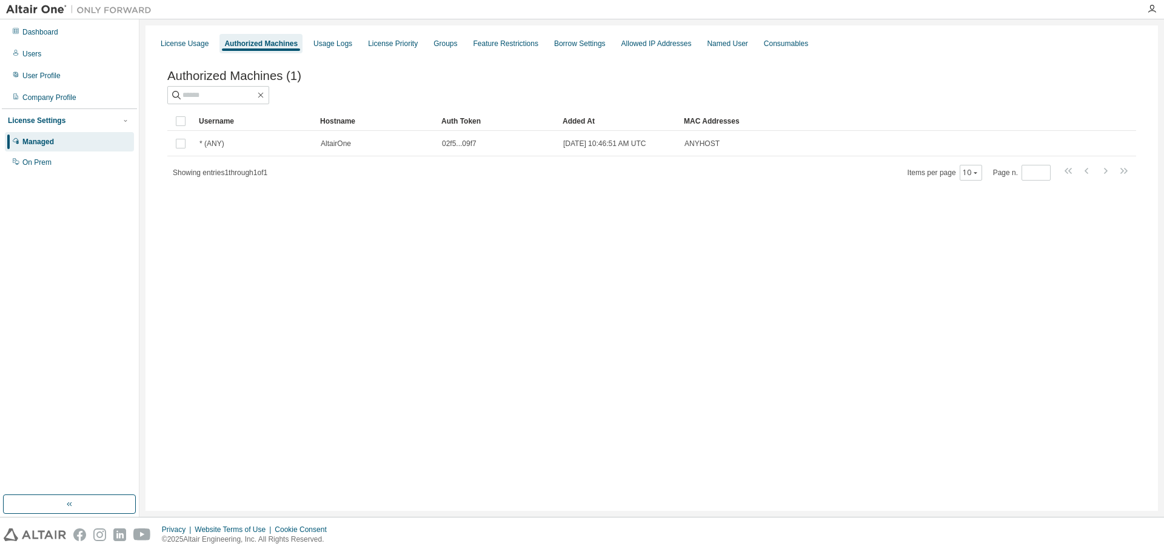
click at [453, 227] on div "License Usage Authorized Machines Usage Logs License Priority Groups Feature Re…" at bounding box center [651, 267] width 1012 height 485
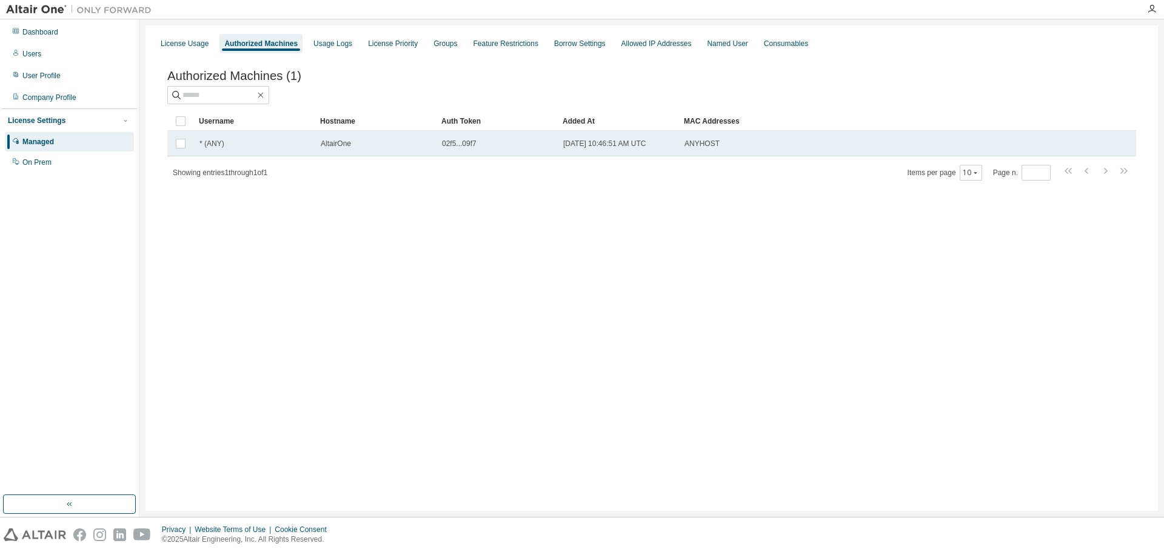
click at [253, 143] on div "* (ANY)" at bounding box center [254, 144] width 110 height 10
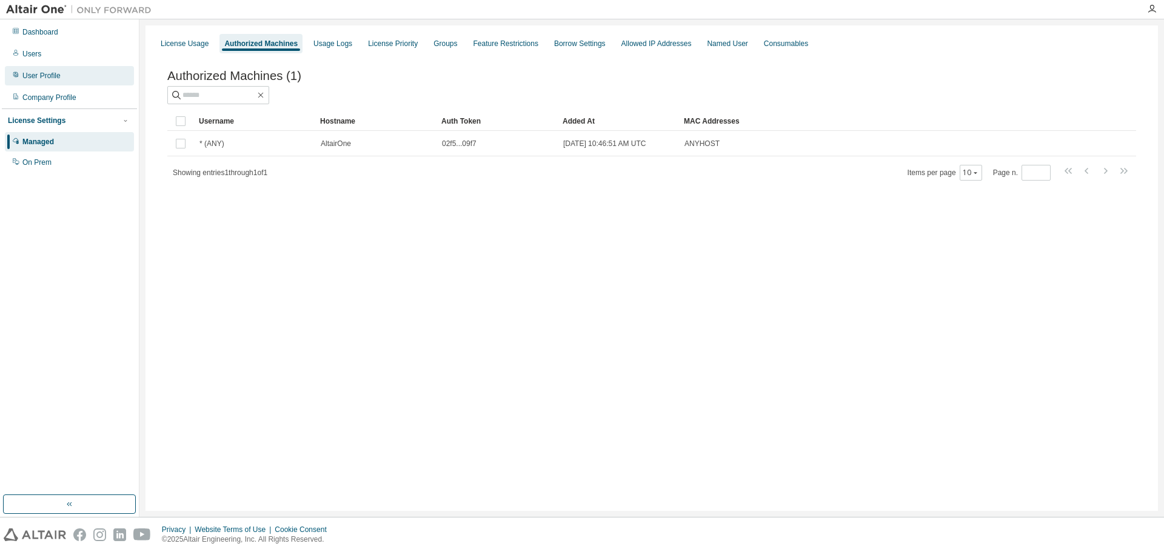
click at [75, 70] on div "User Profile" at bounding box center [69, 75] width 129 height 19
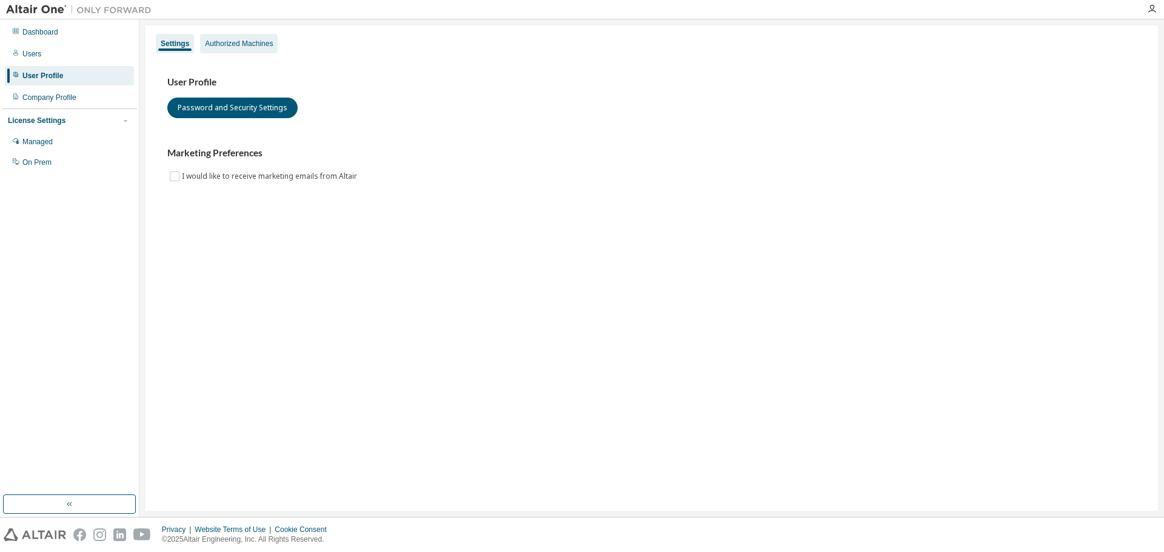
click at [215, 42] on div "Authorized Machines" at bounding box center [239, 44] width 68 height 10
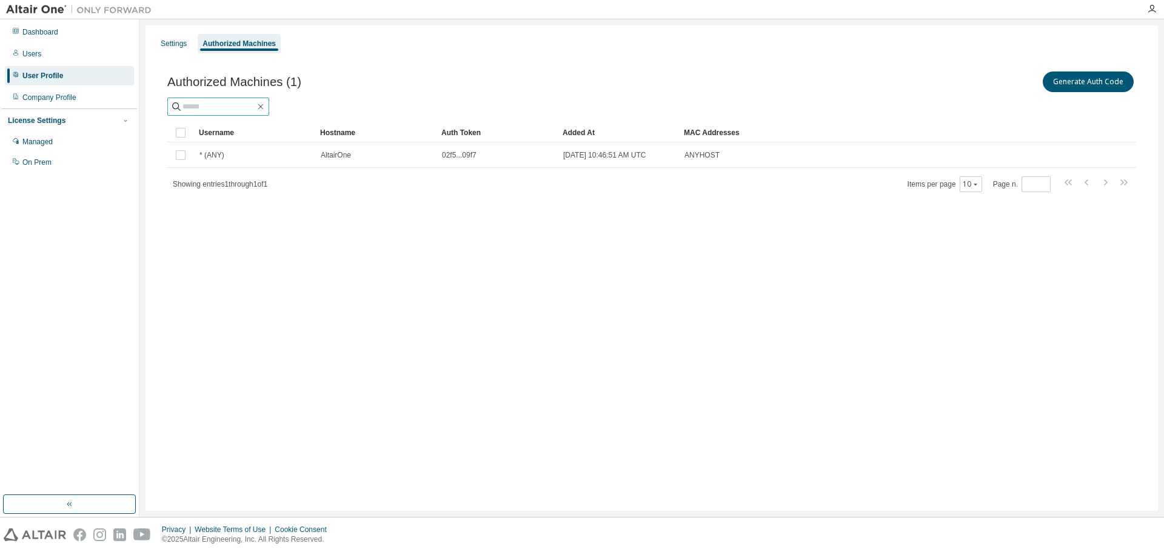
click at [235, 108] on input "text" at bounding box center [218, 107] width 73 height 12
click at [332, 95] on div "Authorized Machines (1) Generate Auth Code" at bounding box center [651, 92] width 968 height 47
click at [1056, 78] on button "Generate Auth Code" at bounding box center [1087, 82] width 91 height 21
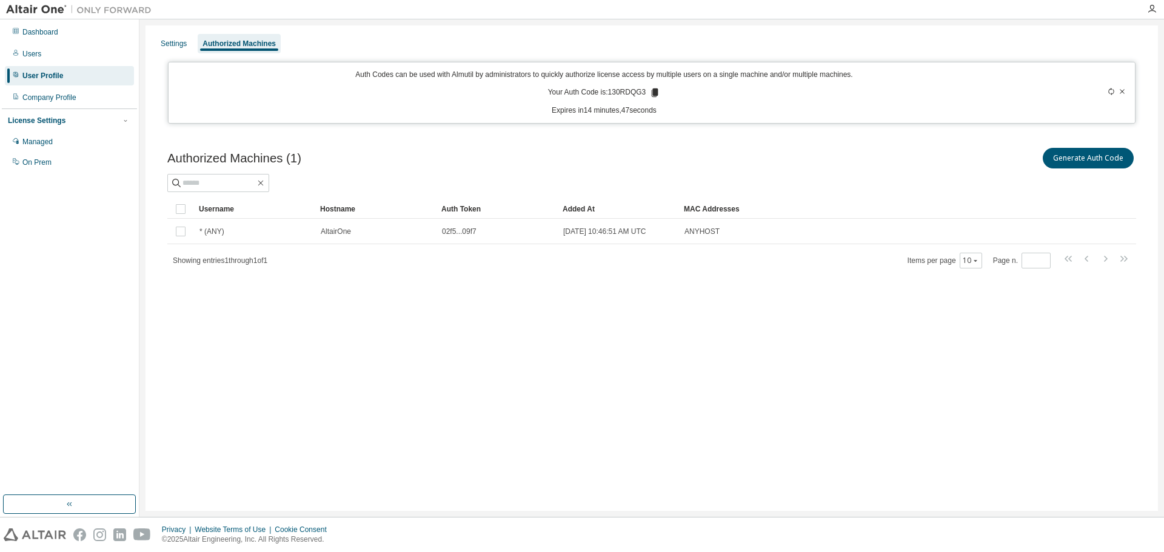
click at [689, 142] on div "Authorized Machines (1) Generate Auth Code Clear Load Save Save As Field Operat…" at bounding box center [652, 216] width 998 height 170
click at [263, 296] on div "Authorized Machines (1) Generate Auth Code Clear Load Save Save As Field Operat…" at bounding box center [652, 216] width 998 height 170
